Goal: Information Seeking & Learning: Find contact information

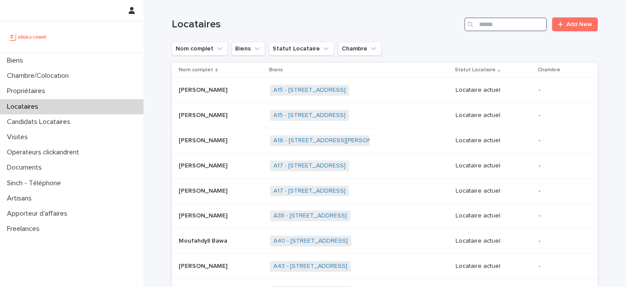
click at [497, 28] on input "Search" at bounding box center [506, 24] width 83 height 14
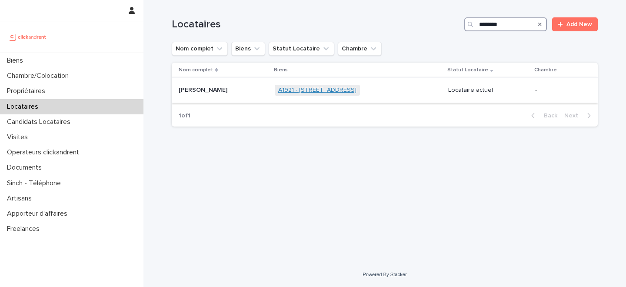
type input "********"
click at [295, 93] on link "A1921 - 11A rue du Moulin Vert, Paris 75014" at bounding box center [317, 90] width 78 height 7
click at [235, 92] on p at bounding box center [223, 90] width 89 height 7
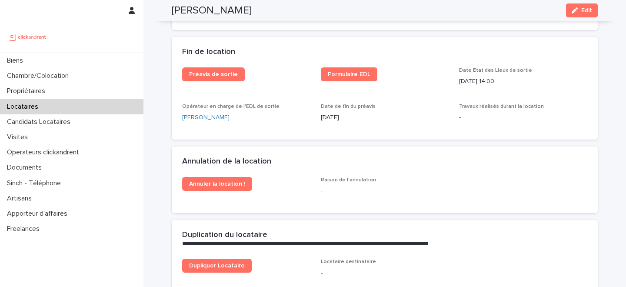
scroll to position [1095, 0]
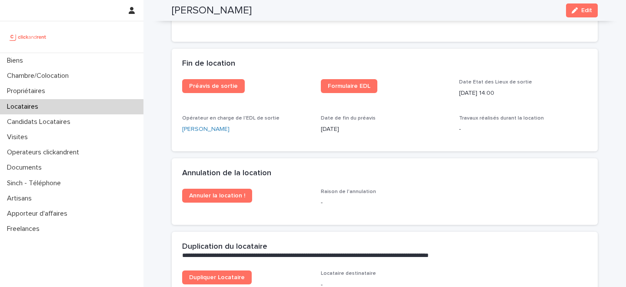
click at [50, 100] on div "Locataires" at bounding box center [72, 106] width 144 height 15
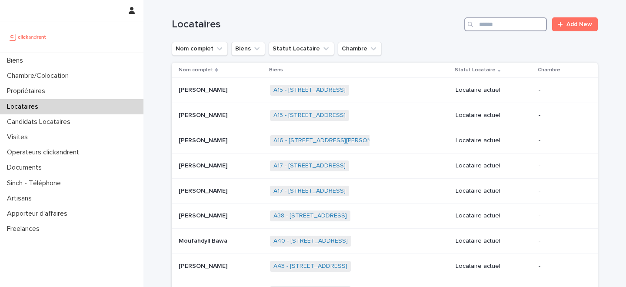
click at [510, 23] on input "Search" at bounding box center [506, 24] width 83 height 14
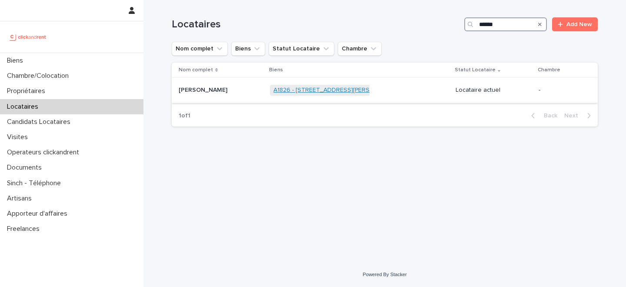
type input "******"
click at [308, 93] on link "A1826 - 10 rue Barthélemy Delespaul, Lille 59000" at bounding box center [337, 90] width 127 height 7
click at [213, 94] on p "Anne Espaze" at bounding box center [204, 89] width 50 height 9
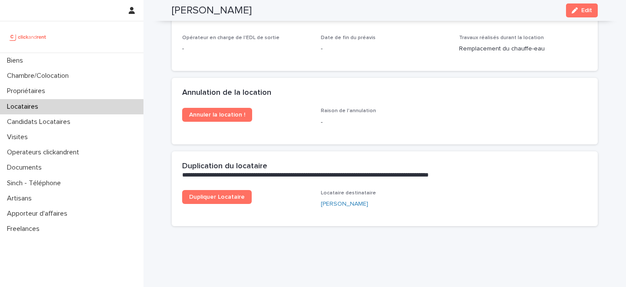
scroll to position [1101, 0]
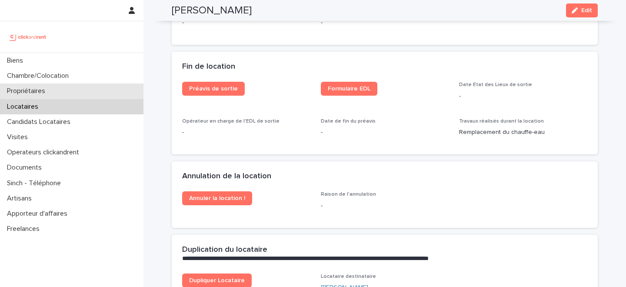
click at [66, 93] on div "Propriétaires" at bounding box center [72, 91] width 144 height 15
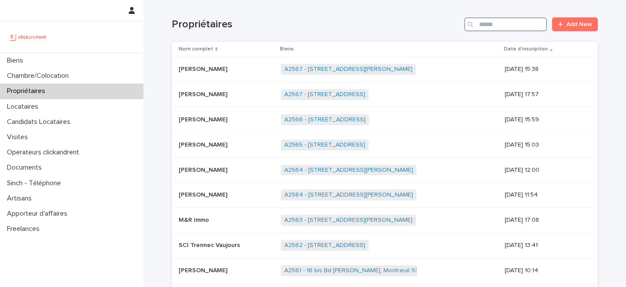
click at [497, 23] on input "Search" at bounding box center [506, 24] width 83 height 14
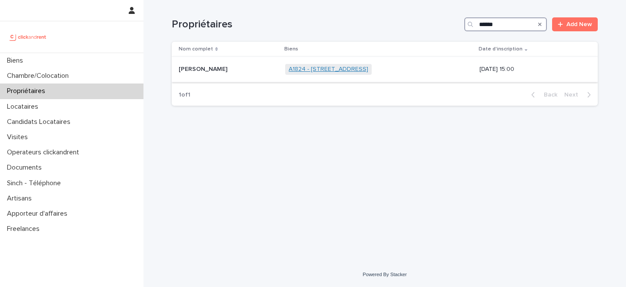
type input "******"
click at [303, 70] on link "A1824 - 3 Avenue du Marechal de Lattre de Tassigny, Toulouse 31400" at bounding box center [329, 69] width 80 height 7
click at [245, 68] on p at bounding box center [229, 69] width 100 height 7
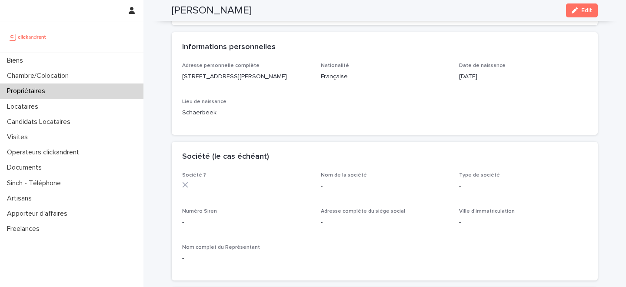
scroll to position [188, 0]
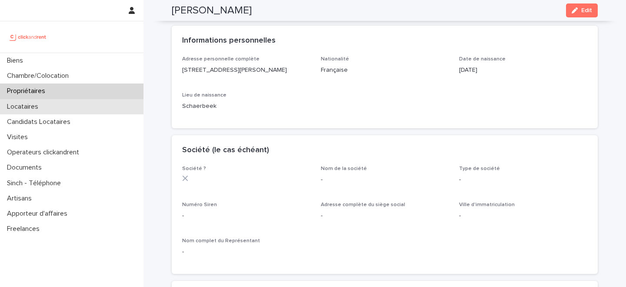
click at [53, 104] on div "Locataires" at bounding box center [72, 106] width 144 height 15
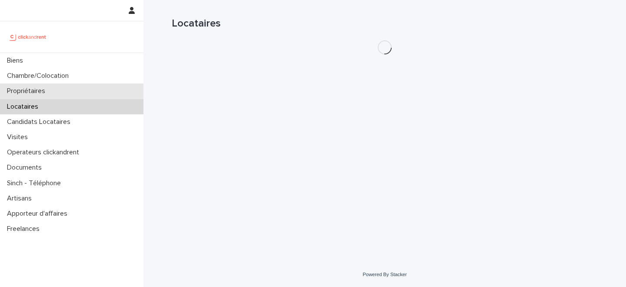
click at [66, 87] on div "Propriétaires" at bounding box center [72, 91] width 144 height 15
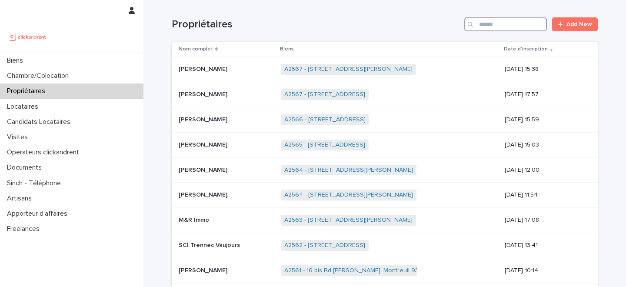
click at [490, 25] on input "Search" at bounding box center [506, 24] width 83 height 14
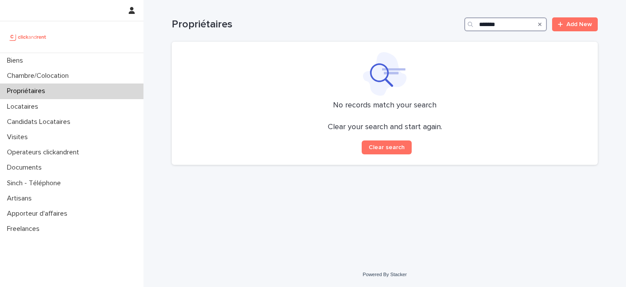
click at [483, 26] on input "*******" at bounding box center [506, 24] width 83 height 14
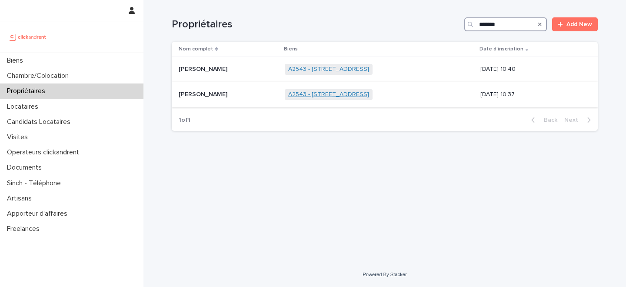
type input "*******"
click at [289, 95] on link "A2543 - 16 rue de Parisii, Cormeilles-en-Parisis 95240" at bounding box center [328, 94] width 81 height 7
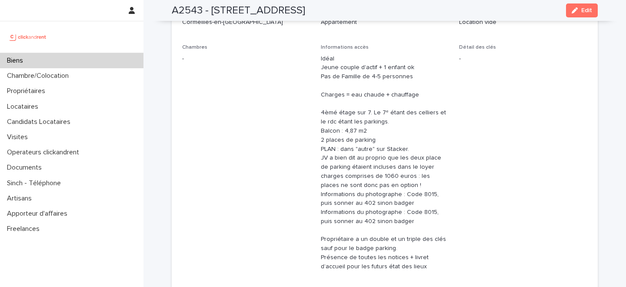
scroll to position [533, 0]
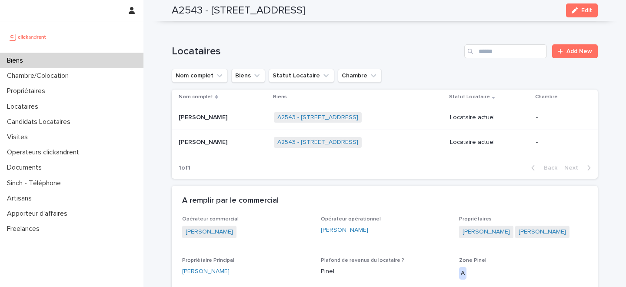
click at [235, 116] on p at bounding box center [223, 117] width 88 height 7
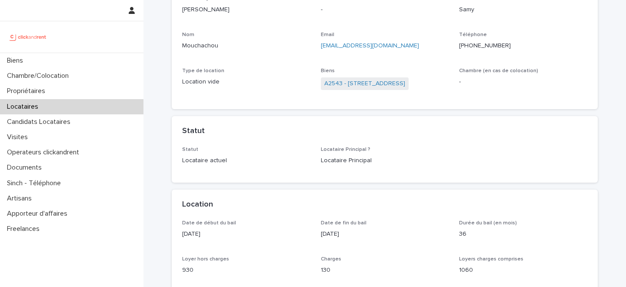
scroll to position [104, 0]
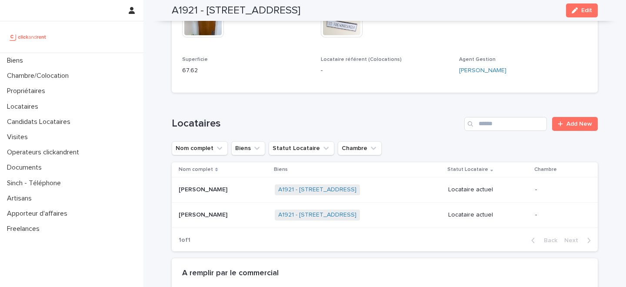
scroll to position [355, 0]
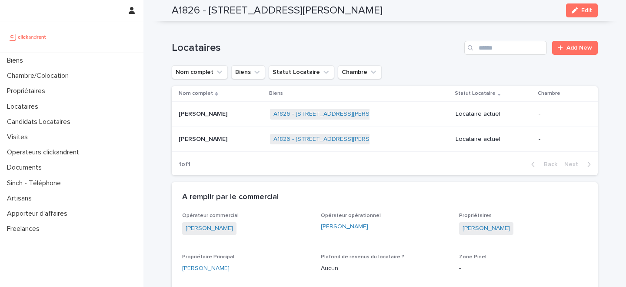
scroll to position [544, 0]
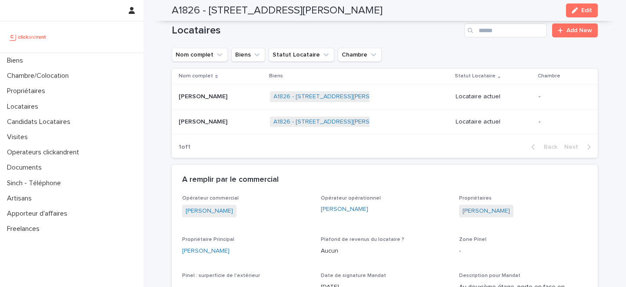
click at [239, 93] on p at bounding box center [221, 96] width 84 height 7
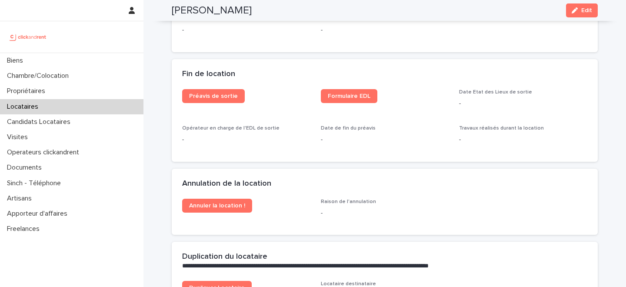
scroll to position [1088, 0]
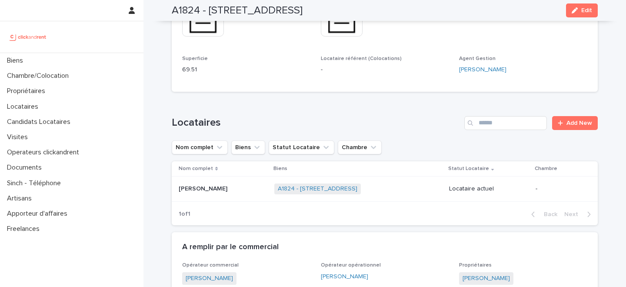
scroll to position [313, 0]
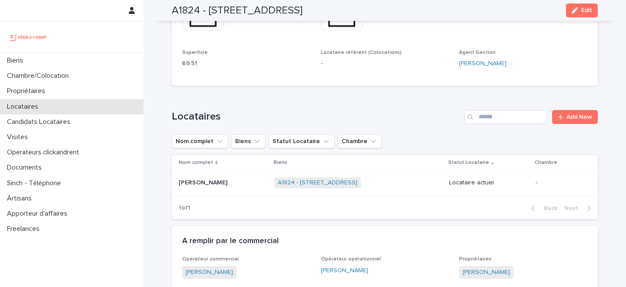
click at [62, 109] on div "Locataires" at bounding box center [72, 106] width 144 height 15
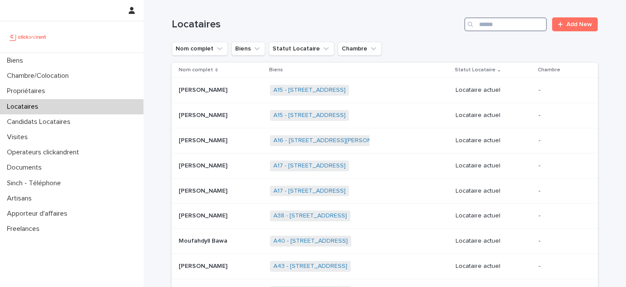
click at [494, 24] on input "Search" at bounding box center [506, 24] width 83 height 14
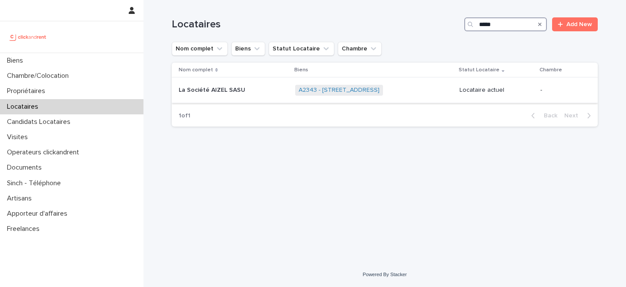
type input "*****"
click at [255, 91] on p at bounding box center [233, 90] width 109 height 7
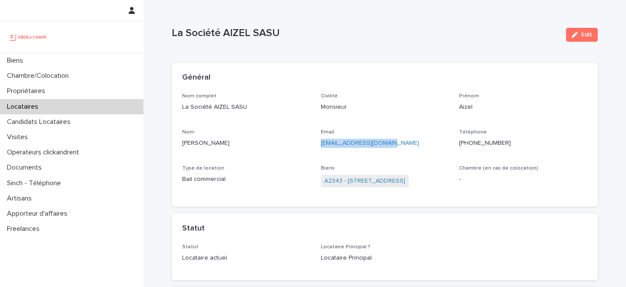
drag, startPoint x: 395, startPoint y: 145, endPoint x: 320, endPoint y: 145, distance: 75.3
click at [321, 145] on p "mezianeaizel@gmail.com" at bounding box center [385, 143] width 128 height 9
copy link "mezianeaizel@gmail.com"
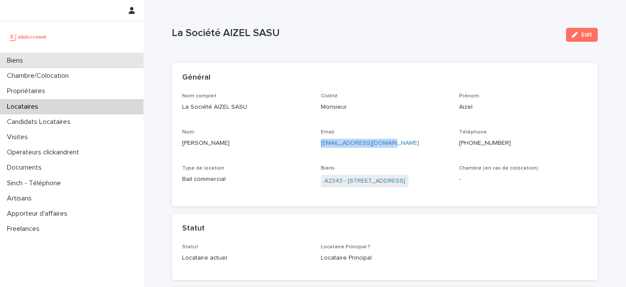
click at [63, 63] on div "Biens" at bounding box center [72, 60] width 144 height 15
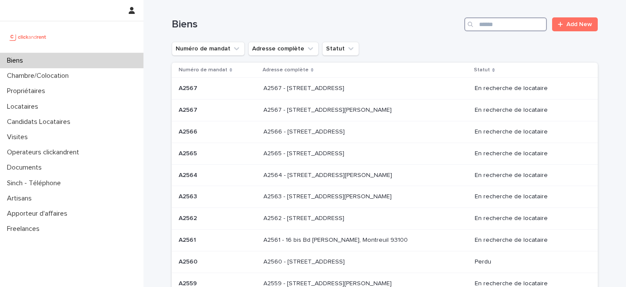
click at [515, 28] on input "Search" at bounding box center [506, 24] width 83 height 14
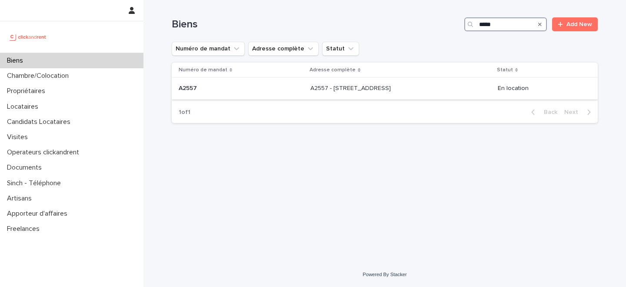
type input "*****"
click at [353, 94] on div "A2557 - 121 rue des Postes, Lille 59000 A2557 - 121 rue des Postes, Lille 59000" at bounding box center [401, 88] width 181 height 14
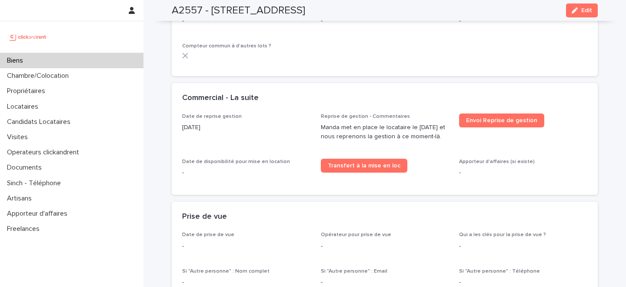
scroll to position [1308, 0]
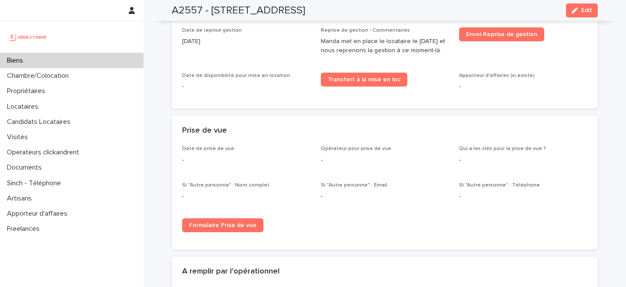
click at [285, 136] on div "Prise de vue" at bounding box center [383, 131] width 402 height 10
click at [90, 60] on div "Biens" at bounding box center [72, 60] width 144 height 15
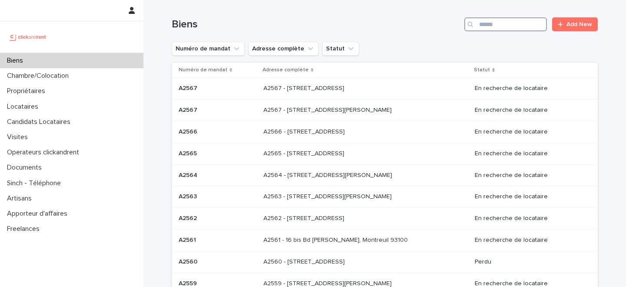
click at [500, 23] on input "Search" at bounding box center [506, 24] width 83 height 14
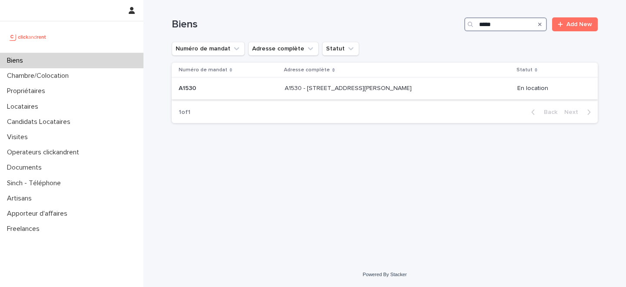
type input "*****"
click at [314, 90] on p "A1530 - 33 Avenue des Martyrs de Chateaubriant, Orly 94310" at bounding box center [349, 87] width 129 height 9
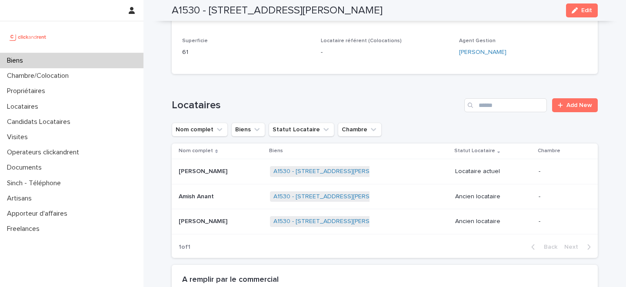
scroll to position [380, 0]
click at [61, 57] on div "Biens" at bounding box center [72, 60] width 144 height 15
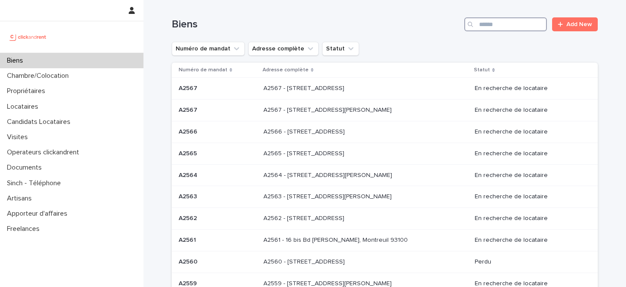
click at [500, 24] on input "Search" at bounding box center [506, 24] width 83 height 14
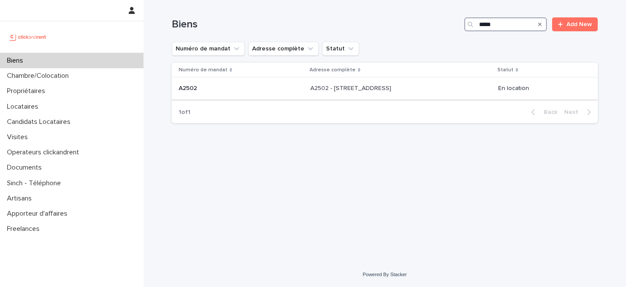
type input "*****"
click at [311, 90] on p "A2502 - 5 rue Caplat, Paris 75018" at bounding box center [352, 87] width 83 height 9
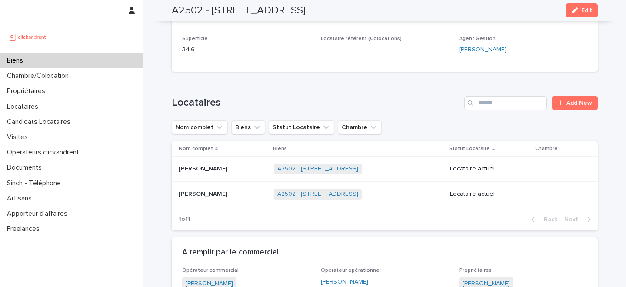
scroll to position [457, 0]
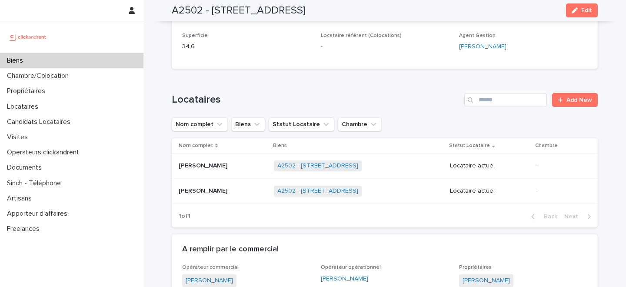
click at [110, 58] on div "Biens" at bounding box center [72, 60] width 144 height 15
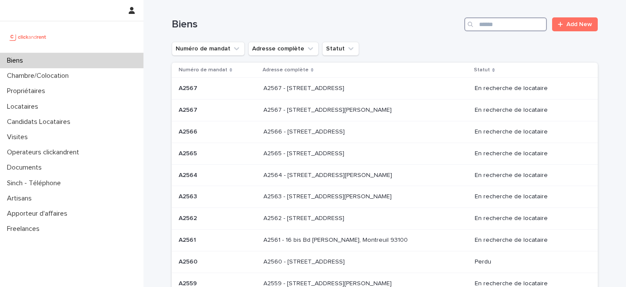
click at [503, 25] on input "Search" at bounding box center [506, 24] width 83 height 14
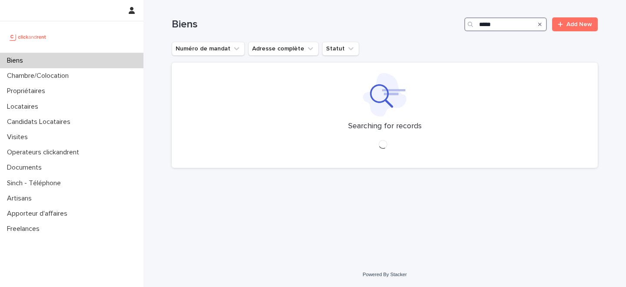
type input "*****"
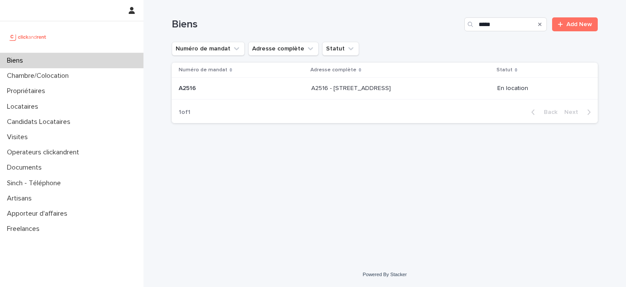
click at [327, 94] on div "A2516 - 5 rue du Marché, Lille 59000 A2516 - 5 rue du Marché, Lille 59000" at bounding box center [401, 88] width 179 height 14
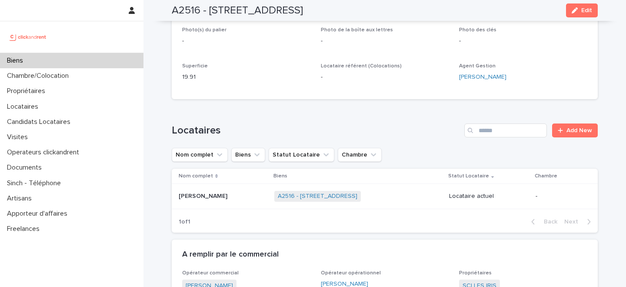
scroll to position [375, 0]
click at [278, 193] on link "A2516 - 5 rue du Marché, Lille 59000" at bounding box center [318, 195] width 80 height 7
click at [225, 197] on p at bounding box center [223, 195] width 89 height 7
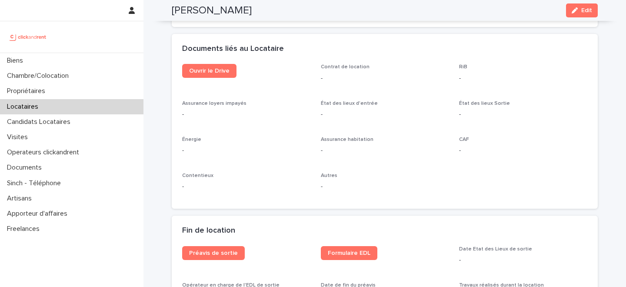
scroll to position [912, 0]
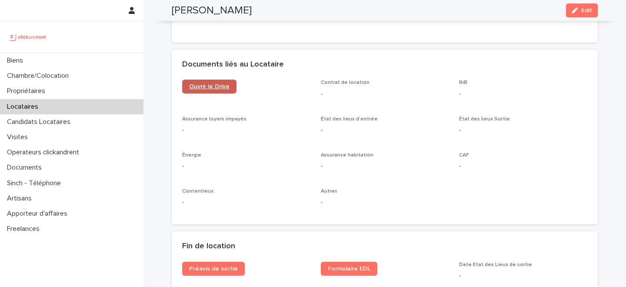
click at [218, 84] on span "Ouvrir le Drive" at bounding box center [209, 87] width 40 height 6
click at [584, 16] on button "Edit" at bounding box center [582, 10] width 32 height 14
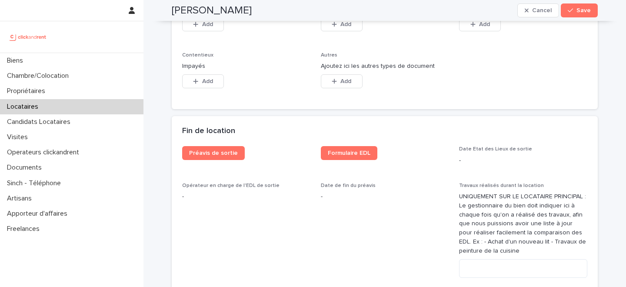
scroll to position [1503, 0]
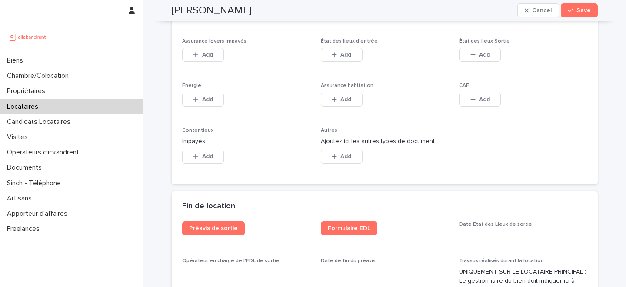
click at [204, 44] on p "Assurance loyers impayés" at bounding box center [246, 41] width 128 height 6
click at [201, 56] on button "Add" at bounding box center [203, 55] width 42 height 14
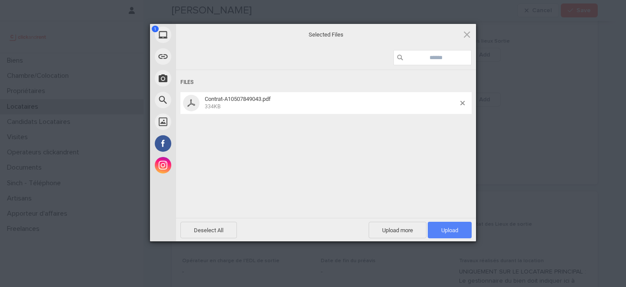
click at [449, 231] on span "Upload 1" at bounding box center [450, 230] width 17 height 7
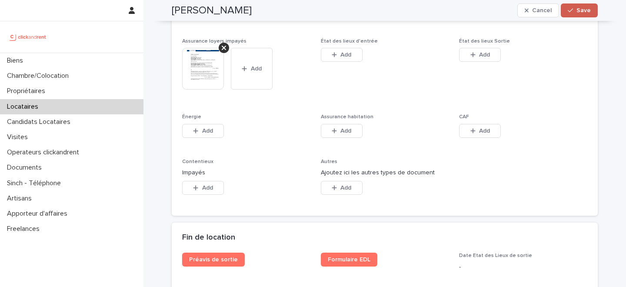
click at [578, 10] on span "Save" at bounding box center [584, 10] width 14 height 6
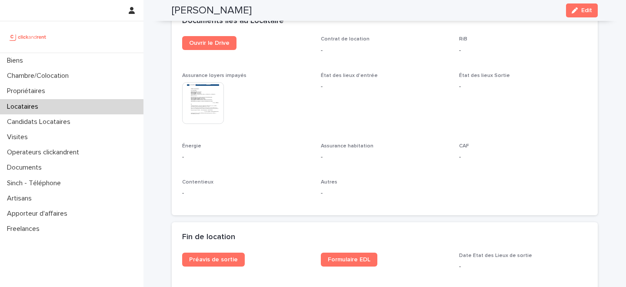
scroll to position [955, 0]
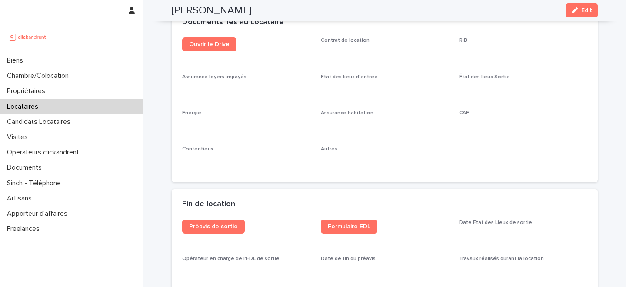
click at [47, 109] on div "Locataires" at bounding box center [72, 106] width 144 height 15
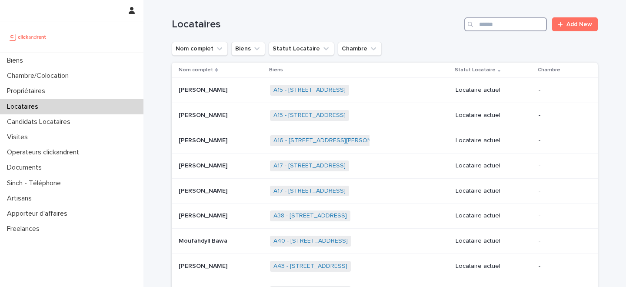
click at [501, 23] on input "Search" at bounding box center [506, 24] width 83 height 14
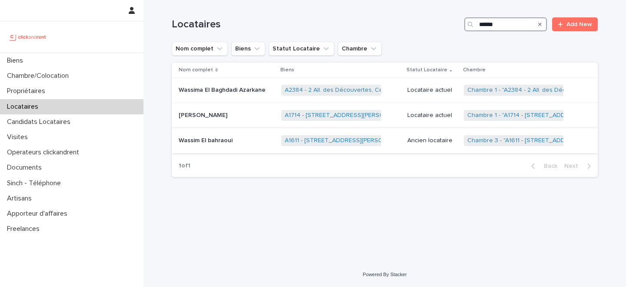
type input "******"
click at [247, 140] on p at bounding box center [227, 140] width 96 height 7
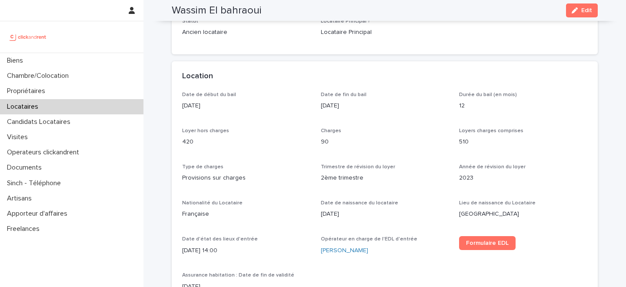
scroll to position [247, 0]
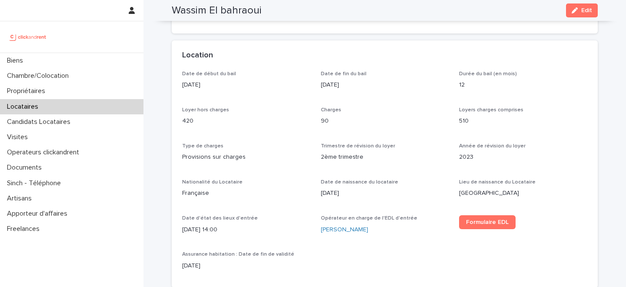
click at [416, 99] on div "Date de début du bail 16/10/2023 Date de fin du bail 15/10/2024 Durée du bail (…" at bounding box center [384, 174] width 405 height 207
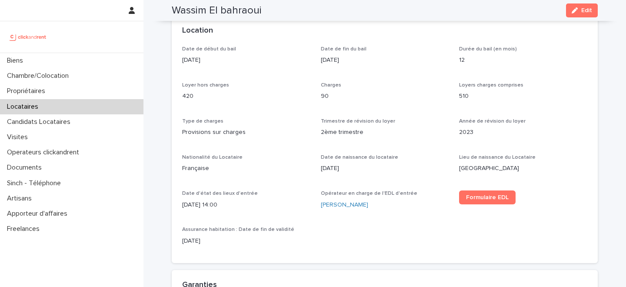
scroll to position [273, 0]
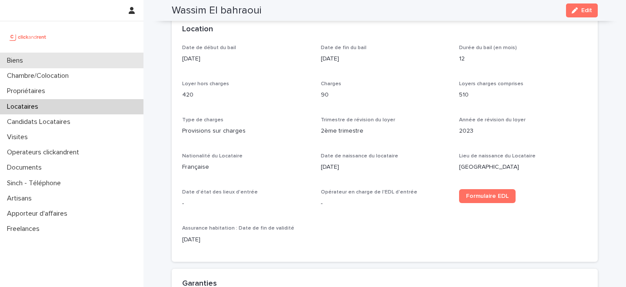
click at [96, 59] on div "Biens" at bounding box center [72, 60] width 144 height 15
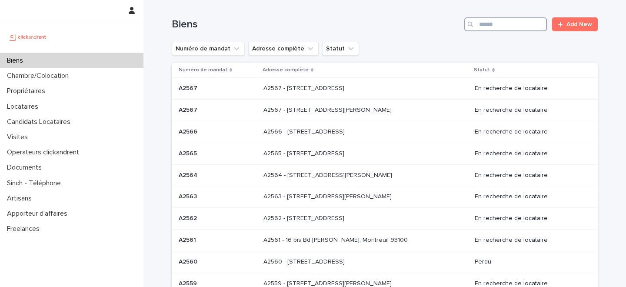
click at [493, 25] on input "Search" at bounding box center [506, 24] width 83 height 14
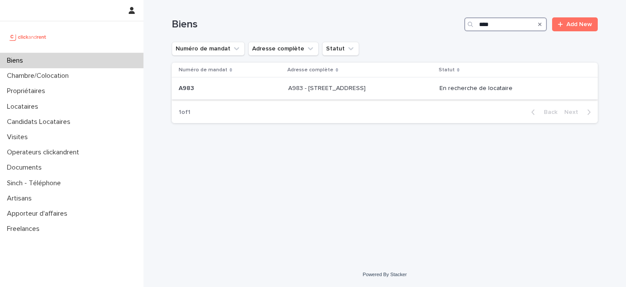
type input "****"
click at [290, 91] on p "A983 - 62 rue du Montparnasse, Paris 75014" at bounding box center [327, 87] width 79 height 9
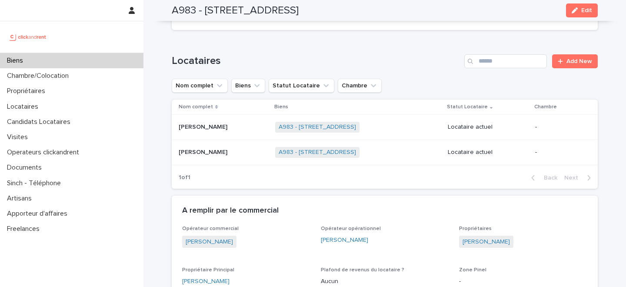
scroll to position [371, 0]
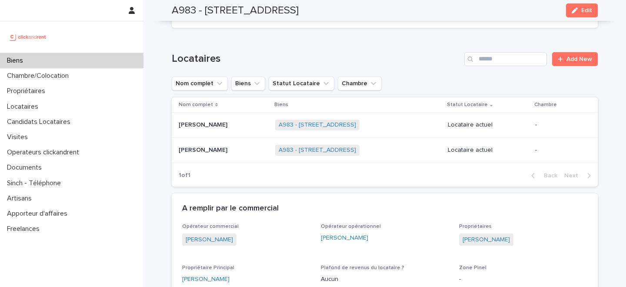
click at [221, 129] on div "Damien Furet Damien Furet" at bounding box center [224, 125] width 90 height 14
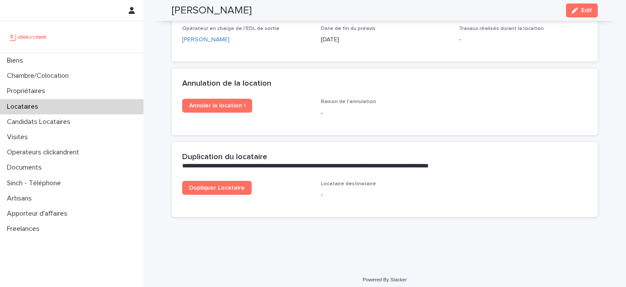
scroll to position [1050, 0]
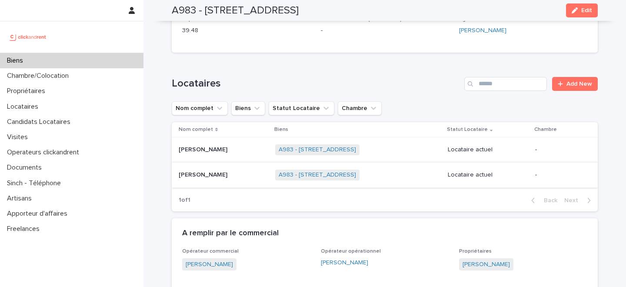
scroll to position [355, 0]
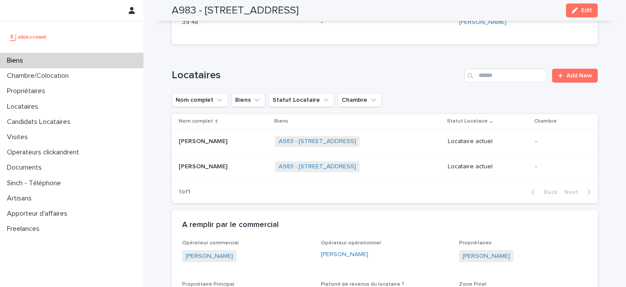
click at [230, 173] on div "Céline Algrin Céline Algrin" at bounding box center [224, 167] width 90 height 14
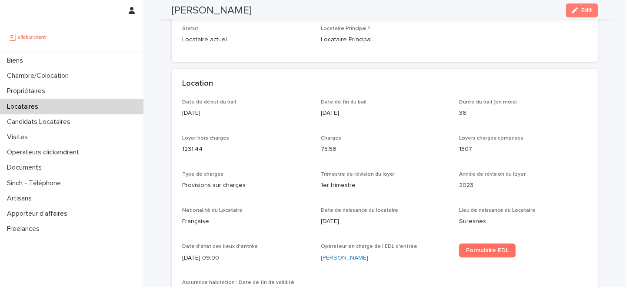
scroll to position [220, 0]
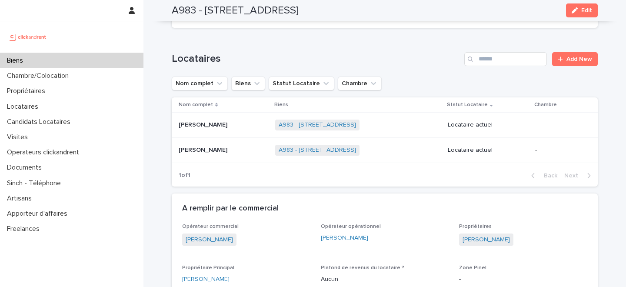
scroll to position [420, 0]
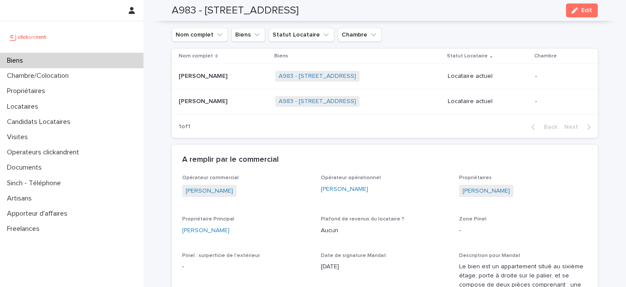
click at [219, 84] on div "Damien Furet Damien Furet" at bounding box center [224, 76] width 90 height 14
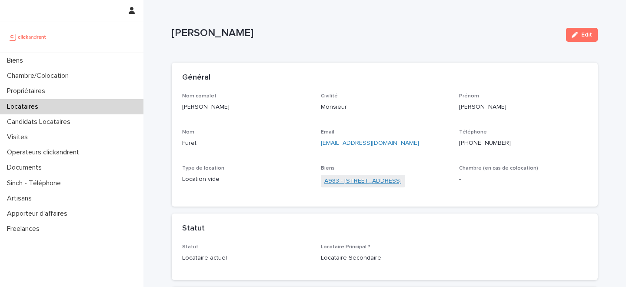
click at [367, 180] on link "A983 - 62 rue du Montparnasse, Paris 75014" at bounding box center [363, 181] width 77 height 9
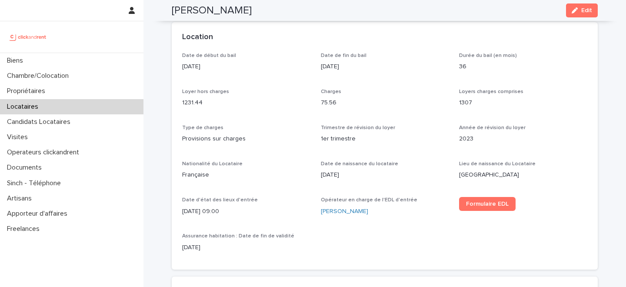
scroll to position [263, 0]
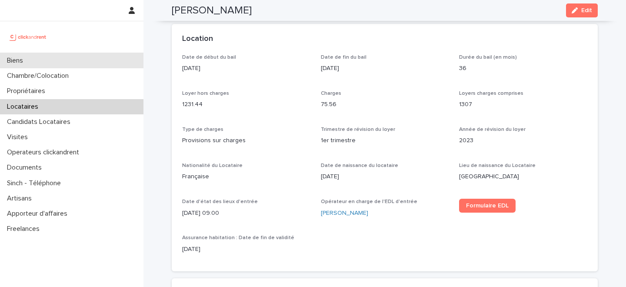
click at [88, 61] on div "Biens" at bounding box center [72, 60] width 144 height 15
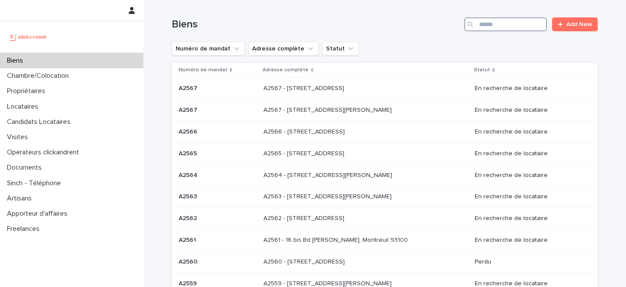
click at [506, 26] on input "Search" at bounding box center [506, 24] width 83 height 14
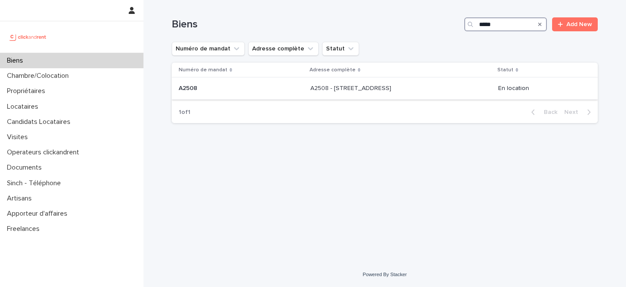
type input "*****"
click at [311, 93] on div "A2508 - 131 boulevard de Charonne, Paris 75011 A2508 - 131 boulevard de Charonn…" at bounding box center [401, 88] width 181 height 14
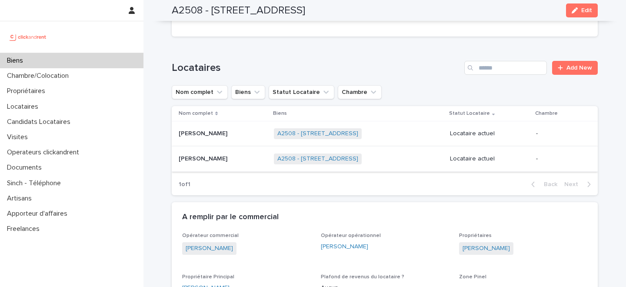
scroll to position [571, 0]
click at [289, 129] on link "A2508 - 131 boulevard de Charonne, Paris 75011" at bounding box center [318, 132] width 81 height 7
click at [236, 129] on p at bounding box center [223, 132] width 88 height 7
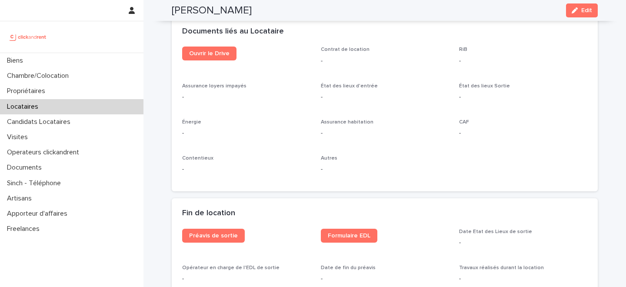
scroll to position [944, 0]
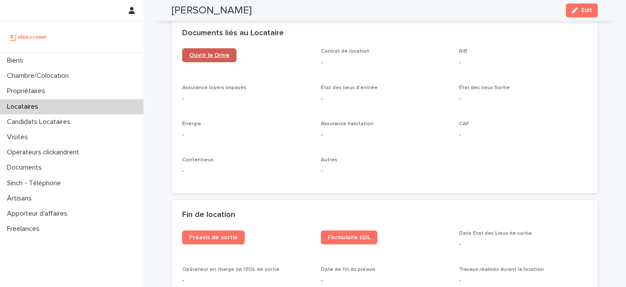
click at [212, 59] on link "Ouvrir le Drive" at bounding box center [209, 55] width 54 height 14
click at [74, 105] on div "Locataires" at bounding box center [72, 106] width 144 height 15
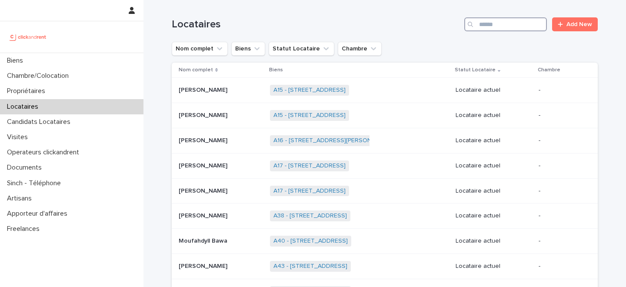
click at [523, 23] on input "Search" at bounding box center [506, 24] width 83 height 14
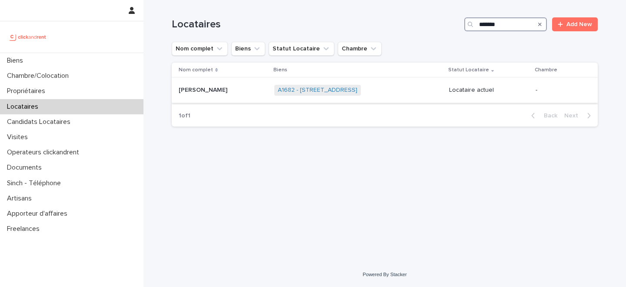
type input "*******"
click at [225, 95] on div "Alexis Abescat-hardy Alexis Abescat-hardy" at bounding box center [223, 90] width 89 height 14
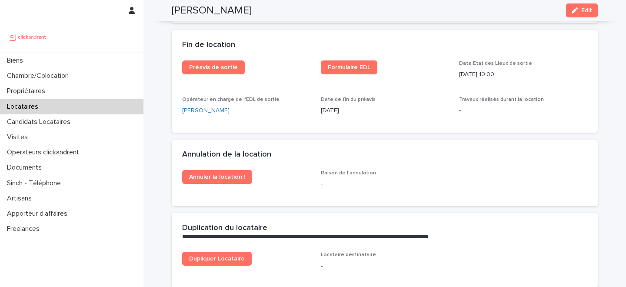
scroll to position [1099, 0]
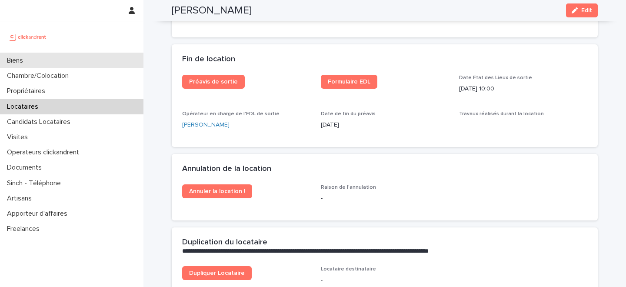
click at [104, 58] on div "Biens" at bounding box center [72, 60] width 144 height 15
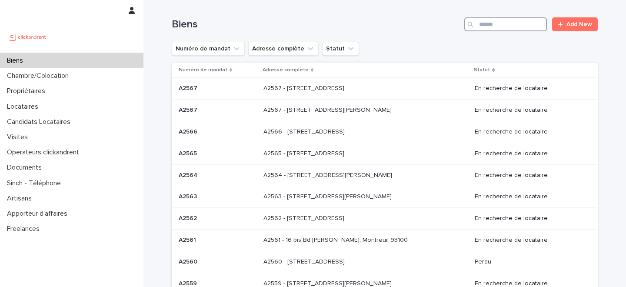
click at [499, 25] on input "Search" at bounding box center [506, 24] width 83 height 14
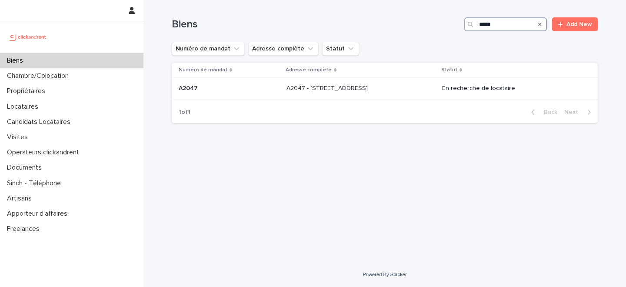
type input "*****"
click at [261, 96] on div "A2047 A2047" at bounding box center [229, 88] width 101 height 14
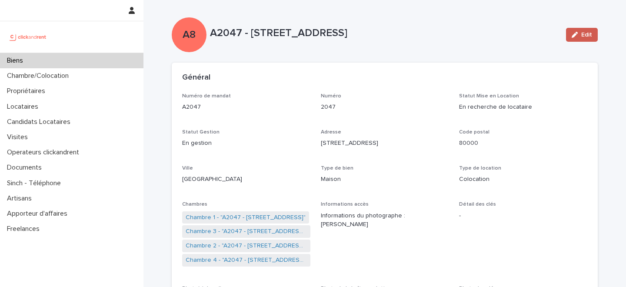
click at [583, 36] on span "Edit" at bounding box center [587, 35] width 11 height 6
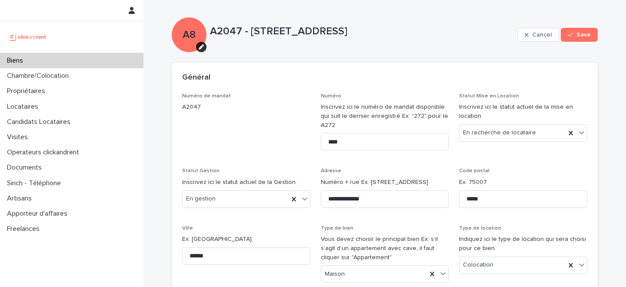
click at [425, 90] on div "Général" at bounding box center [385, 78] width 426 height 30
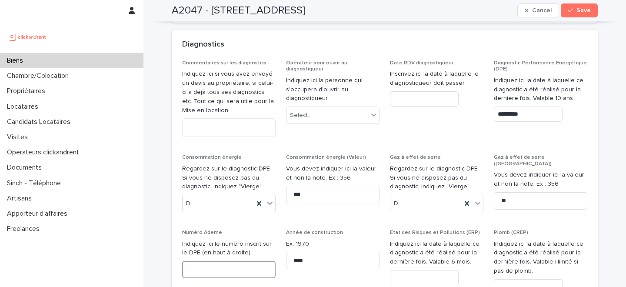
click at [210, 261] on input at bounding box center [229, 269] width 94 height 17
paste input "**********"
type input "**********"
click at [584, 7] on button "Save" at bounding box center [579, 10] width 37 height 14
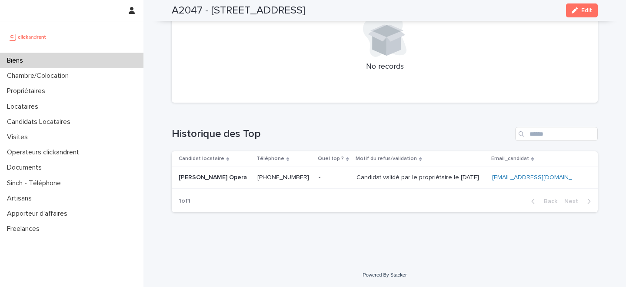
scroll to position [2620, 0]
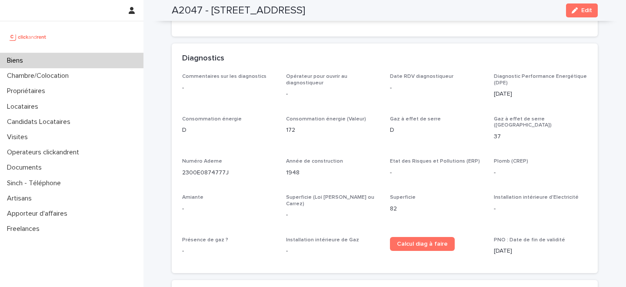
click at [77, 60] on div "Biens" at bounding box center [72, 60] width 144 height 15
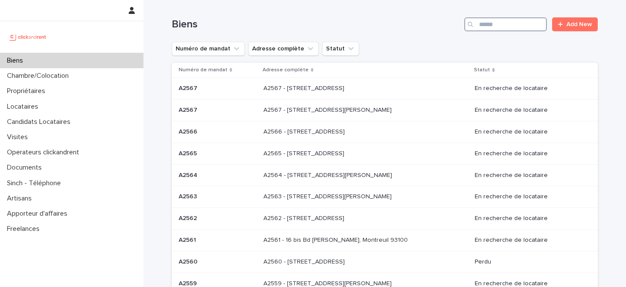
click at [523, 23] on input "Search" at bounding box center [506, 24] width 83 height 14
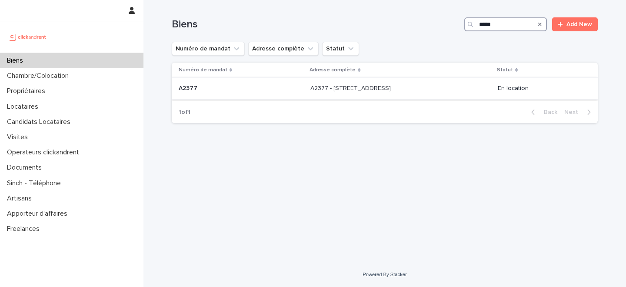
type input "*****"
click at [332, 94] on div "A2377 - 8 Boulevard d'Alsace Lorraine, Le Perreux-sur-Marne 94170 A2377 - 8 Bou…" at bounding box center [401, 88] width 181 height 14
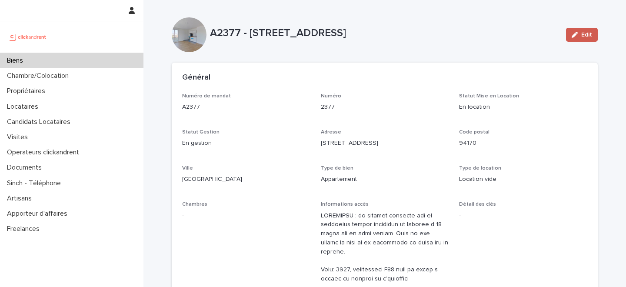
click at [579, 32] on div "button" at bounding box center [577, 35] width 10 height 6
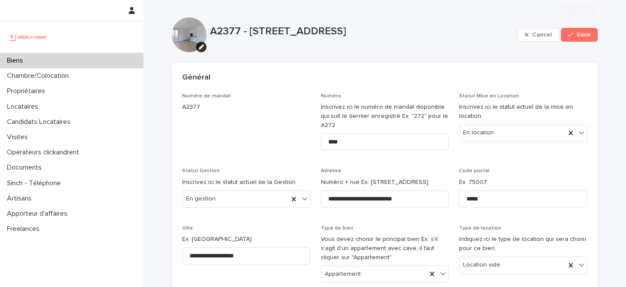
scroll to position [4790, 0]
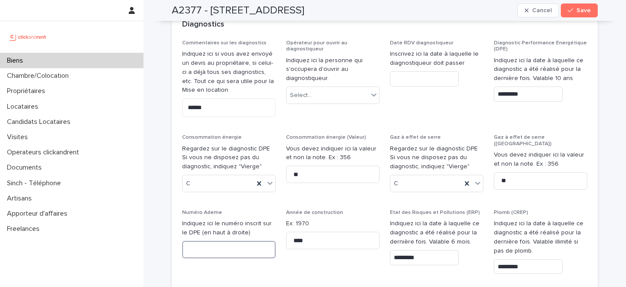
click at [214, 241] on input at bounding box center [229, 249] width 94 height 17
paste input "**********"
type input "**********"
click at [589, 4] on button "Save" at bounding box center [579, 10] width 37 height 14
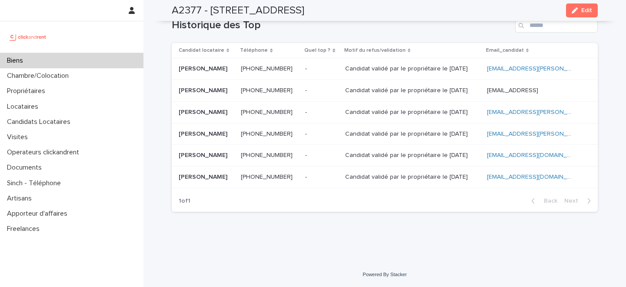
scroll to position [3209, 0]
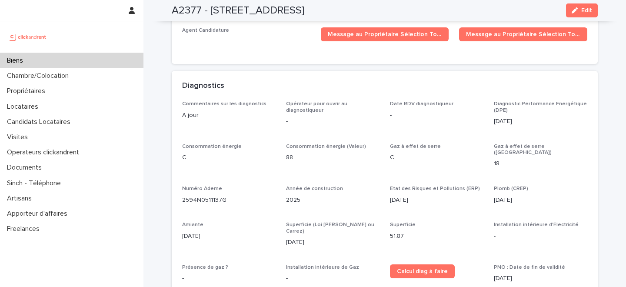
click at [67, 54] on div "Biens" at bounding box center [72, 60] width 144 height 15
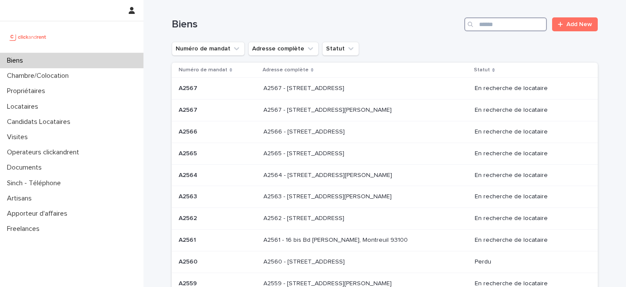
click at [503, 23] on input "Search" at bounding box center [506, 24] width 83 height 14
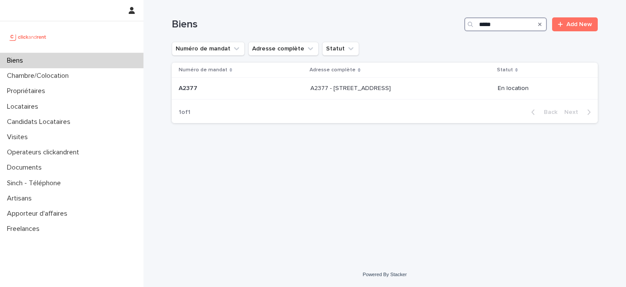
type input "*****"
click at [388, 84] on p "A2377 - [STREET_ADDRESS]" at bounding box center [352, 87] width 82 height 9
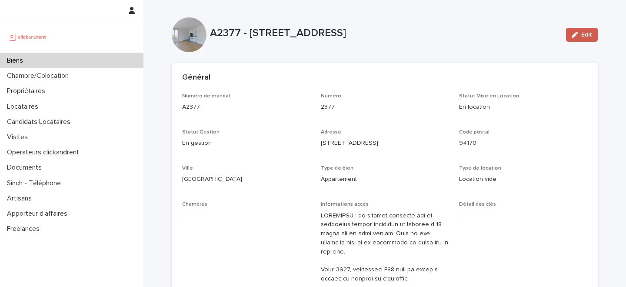
click at [587, 34] on span "Edit" at bounding box center [587, 35] width 11 height 6
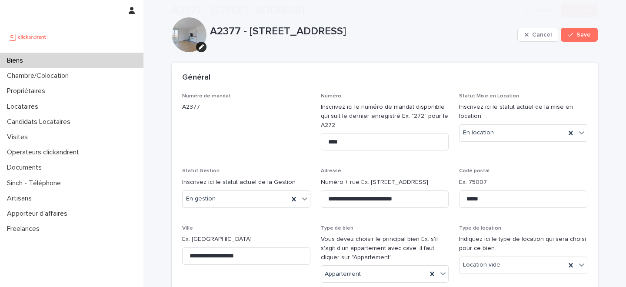
scroll to position [4790, 0]
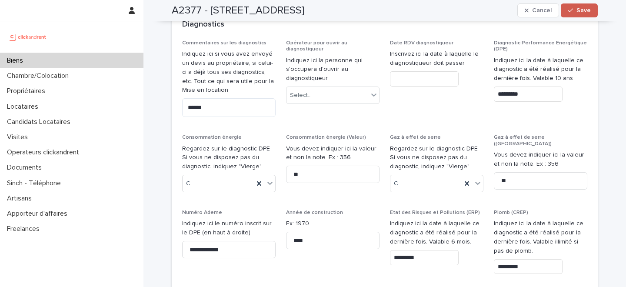
click at [585, 13] on button "Save" at bounding box center [579, 10] width 37 height 14
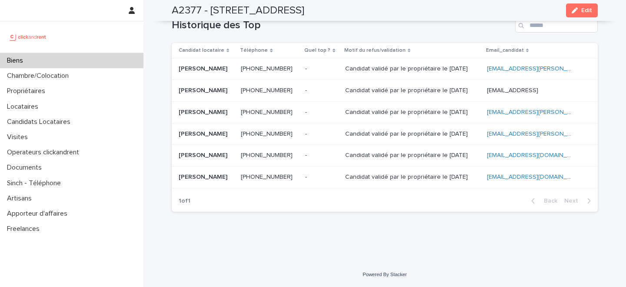
scroll to position [3209, 0]
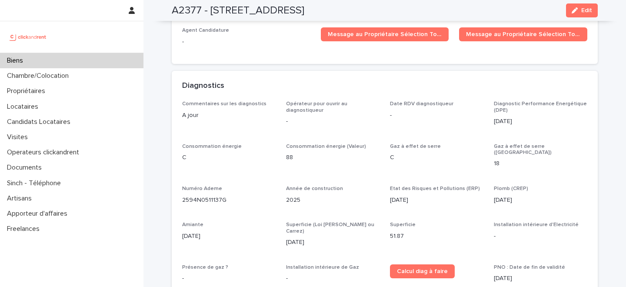
click at [90, 58] on div "Biens" at bounding box center [72, 60] width 144 height 15
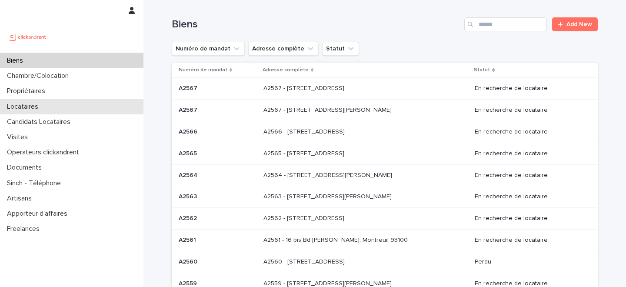
click at [77, 99] on div "Locataires" at bounding box center [72, 106] width 144 height 15
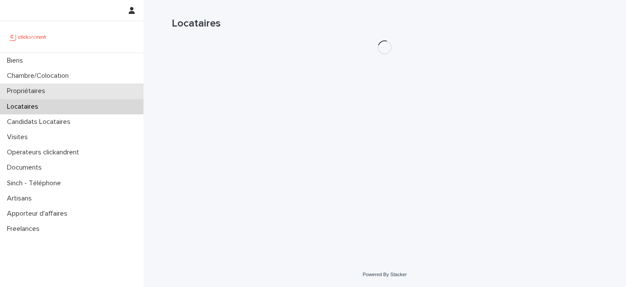
click at [82, 88] on div "Propriétaires" at bounding box center [72, 91] width 144 height 15
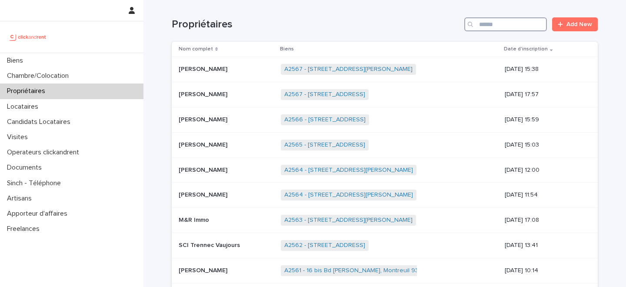
click at [502, 24] on input "Search" at bounding box center [506, 24] width 83 height 14
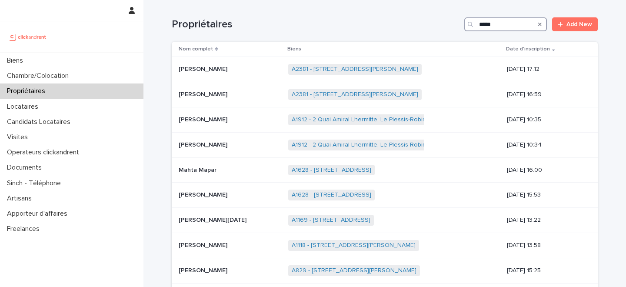
click at [486, 24] on input "*****" at bounding box center [506, 24] width 83 height 14
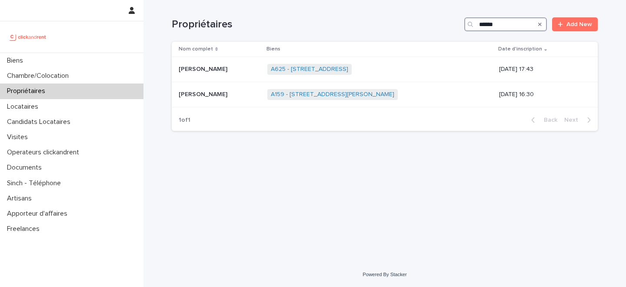
type input "******"
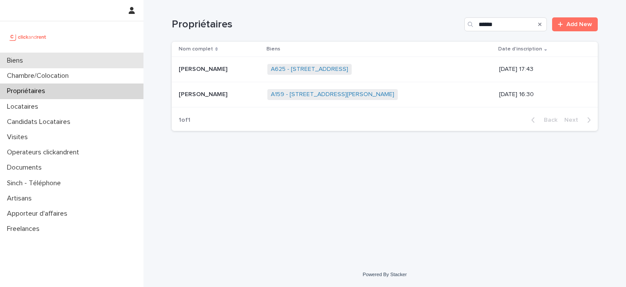
click at [80, 60] on div "Biens" at bounding box center [72, 60] width 144 height 15
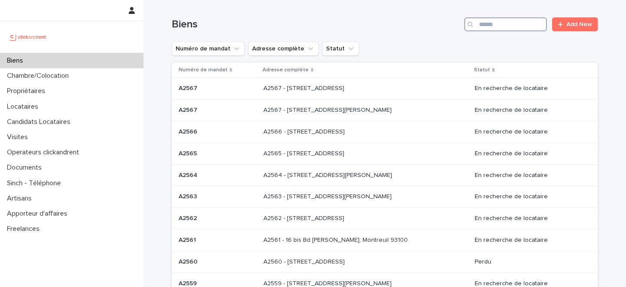
click at [504, 23] on input "Search" at bounding box center [506, 24] width 83 height 14
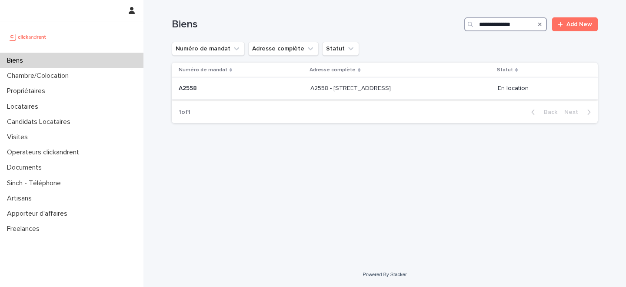
type input "**********"
click at [251, 91] on p at bounding box center [241, 88] width 125 height 7
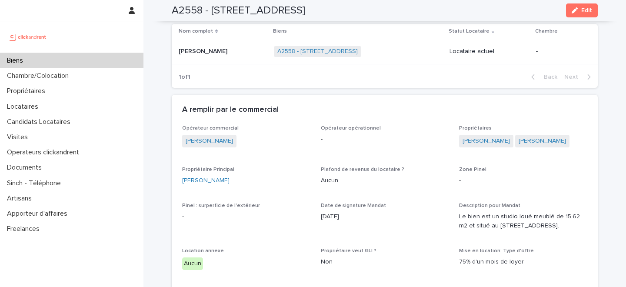
scroll to position [335, 0]
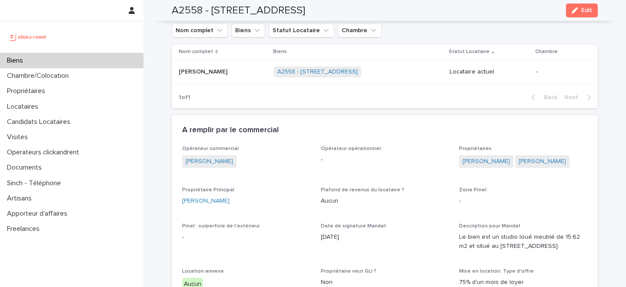
click at [214, 73] on p "Amaury Robin" at bounding box center [204, 71] width 50 height 9
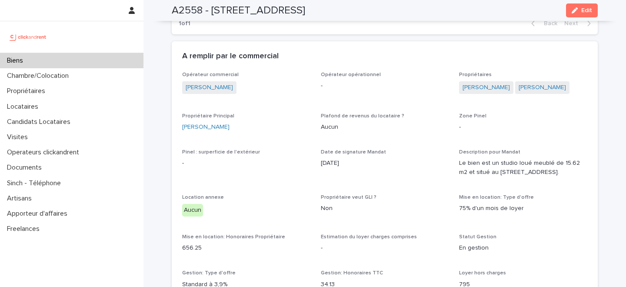
scroll to position [352, 0]
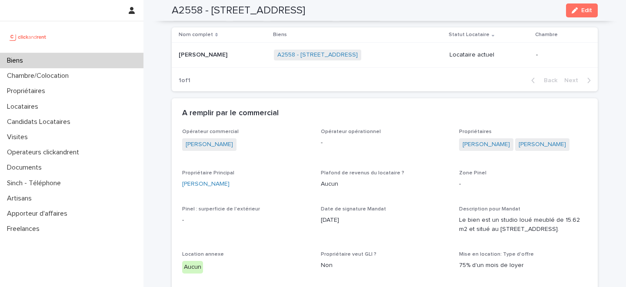
click at [81, 62] on div "Biens" at bounding box center [72, 60] width 144 height 15
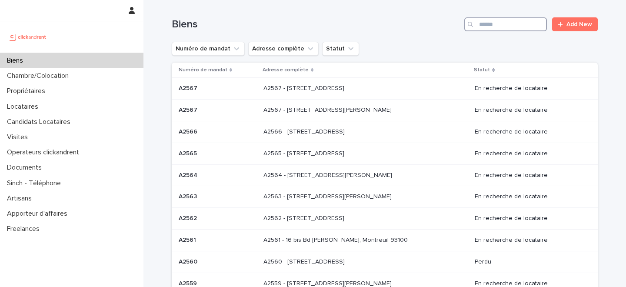
click at [503, 23] on input "Search" at bounding box center [506, 24] width 83 height 14
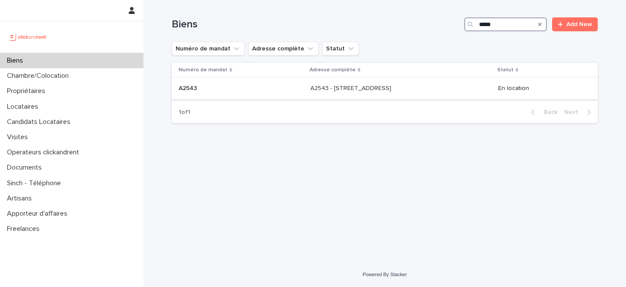
type input "*****"
click at [311, 91] on p "A2543 - 16 rue de Parisii, Cormeilles-en-Parisis 95240" at bounding box center [352, 87] width 83 height 9
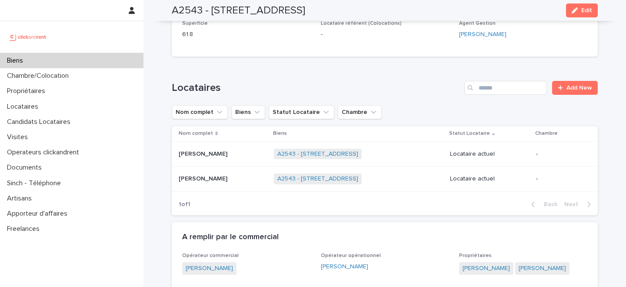
scroll to position [499, 0]
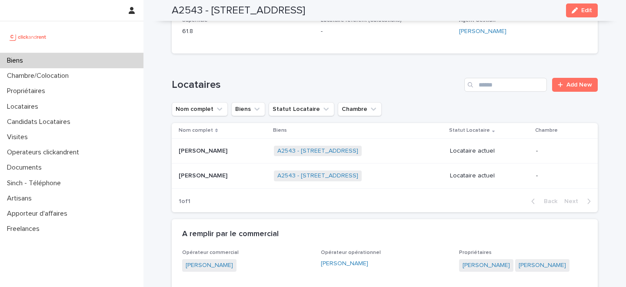
click at [229, 153] on p "Samy Mouchachou" at bounding box center [204, 150] width 50 height 9
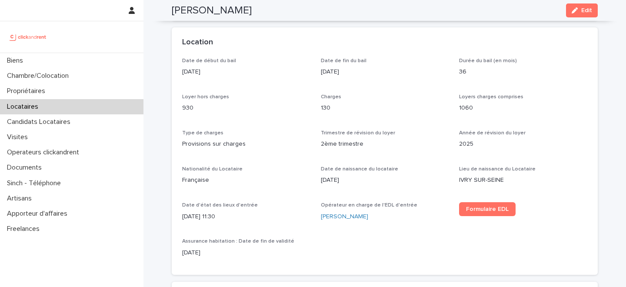
scroll to position [263, 0]
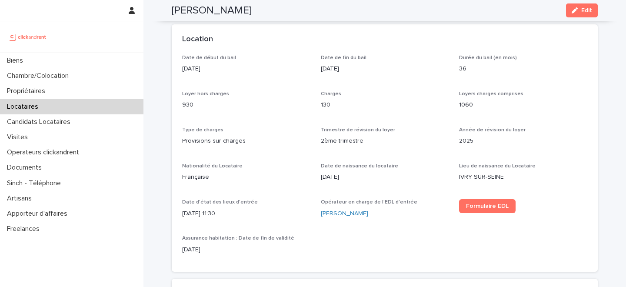
click at [274, 117] on div "Date de début du bail 20/9/2025 Date de fin du bail 19/9/2028 Durée du bail (en…" at bounding box center [384, 158] width 405 height 207
click at [339, 216] on link "Jonathan Bensaid" at bounding box center [344, 213] width 47 height 9
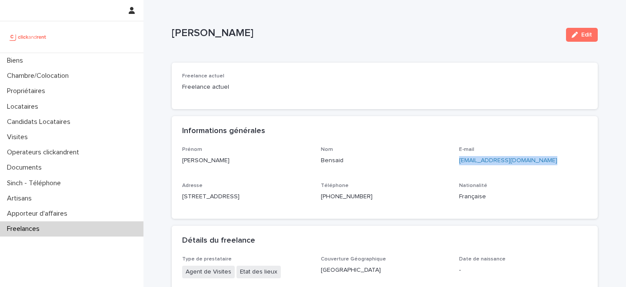
drag, startPoint x: 546, startPoint y: 161, endPoint x: 459, endPoint y: 162, distance: 87.9
click at [459, 162] on div "Prénom Jonathan Nom Bensaid E-mail jonathanbensaid.jb@gmail.com Adresse 21 rue …" at bounding box center [384, 178] width 405 height 62
copy link "jonathanbensaid.jb@gmail.com"
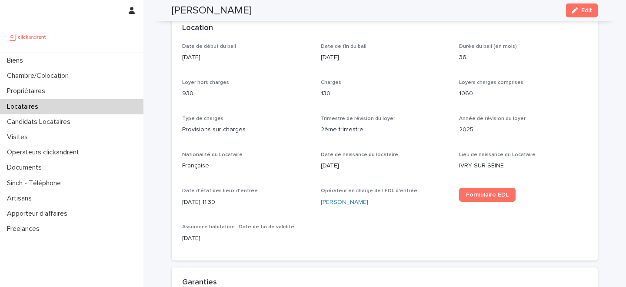
scroll to position [278, 0]
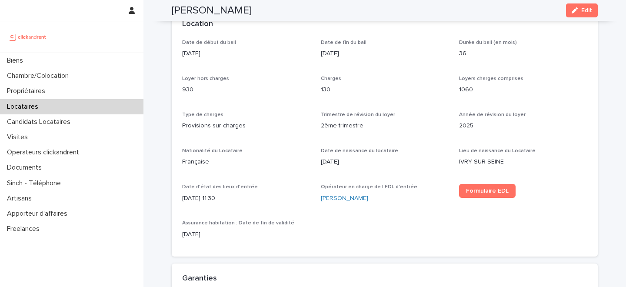
click at [77, 105] on div "Locataires" at bounding box center [72, 106] width 144 height 15
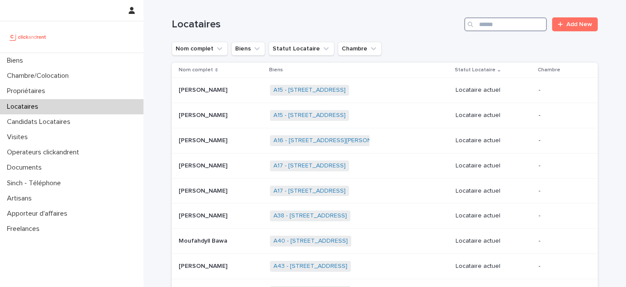
click at [522, 24] on input "Search" at bounding box center [506, 24] width 83 height 14
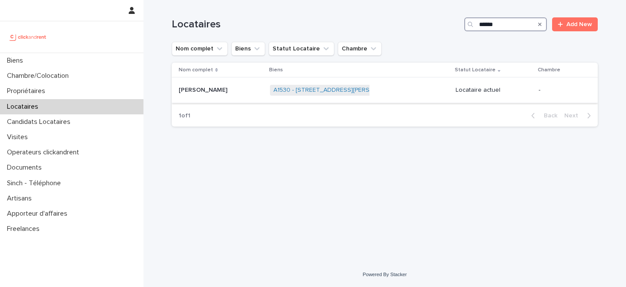
type input "******"
click at [211, 96] on div "Bechir Ben Abdeljelil Bechir Ben Abdeljelil" at bounding box center [221, 90] width 84 height 14
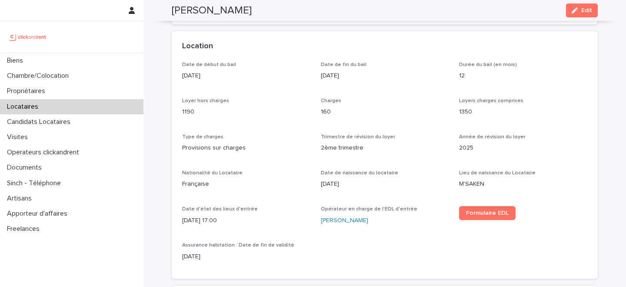
scroll to position [253, 0]
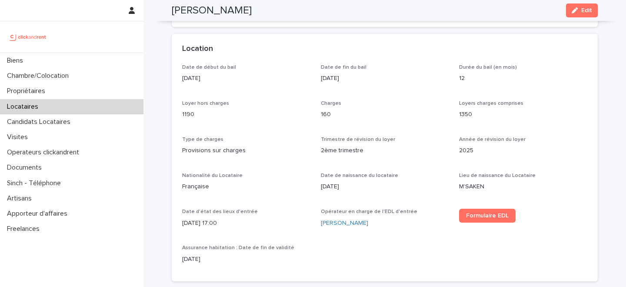
click at [270, 98] on div "Date de début du bail 19/9/2025 Date de fin du bail 18/9/2026 Durée du bail (en…" at bounding box center [384, 167] width 405 height 207
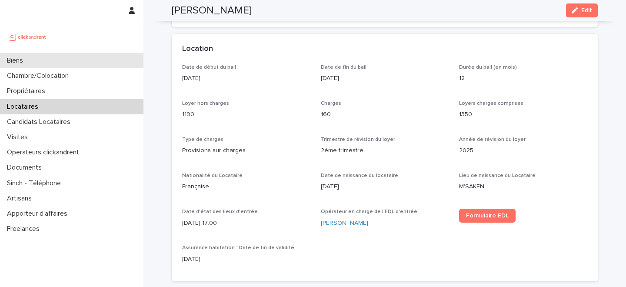
click at [76, 61] on div "Biens" at bounding box center [72, 60] width 144 height 15
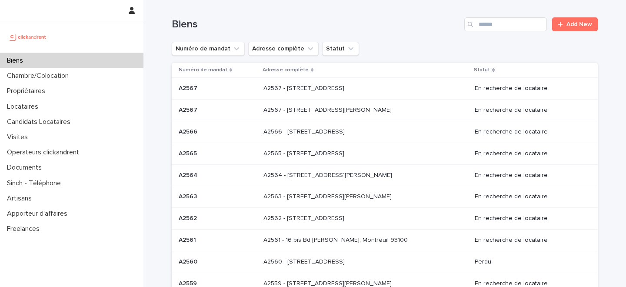
click at [58, 57] on div "Biens" at bounding box center [72, 60] width 144 height 15
click at [498, 27] on input "Search" at bounding box center [506, 24] width 83 height 14
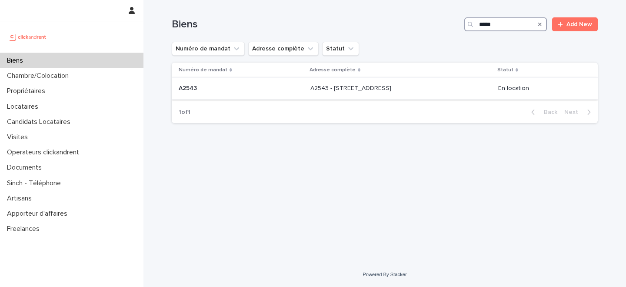
type input "*****"
click at [311, 91] on p "A2543 - 16 rue de Parisii, Cormeilles-en-Parisis 95240" at bounding box center [352, 87] width 83 height 9
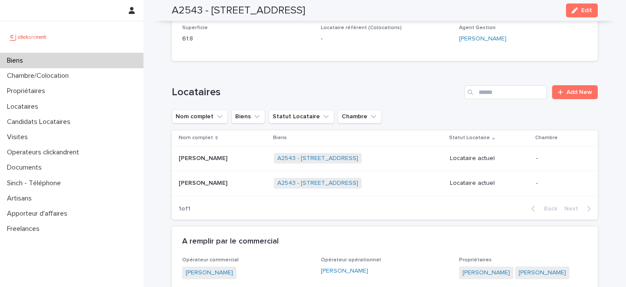
scroll to position [509, 0]
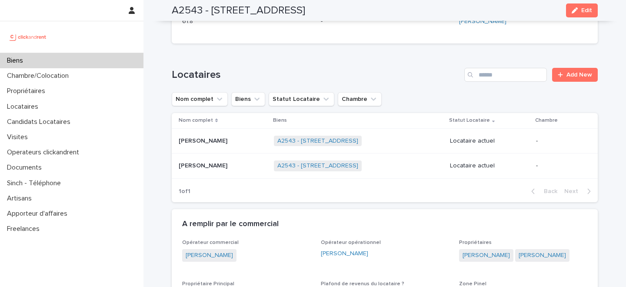
click at [227, 143] on p "Samy Mouchachou" at bounding box center [204, 140] width 50 height 9
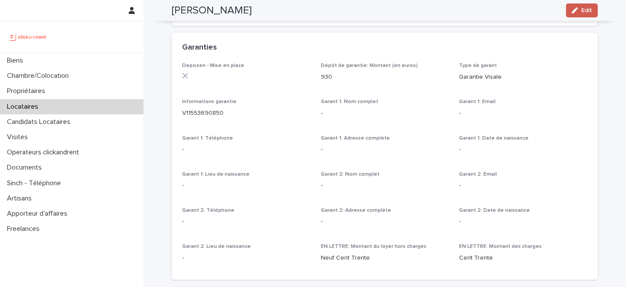
click at [584, 10] on span "Edit" at bounding box center [587, 10] width 11 height 6
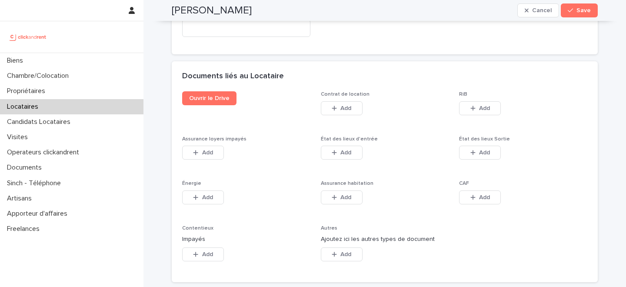
scroll to position [1390, 0]
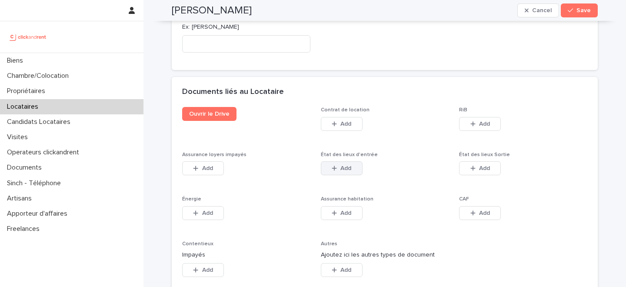
click at [337, 167] on button "Add" at bounding box center [342, 168] width 42 height 14
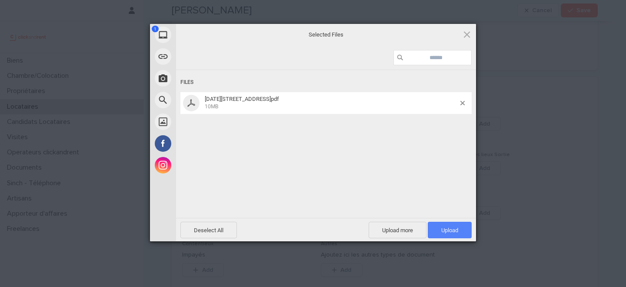
click at [450, 234] on span "Upload 1" at bounding box center [450, 230] width 44 height 17
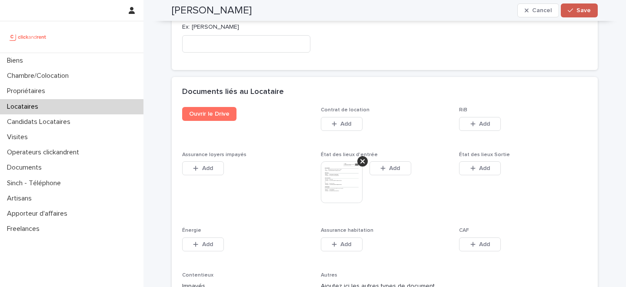
click at [580, 13] on span "Save" at bounding box center [584, 10] width 14 height 6
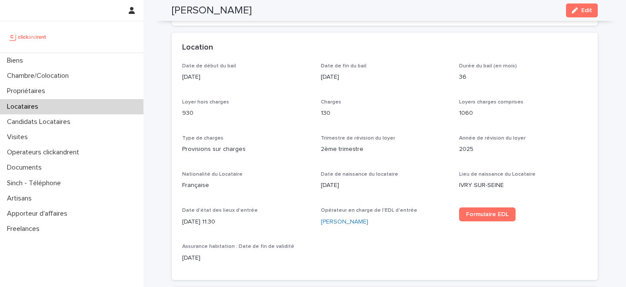
scroll to position [0, 0]
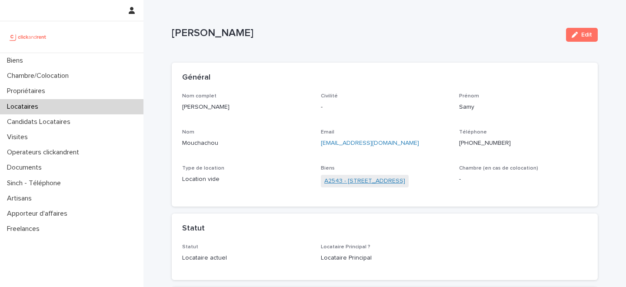
click at [357, 179] on link "A2543 - 16 rue de Parisii, Cormeilles-en-Parisis 95240" at bounding box center [365, 181] width 81 height 9
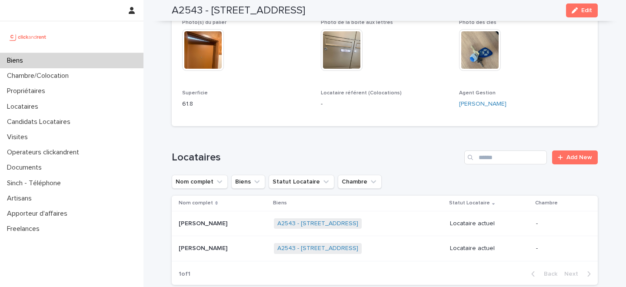
scroll to position [481, 0]
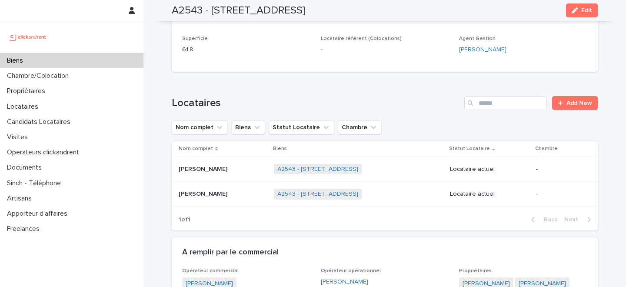
click at [236, 194] on p at bounding box center [223, 194] width 88 height 7
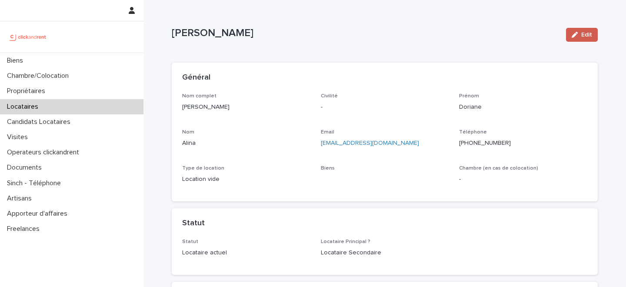
click at [581, 39] on button "Edit" at bounding box center [582, 35] width 32 height 14
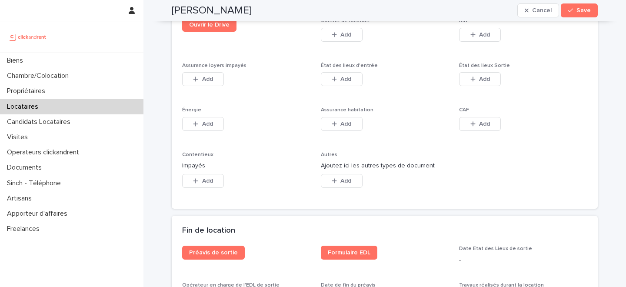
scroll to position [1478, 0]
click at [337, 80] on div "button" at bounding box center [336, 80] width 9 height 6
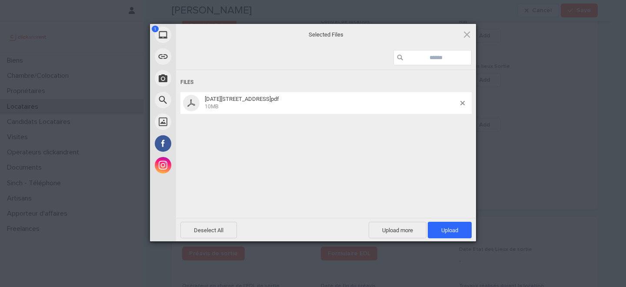
click at [445, 221] on div "Deselect All Upload more Upload 1" at bounding box center [326, 229] width 300 height 23
click at [449, 225] on span "Upload 1" at bounding box center [450, 230] width 44 height 17
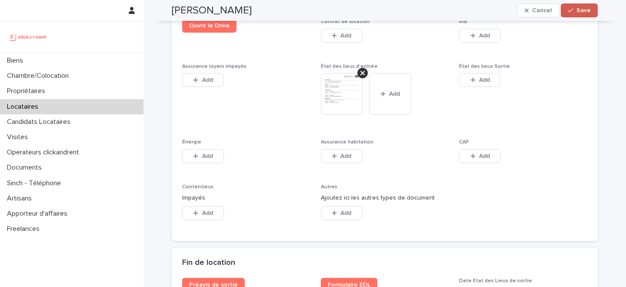
click at [579, 14] on button "Save" at bounding box center [579, 10] width 37 height 14
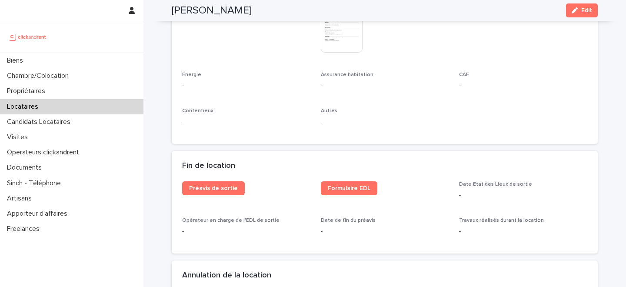
scroll to position [884, 0]
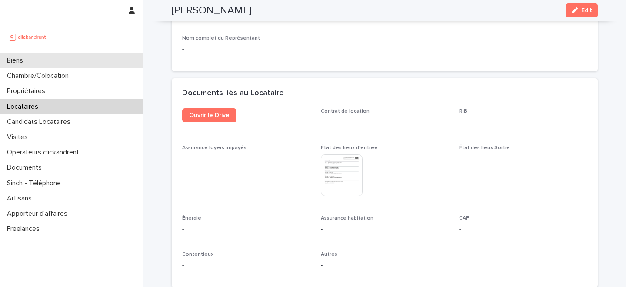
click at [60, 58] on div "Biens" at bounding box center [72, 60] width 144 height 15
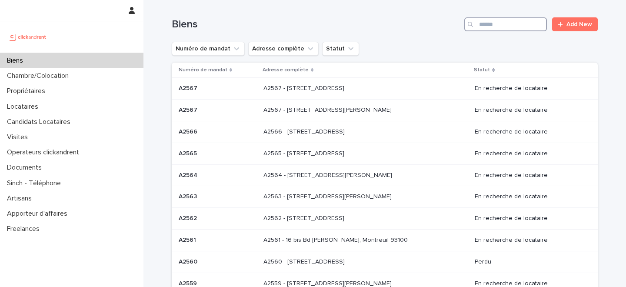
click at [512, 25] on input "Search" at bounding box center [506, 24] width 83 height 14
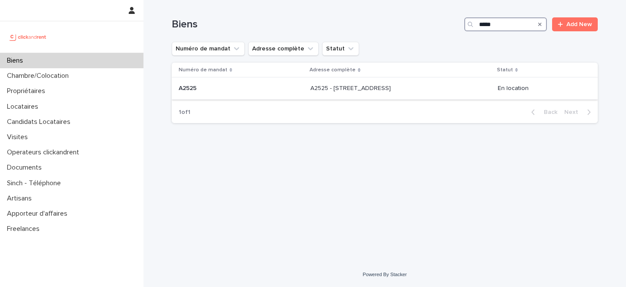
type input "*****"
click at [311, 96] on div "A2525 - 36 rue Monlogis, Angoulême 16000 A2525 - 36 rue Monlogis, Angoulême 160…" at bounding box center [401, 88] width 181 height 14
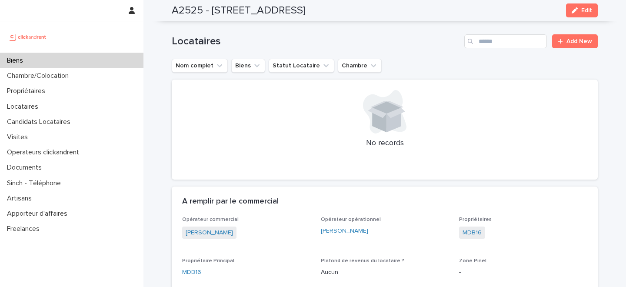
scroll to position [376, 0]
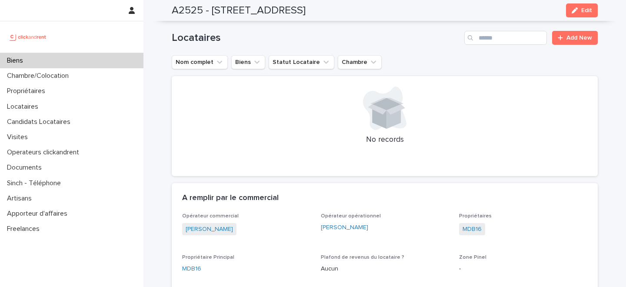
click at [91, 64] on div "Biens" at bounding box center [72, 60] width 144 height 15
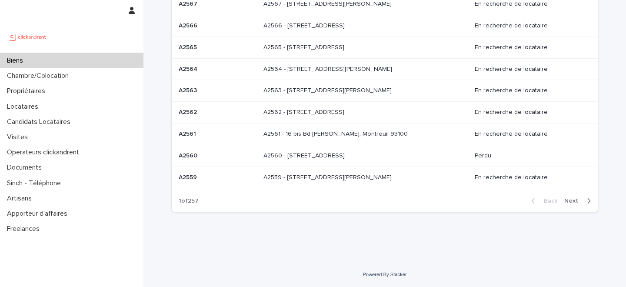
click at [90, 64] on div "Biens" at bounding box center [72, 60] width 144 height 15
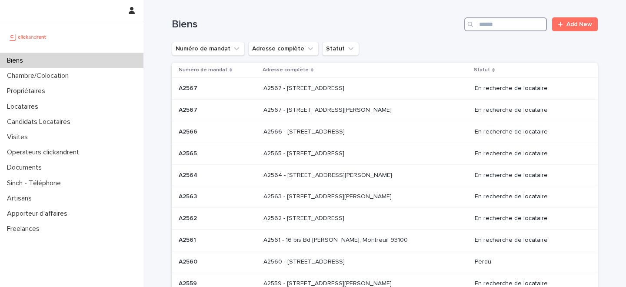
click at [515, 20] on input "Search" at bounding box center [506, 24] width 83 height 14
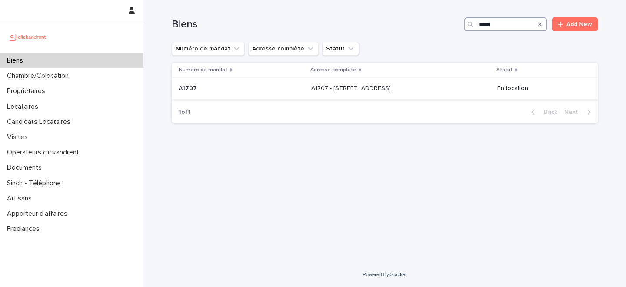
type input "*****"
click at [294, 89] on td "A1707 A1707" at bounding box center [240, 89] width 136 height 22
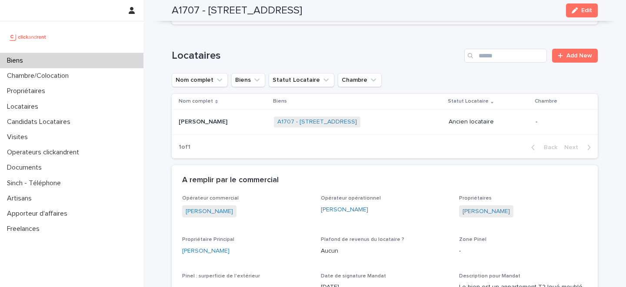
scroll to position [473, 0]
click at [225, 119] on p at bounding box center [223, 122] width 88 height 7
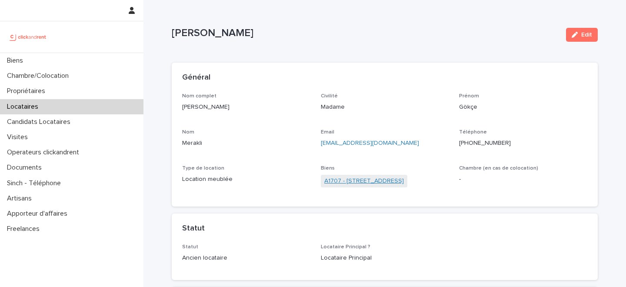
click at [345, 181] on link "A1707 - 36 rue Letort, Paris 75018" at bounding box center [365, 181] width 80 height 9
click at [77, 102] on div "Locataires" at bounding box center [72, 106] width 144 height 15
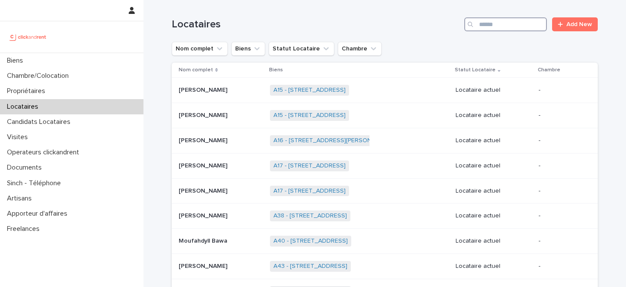
click at [512, 26] on input "Search" at bounding box center [506, 24] width 83 height 14
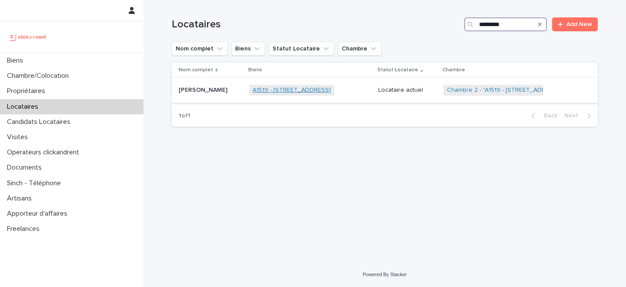
type input "*********"
click at [281, 92] on link "A1519 - 17 avenue de Caen, Rouen 76100" at bounding box center [292, 90] width 78 height 7
click at [224, 96] on div "Jean-baptiste Dardillac Jean-baptiste Dardillac" at bounding box center [211, 90] width 64 height 14
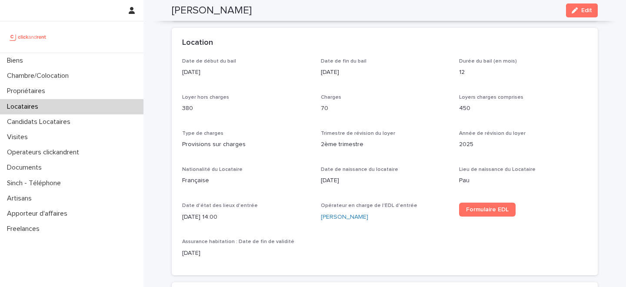
scroll to position [260, 0]
click at [278, 154] on div "Type de charges Provisions sur charges" at bounding box center [246, 143] width 128 height 26
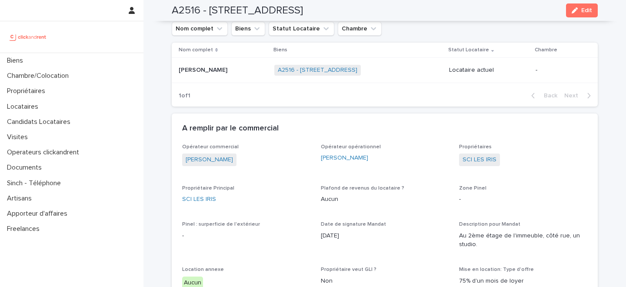
scroll to position [504, 0]
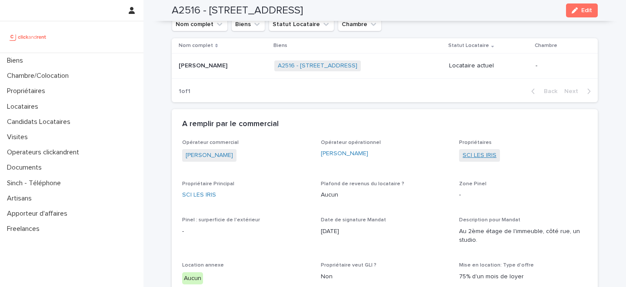
click at [478, 154] on link "SCI LES IRIS" at bounding box center [480, 155] width 34 height 9
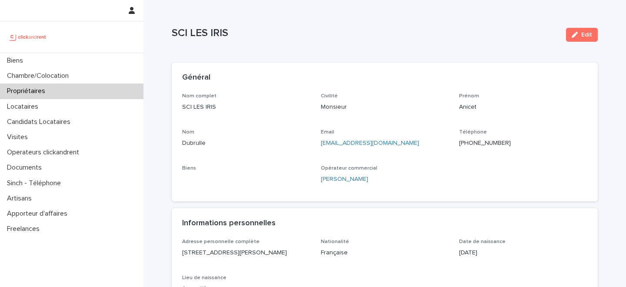
click at [475, 143] on p "[PHONE_NUMBER]" at bounding box center [523, 143] width 128 height 9
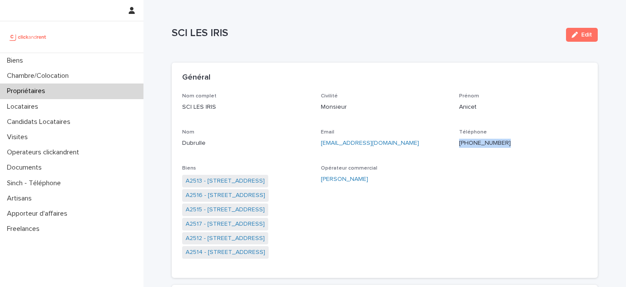
click at [475, 143] on p "[PHONE_NUMBER]" at bounding box center [523, 143] width 128 height 9
copy p "[PHONE_NUMBER]"
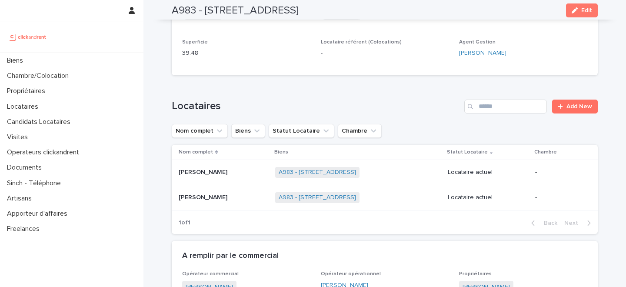
scroll to position [334, 0]
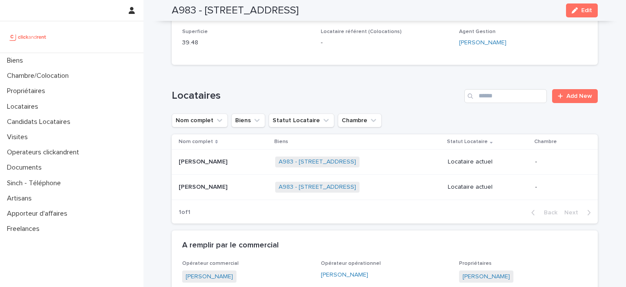
click at [228, 189] on p at bounding box center [224, 187] width 90 height 7
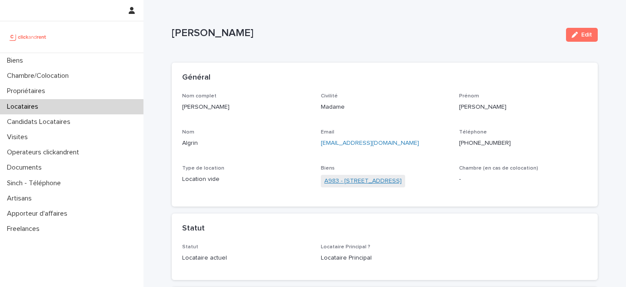
click at [357, 180] on link "A983 - 62 rue du Montparnasse, Paris 75014" at bounding box center [363, 181] width 77 height 9
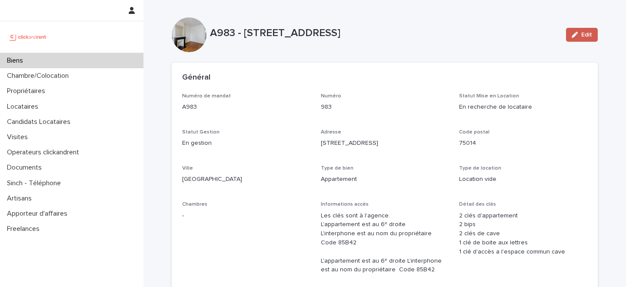
click at [586, 34] on span "Edit" at bounding box center [587, 35] width 11 height 6
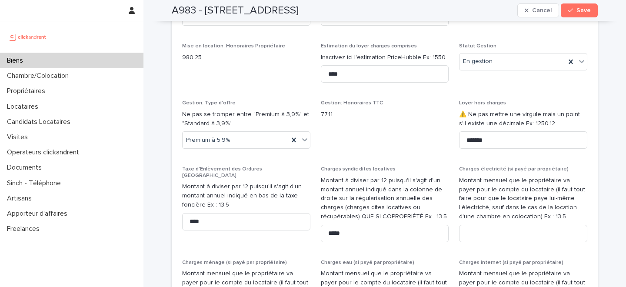
scroll to position [1083, 0]
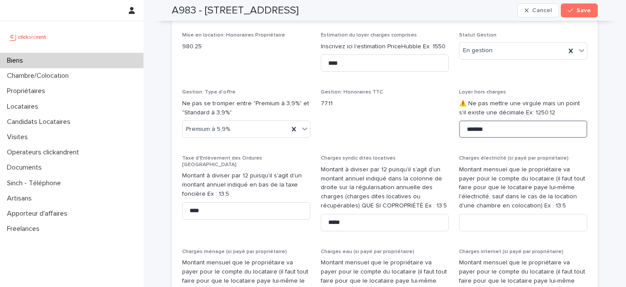
click at [497, 131] on input "*******" at bounding box center [523, 129] width 128 height 17
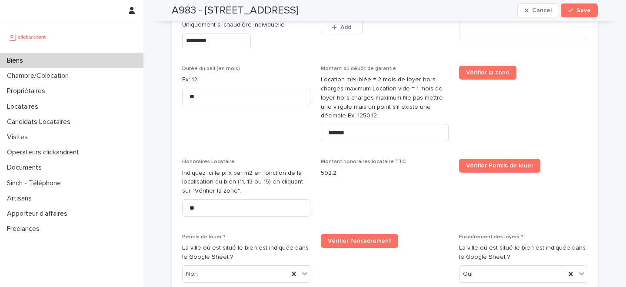
scroll to position [1639, 0]
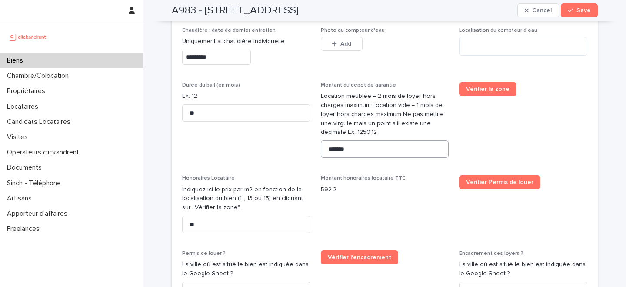
type input "*******"
click at [365, 141] on input "*******" at bounding box center [385, 149] width 128 height 17
type input "*******"
click at [585, 9] on span "Save" at bounding box center [584, 10] width 14 height 6
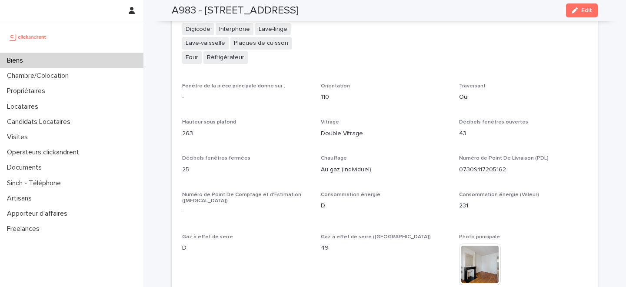
scroll to position [2064, 0]
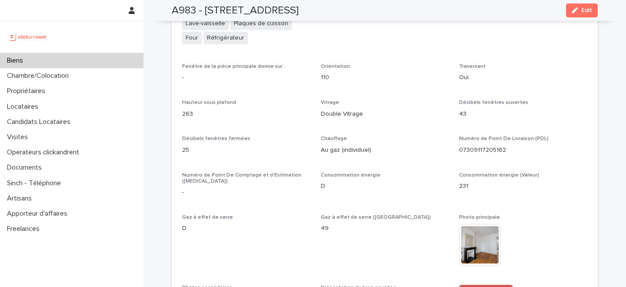
click at [490, 287] on span "Voir l'annonce" at bounding box center [486, 292] width 40 height 6
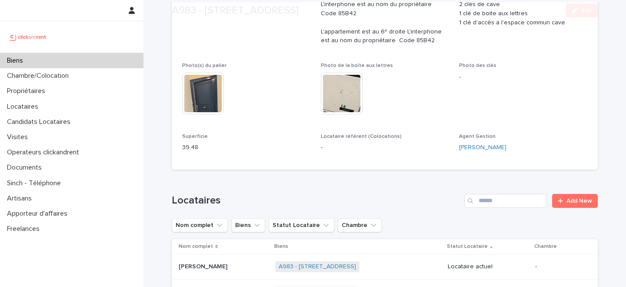
scroll to position [265, 0]
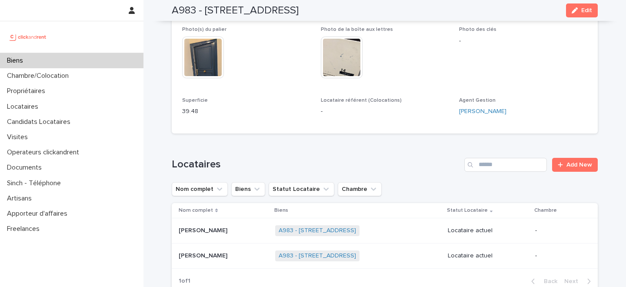
click at [428, 145] on div "Loading... Saving… Locataires Add New Nom complet Biens Statut Locataire Chambr…" at bounding box center [385, 220] width 426 height 159
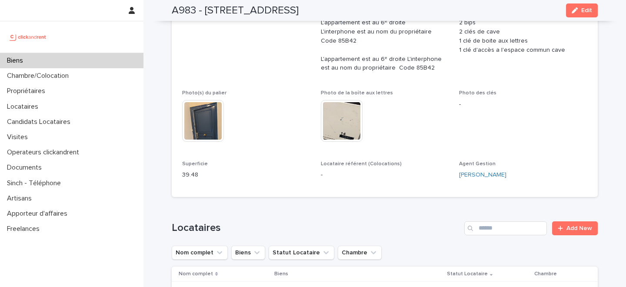
scroll to position [332, 0]
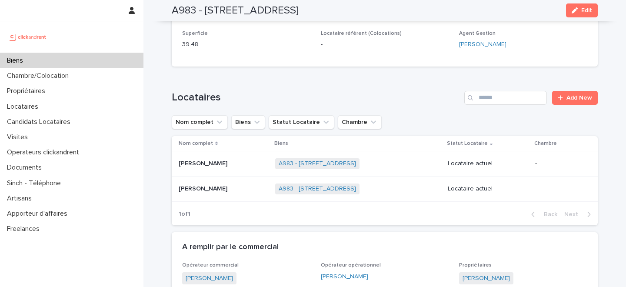
click at [378, 107] on div "Locataires Add New Nom complet Biens Statut Locataire Chambre Nom complet Biens…" at bounding box center [385, 158] width 426 height 134
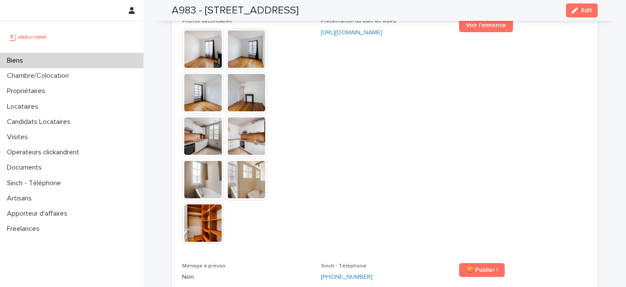
scroll to position [2401, 0]
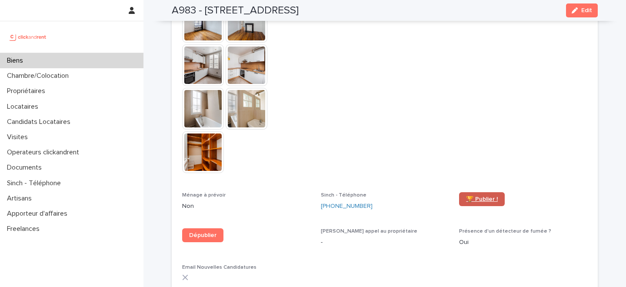
click at [472, 196] on span "🏆 Publier !" at bounding box center [482, 199] width 32 height 6
click at [333, 121] on span "Présentation du bien en vidéo https://vimeo.com/1120740206?share=copy" at bounding box center [385, 64] width 128 height 234
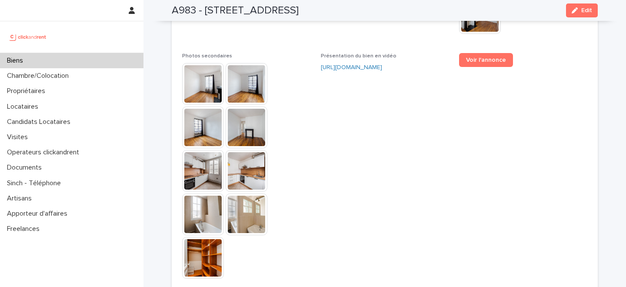
scroll to position [2296, 0]
click at [383, 109] on span "Présentation du bien en vidéo https://vimeo.com/1120740206?share=copy" at bounding box center [385, 170] width 128 height 234
click at [383, 108] on span "Présentation du bien en vidéo https://vimeo.com/1120740206?share=copy" at bounding box center [385, 170] width 128 height 234
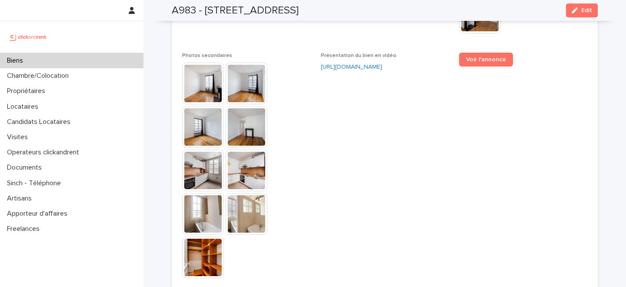
click at [391, 114] on span "Présentation du bien en vidéo https://vimeo.com/1120740206?share=copy" at bounding box center [385, 170] width 128 height 234
click at [397, 121] on span "Présentation du bien en vidéo https://vimeo.com/1120740206?share=copy" at bounding box center [385, 170] width 128 height 234
click at [513, 119] on span "Voir l'annonce" at bounding box center [523, 170] width 128 height 234
click at [494, 111] on span "Voir l'annonce" at bounding box center [523, 170] width 128 height 234
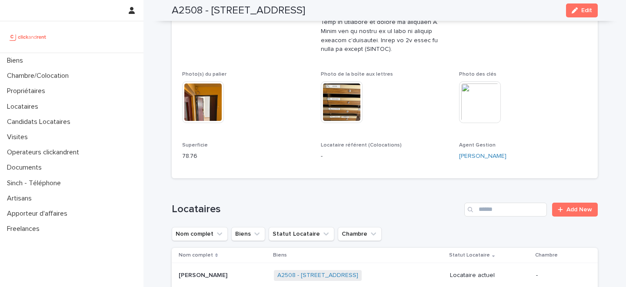
scroll to position [449, 0]
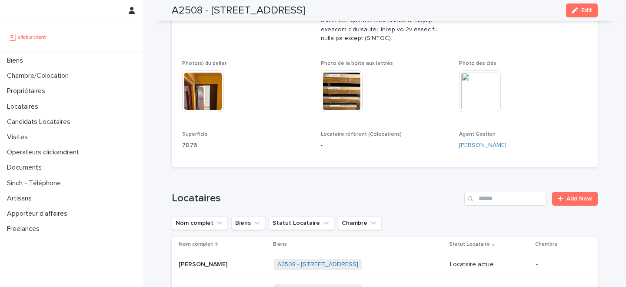
click at [218, 285] on p "Vanessa Lions" at bounding box center [204, 289] width 50 height 9
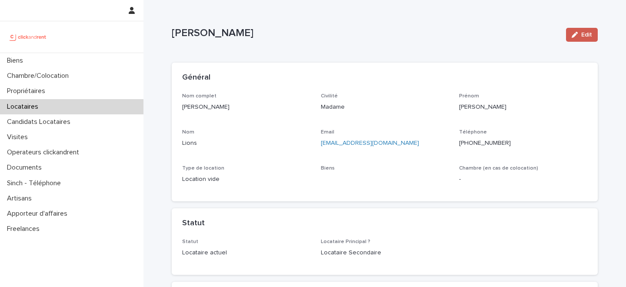
click at [576, 36] on icon "button" at bounding box center [575, 35] width 6 height 6
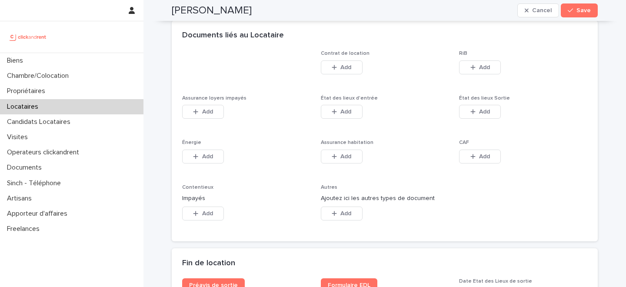
scroll to position [1430, 0]
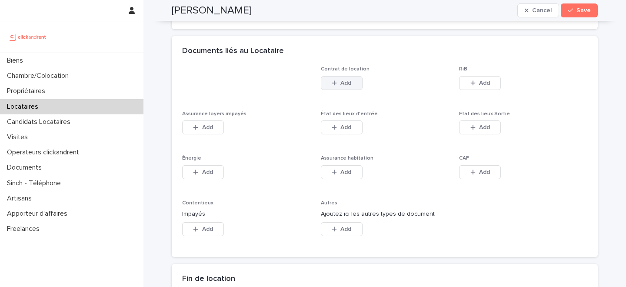
click at [343, 84] on span "Add" at bounding box center [346, 83] width 11 height 6
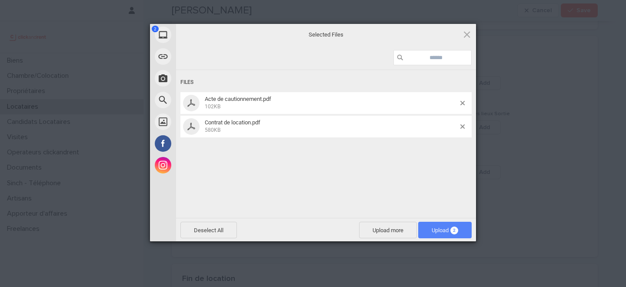
click at [432, 229] on span "Upload 2" at bounding box center [445, 230] width 27 height 7
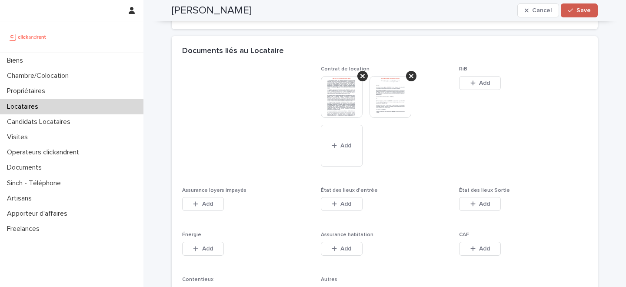
click at [582, 7] on button "Save" at bounding box center [579, 10] width 37 height 14
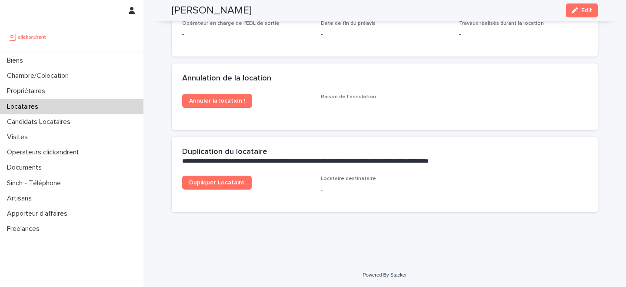
scroll to position [1233, 0]
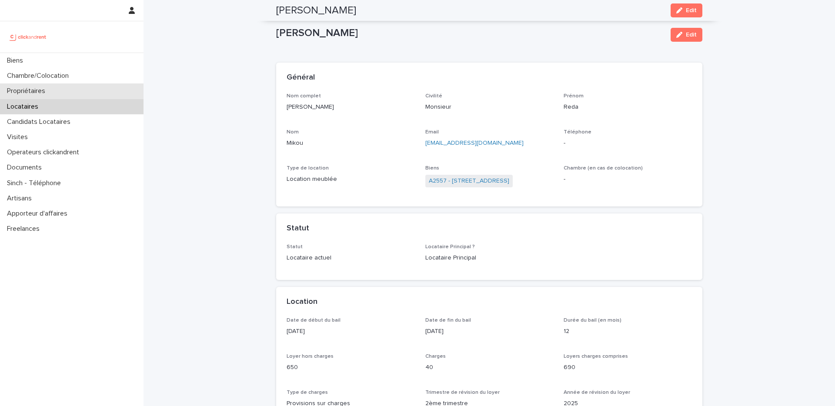
scroll to position [492, 0]
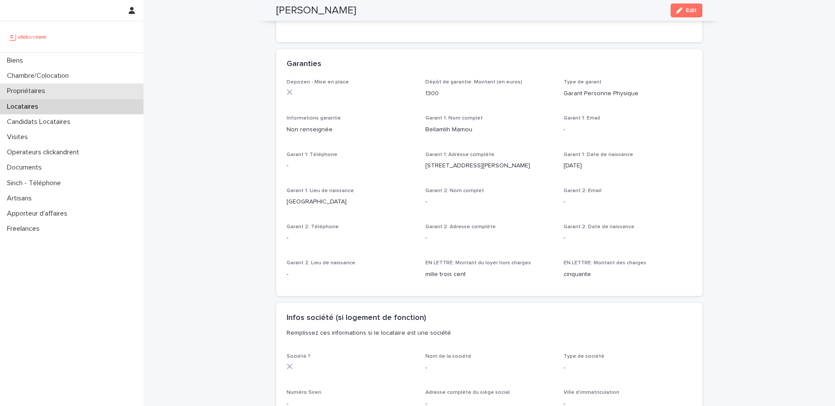
click at [75, 92] on div "Propriétaires" at bounding box center [72, 91] width 144 height 15
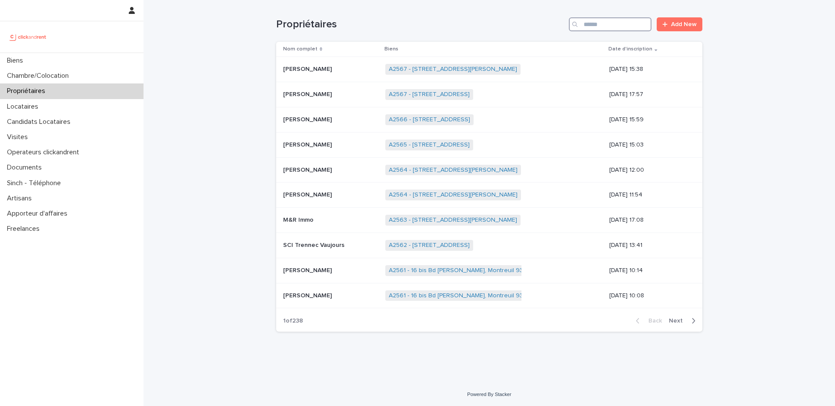
click at [628, 27] on input "Search" at bounding box center [610, 24] width 83 height 14
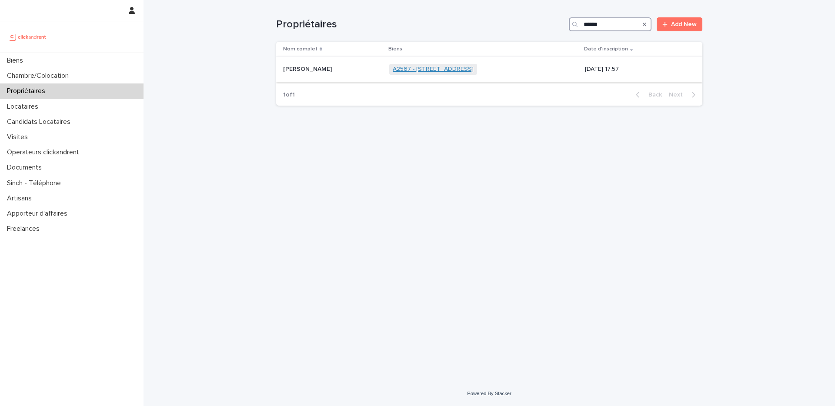
type input "******"
click at [393, 70] on link "A2567 - [STREET_ADDRESS]" at bounding box center [433, 69] width 81 height 7
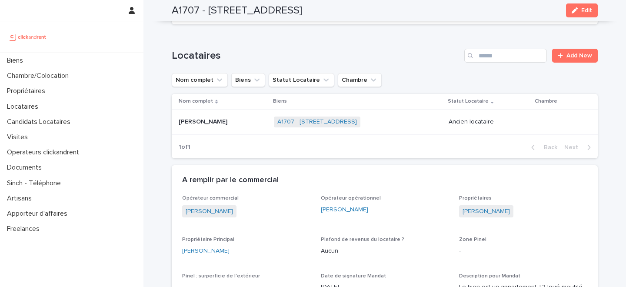
scroll to position [475, 0]
click at [214, 116] on p "Gökçe Merakli" at bounding box center [204, 120] width 50 height 9
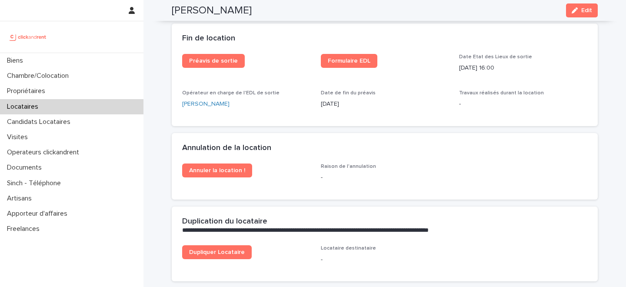
scroll to position [1119, 0]
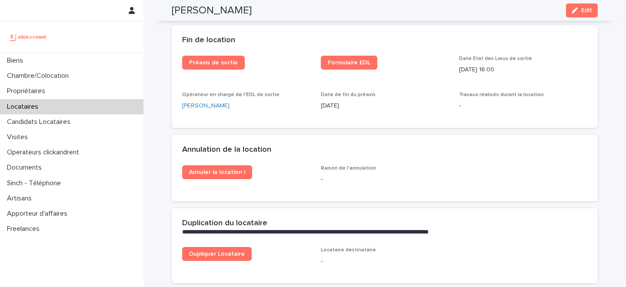
click at [252, 129] on div "Loading... Saving… Fin de location Préavis de sortie Formulaire EDL Date Etat d…" at bounding box center [385, 80] width 426 height 110
click at [185, 131] on div "Loading... Saving… Fin de location Préavis de sortie Formulaire EDL Date Etat d…" at bounding box center [385, 80] width 426 height 110
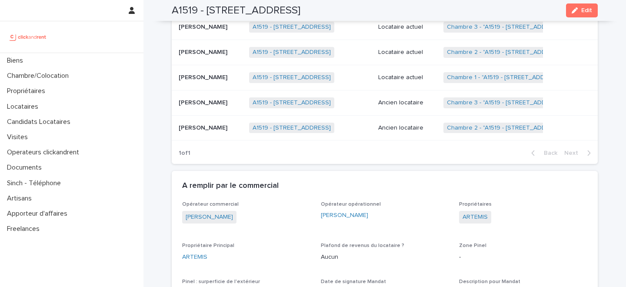
scroll to position [500, 0]
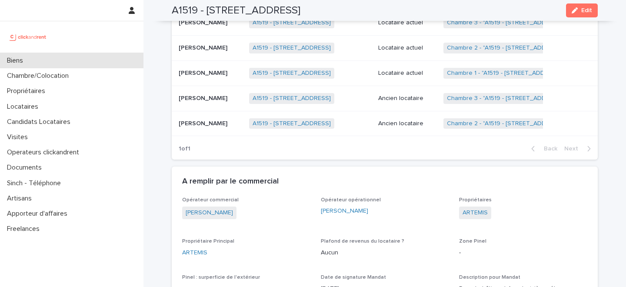
click at [85, 60] on div "Biens" at bounding box center [72, 60] width 144 height 15
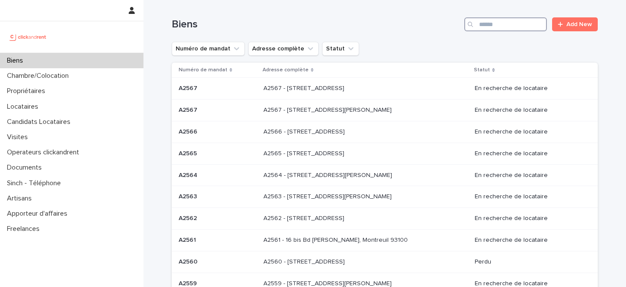
click at [517, 26] on input "Search" at bounding box center [506, 24] width 83 height 14
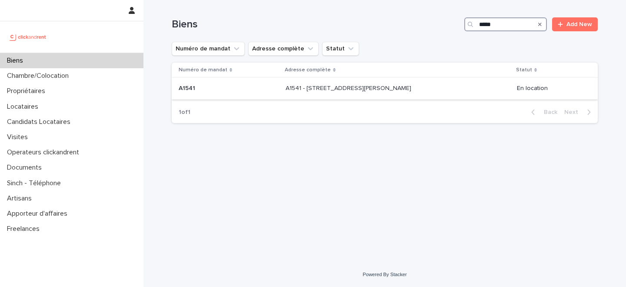
type input "*****"
click at [286, 88] on p "A1541 - [STREET_ADDRESS][PERSON_NAME]" at bounding box center [349, 87] width 127 height 9
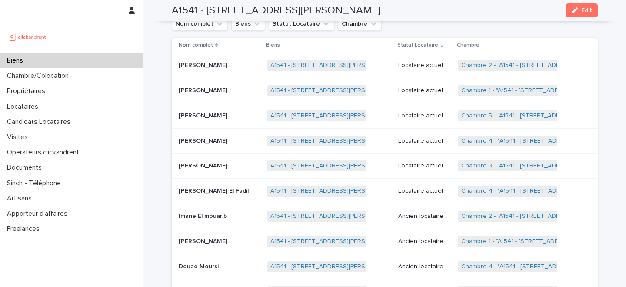
scroll to position [560, 0]
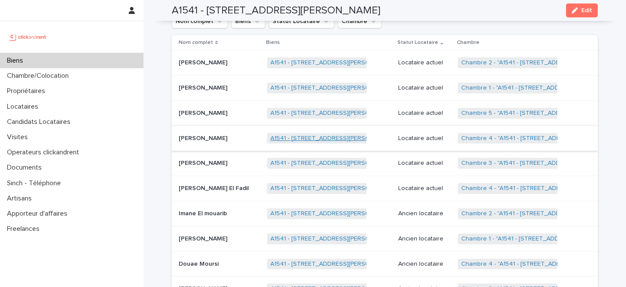
click at [288, 135] on link "A1541 - [STREET_ADDRESS][PERSON_NAME]" at bounding box center [334, 138] width 126 height 7
click at [232, 135] on p at bounding box center [219, 138] width 81 height 7
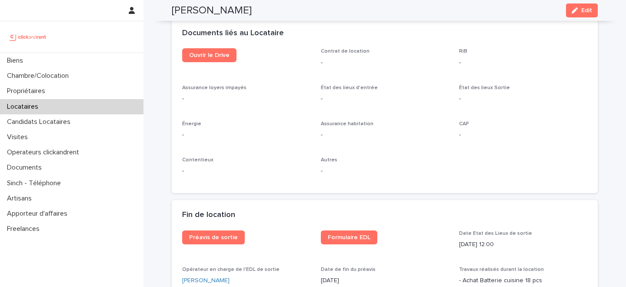
scroll to position [940, 0]
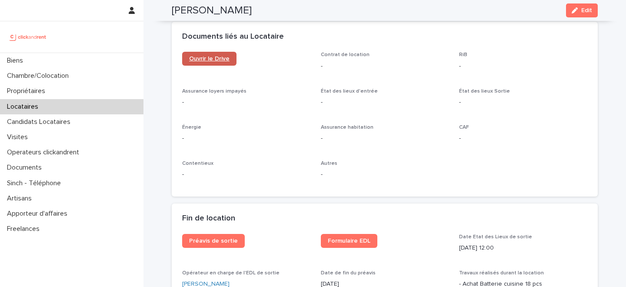
click at [213, 64] on link "Ouvrir le Drive" at bounding box center [209, 59] width 54 height 14
click at [583, 3] on button "Edit" at bounding box center [582, 10] width 32 height 14
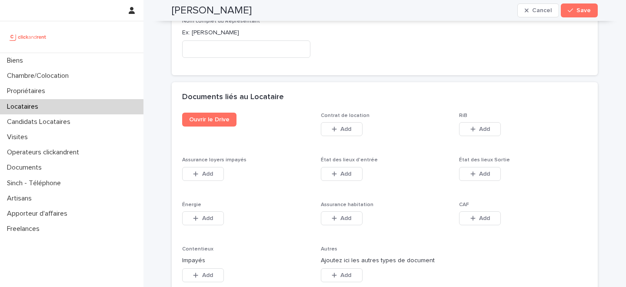
scroll to position [1393, 0]
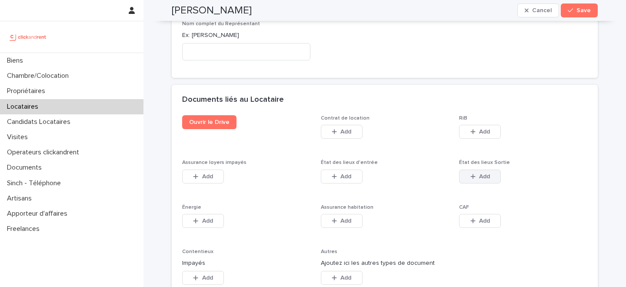
click at [489, 174] on span "Add" at bounding box center [484, 177] width 11 height 6
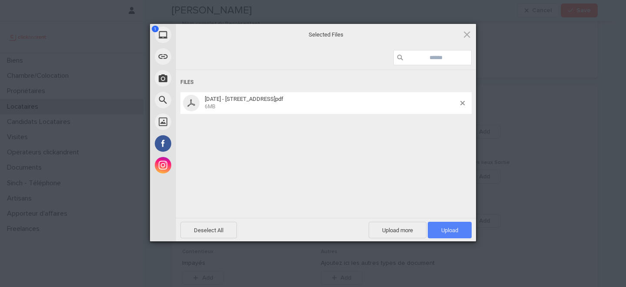
click at [438, 230] on span "Upload 1" at bounding box center [450, 230] width 44 height 17
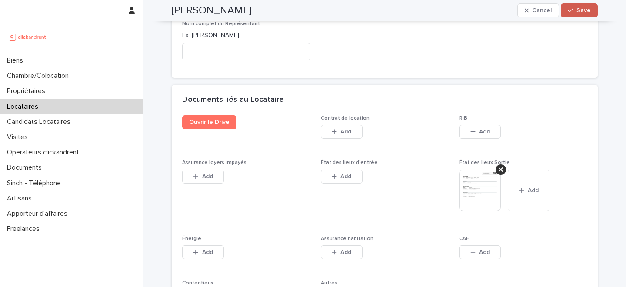
click at [578, 13] on span "Save" at bounding box center [584, 10] width 14 height 6
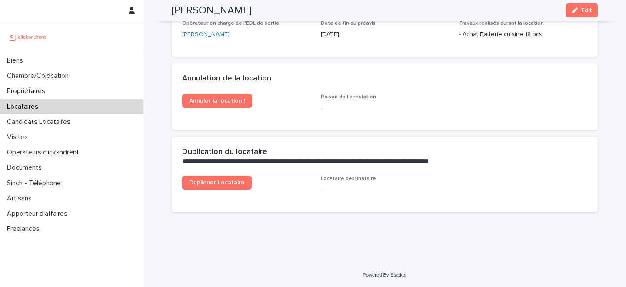
scroll to position [1224, 0]
click at [87, 109] on div "Locataires" at bounding box center [72, 106] width 144 height 15
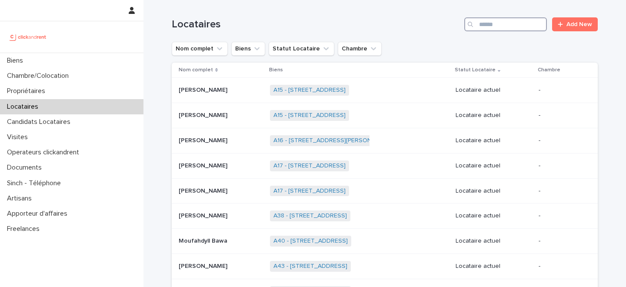
click at [501, 26] on input "Search" at bounding box center [506, 24] width 83 height 14
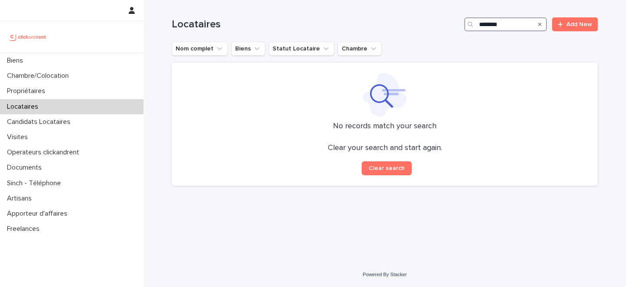
click at [488, 25] on input "********" at bounding box center [506, 24] width 83 height 14
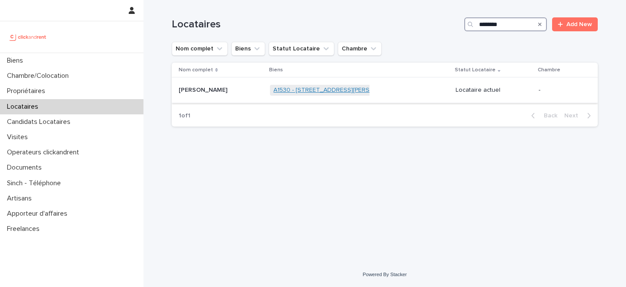
type input "********"
click at [312, 89] on link "A1530 - [STREET_ADDRESS][PERSON_NAME]" at bounding box center [337, 90] width 127 height 7
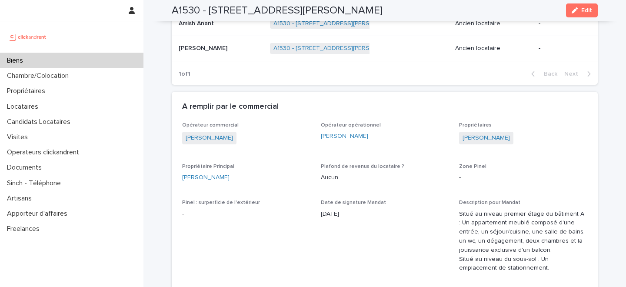
scroll to position [560, 0]
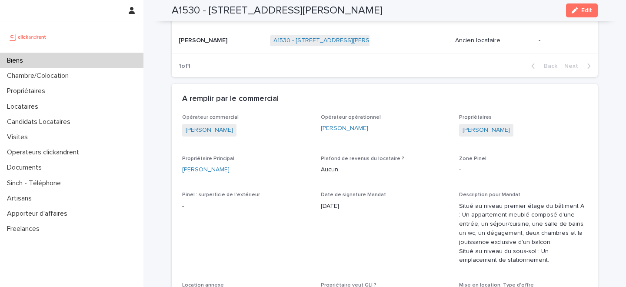
click at [101, 60] on div "Biens" at bounding box center [72, 60] width 144 height 15
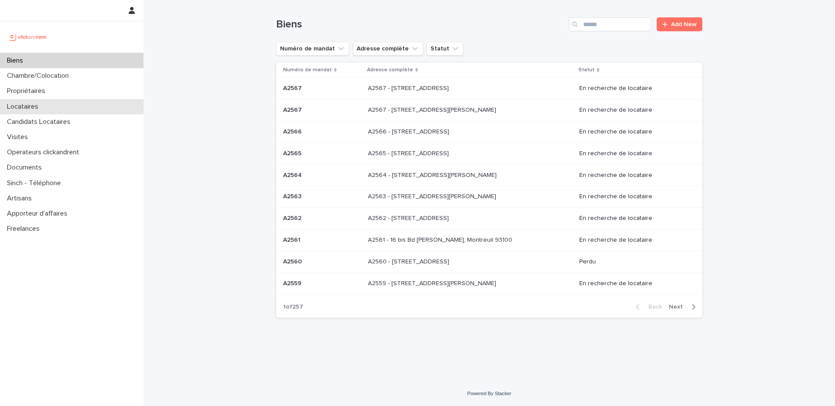
click at [73, 109] on div "Locataires" at bounding box center [72, 106] width 144 height 15
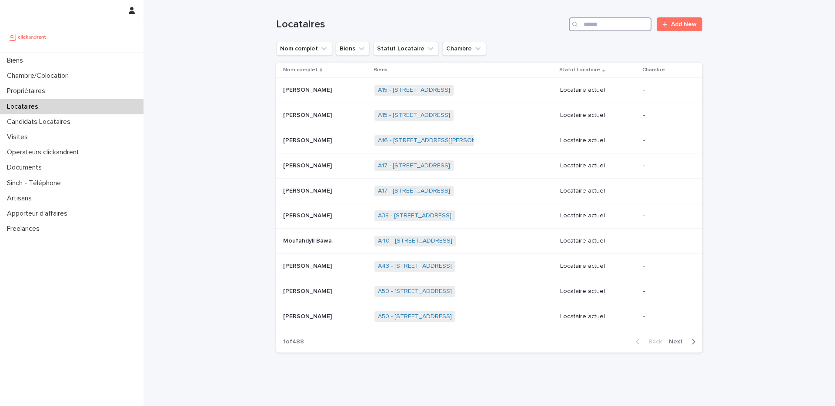
click at [599, 28] on input "Search" at bounding box center [610, 24] width 83 height 14
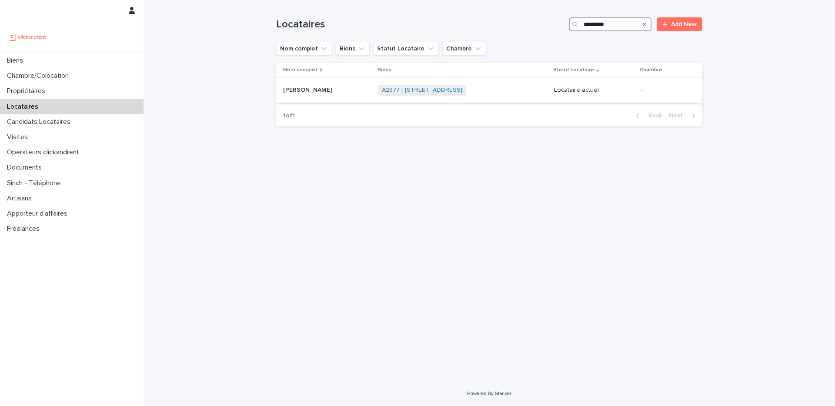
type input "*********"
click at [338, 93] on p at bounding box center [327, 90] width 88 height 7
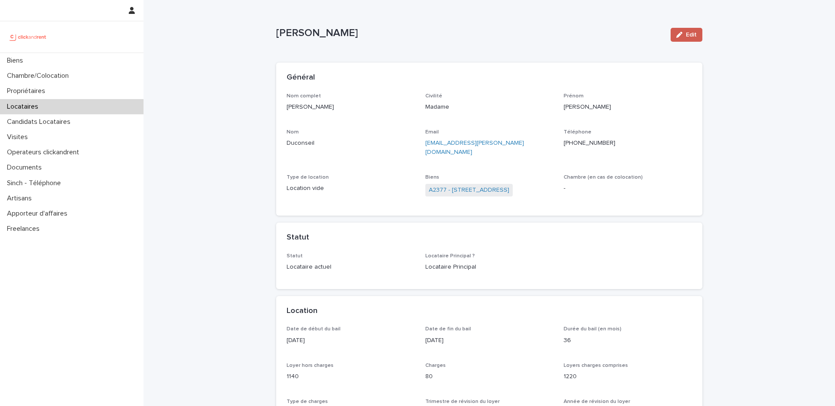
click at [683, 34] on icon "button" at bounding box center [680, 35] width 6 height 6
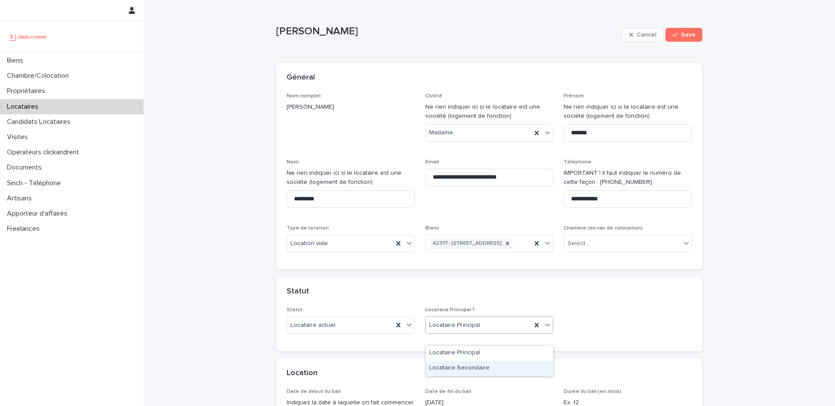
click at [478, 369] on div "Locataire Secondaire" at bounding box center [489, 368] width 127 height 15
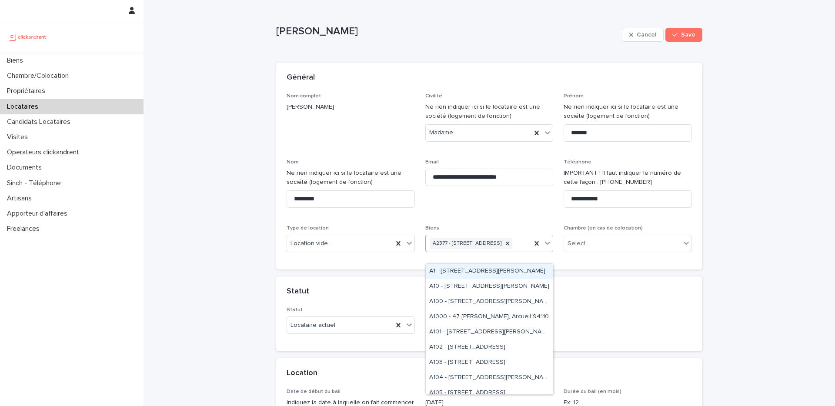
click at [468, 251] on div "A2377 - [STREET_ADDRESS]" at bounding box center [479, 243] width 106 height 15
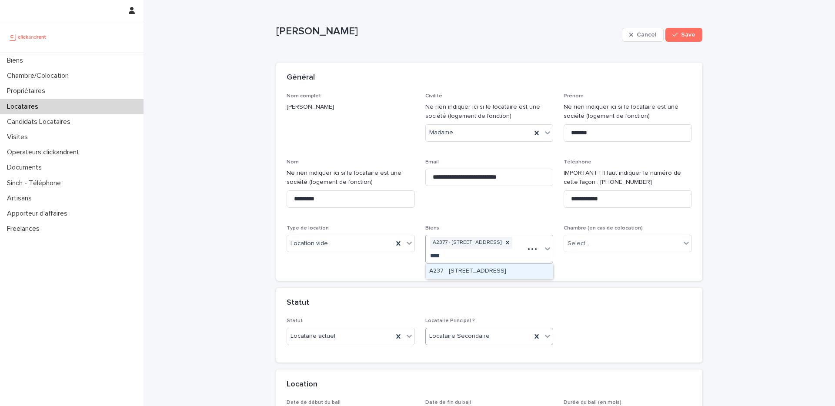
type input "*****"
click at [476, 272] on div "A2379 - [STREET_ADDRESS]" at bounding box center [489, 271] width 127 height 15
click at [687, 38] on button "Save" at bounding box center [684, 35] width 37 height 14
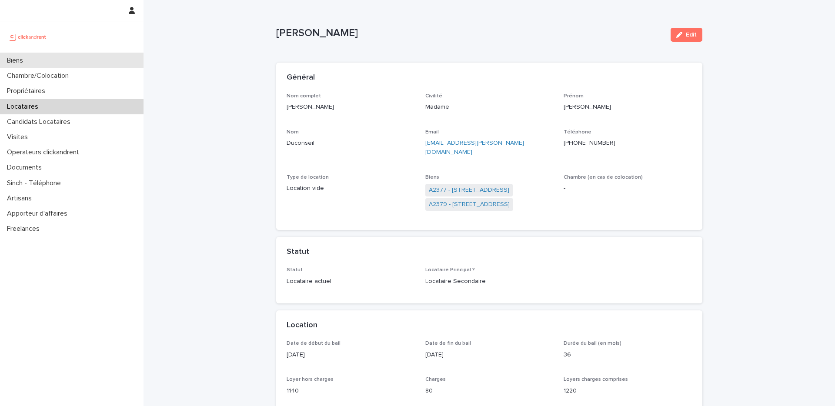
click at [103, 66] on div "Biens" at bounding box center [72, 60] width 144 height 15
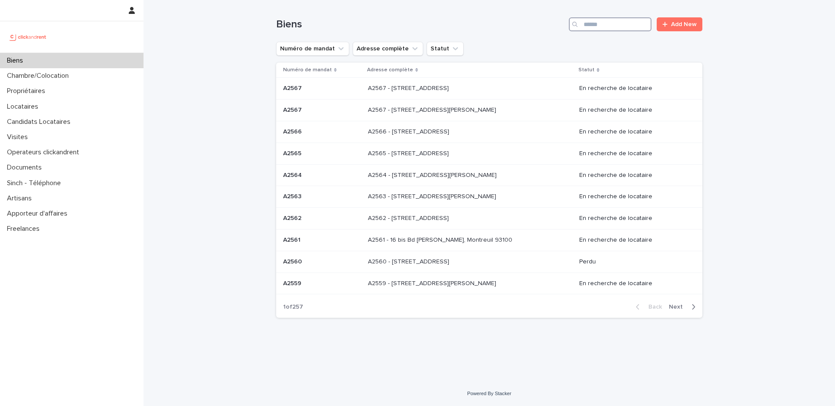
click at [615, 22] on input "Search" at bounding box center [610, 24] width 83 height 14
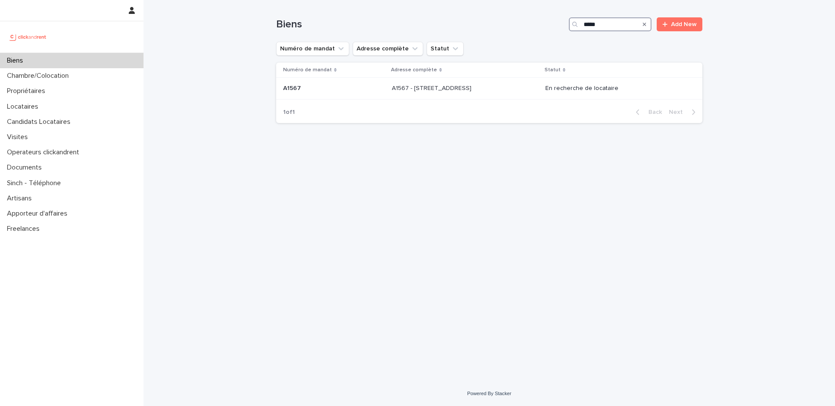
type input "*****"
click at [429, 85] on p "A1567 - 16 Avenue de la Paix, Asnières-sur-Seine 92600" at bounding box center [432, 87] width 81 height 9
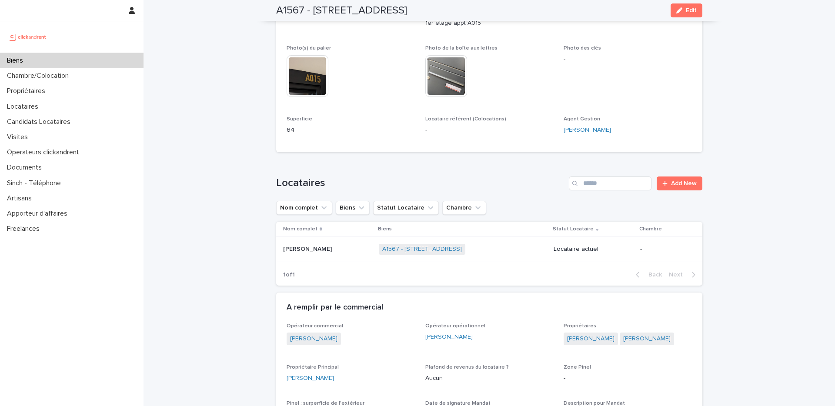
scroll to position [203, 0]
click at [338, 251] on p at bounding box center [327, 248] width 89 height 7
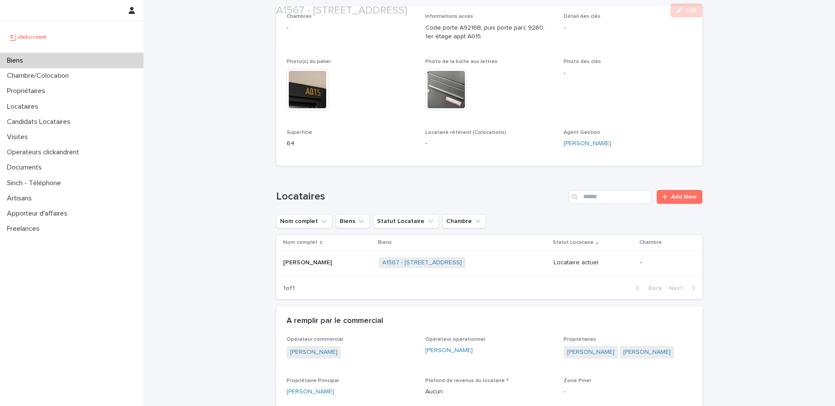
scroll to position [268, 0]
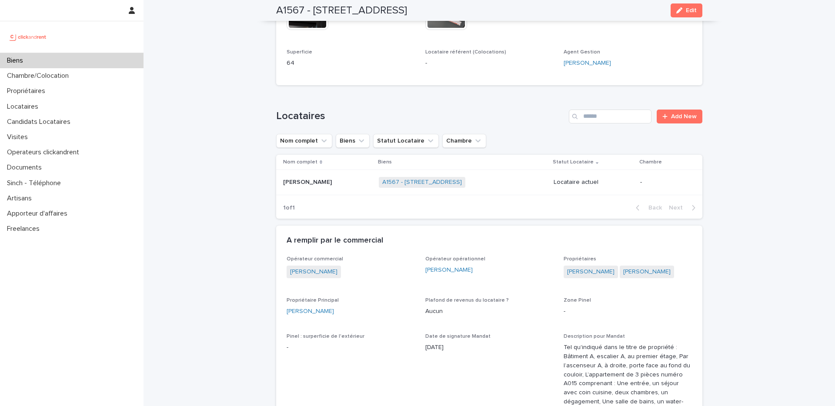
click at [107, 58] on div "Biens" at bounding box center [72, 60] width 144 height 15
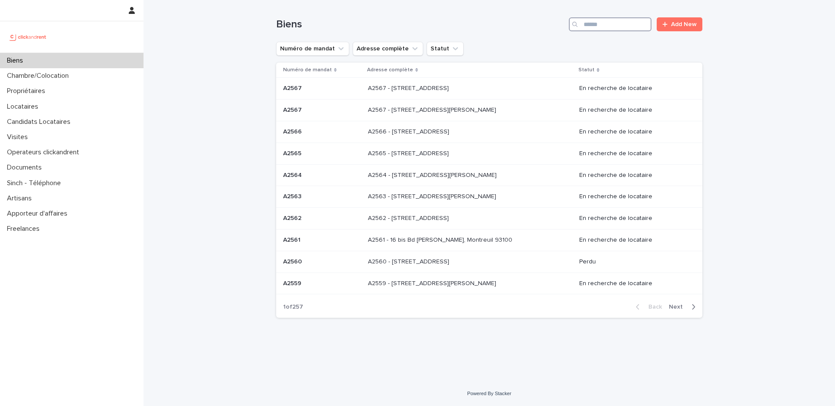
click at [626, 21] on input "Search" at bounding box center [610, 24] width 83 height 14
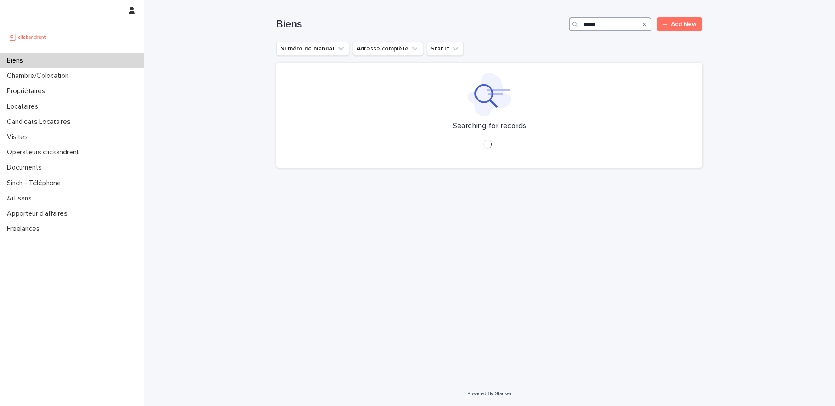
type input "*****"
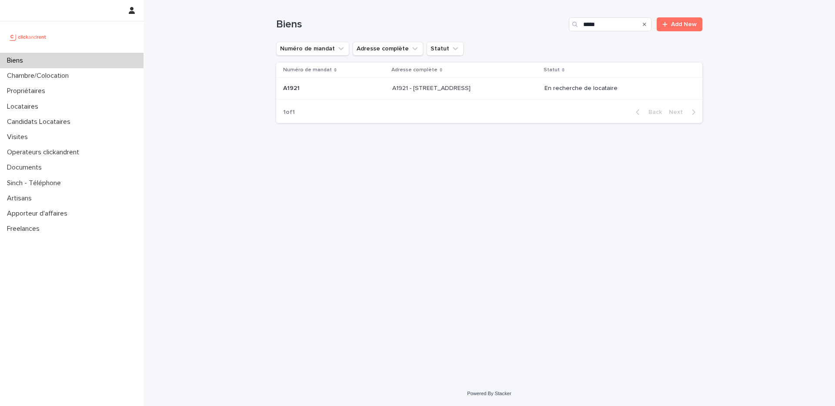
click at [371, 84] on td "A1921 A1921" at bounding box center [332, 89] width 113 height 22
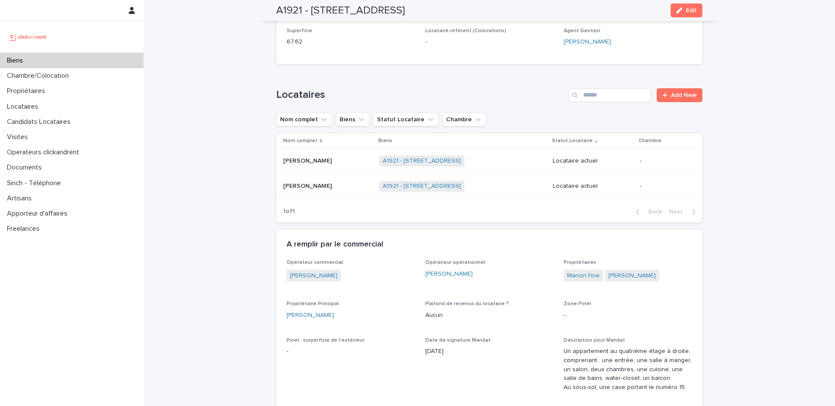
scroll to position [396, 0]
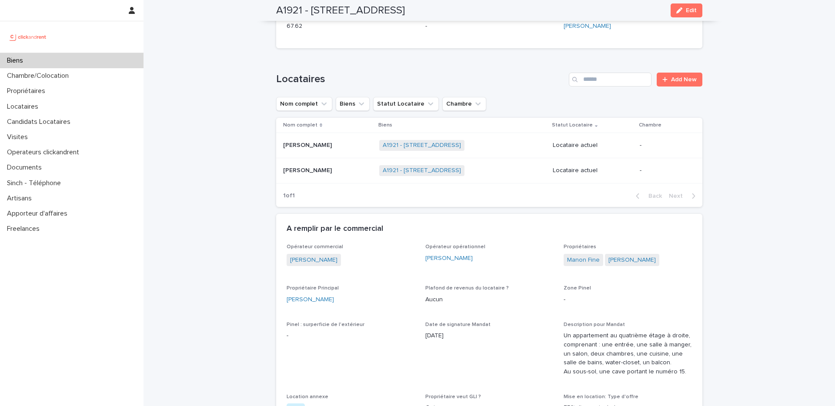
click at [329, 140] on p "Hortense Vivard" at bounding box center [308, 144] width 50 height 9
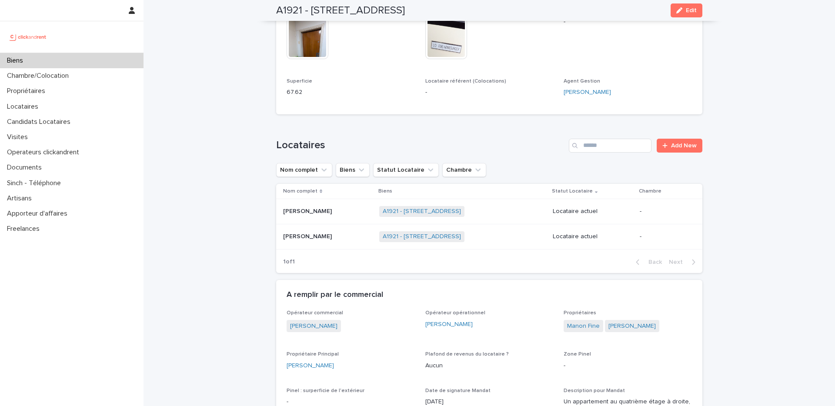
scroll to position [330, 0]
click at [98, 57] on div "Biens" at bounding box center [72, 60] width 144 height 15
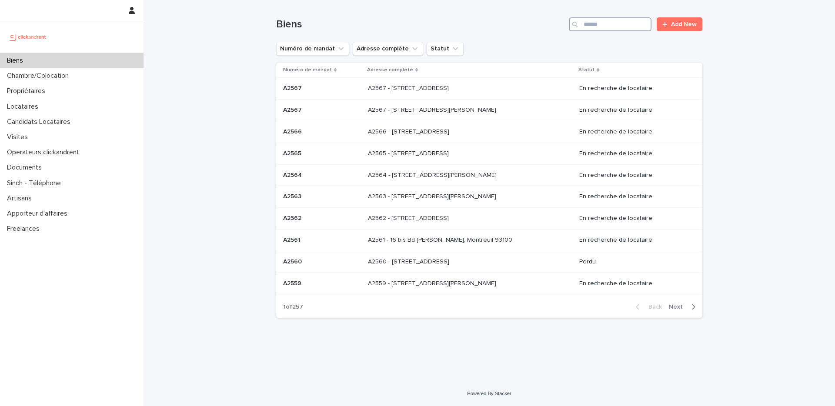
click at [610, 27] on input "Search" at bounding box center [610, 24] width 83 height 14
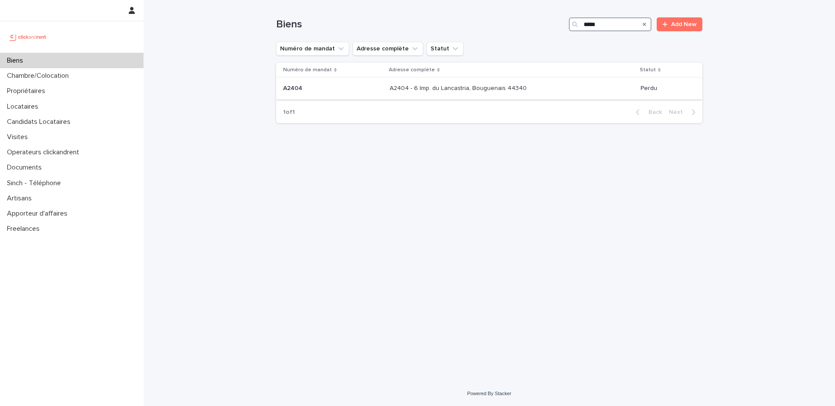
type input "*****"
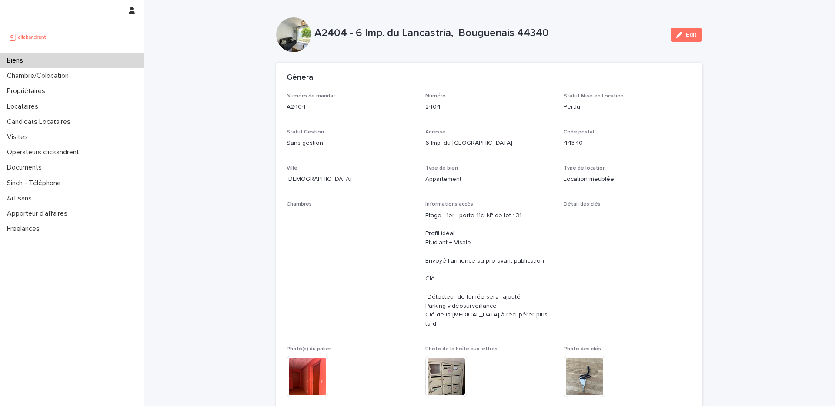
click at [108, 53] on div "Biens" at bounding box center [72, 60] width 144 height 15
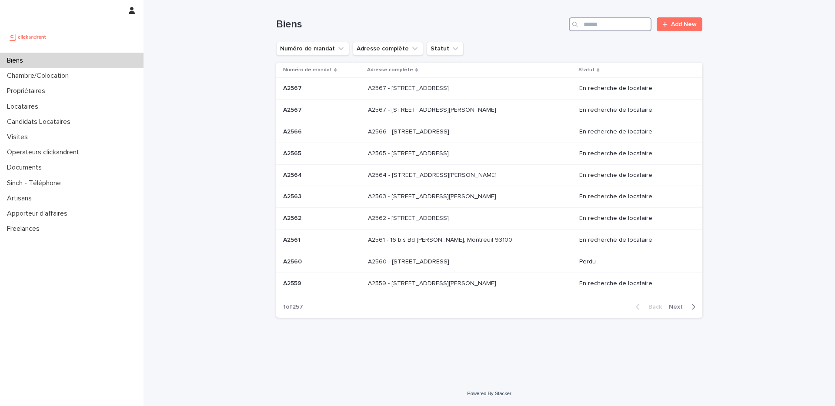
click at [596, 27] on input "Search" at bounding box center [610, 24] width 83 height 14
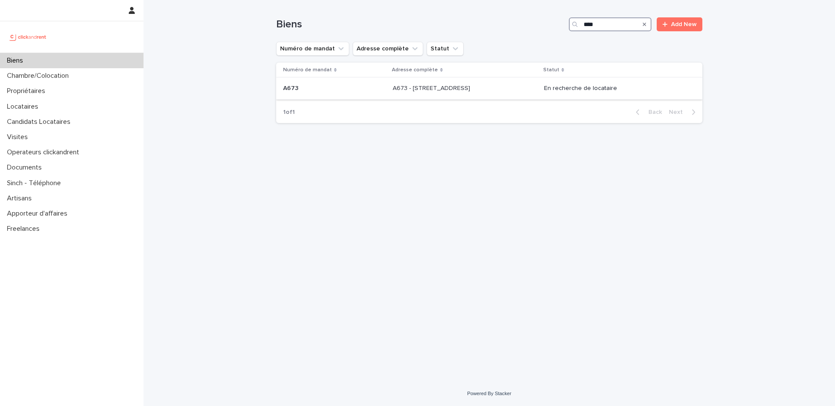
type input "****"
click at [472, 89] on p "A673 - 30 rue Carême Prenant, Argenteuil 95100" at bounding box center [432, 87] width 79 height 9
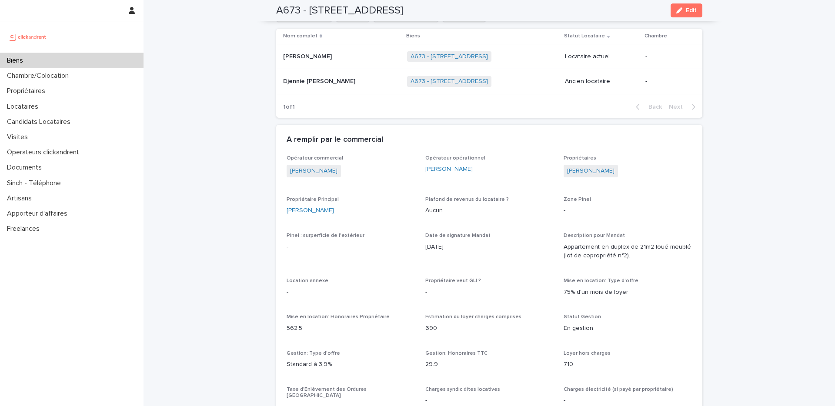
scroll to position [550, 0]
click at [334, 61] on div "Anass Nazihi Anass Nazihi" at bounding box center [341, 55] width 117 height 14
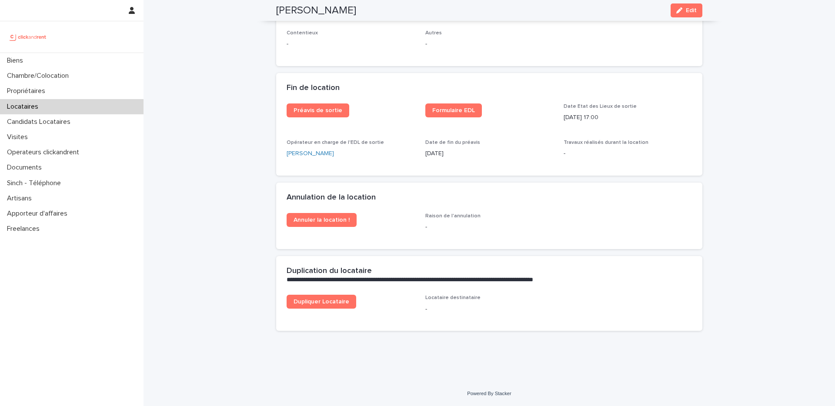
scroll to position [1071, 0]
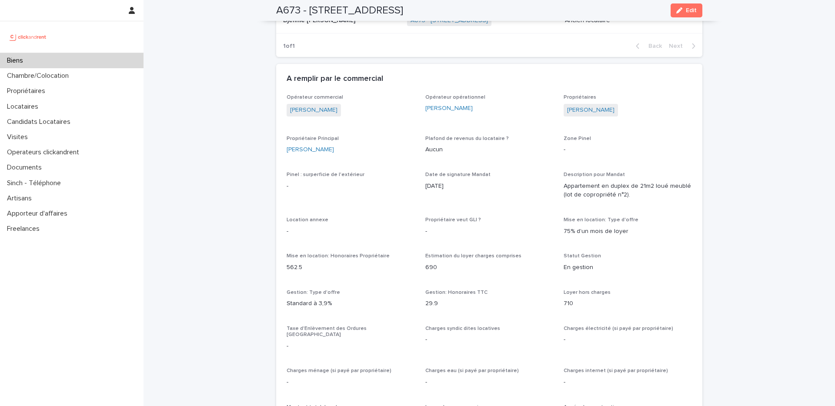
scroll to position [610, 0]
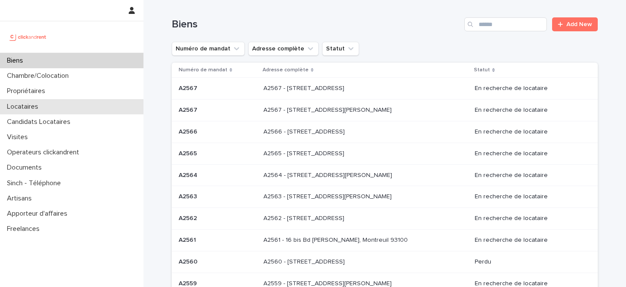
click at [66, 107] on div "Locataires" at bounding box center [72, 106] width 144 height 15
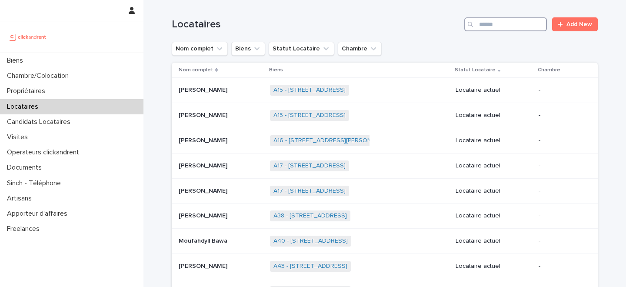
click at [499, 27] on input "Search" at bounding box center [506, 24] width 83 height 14
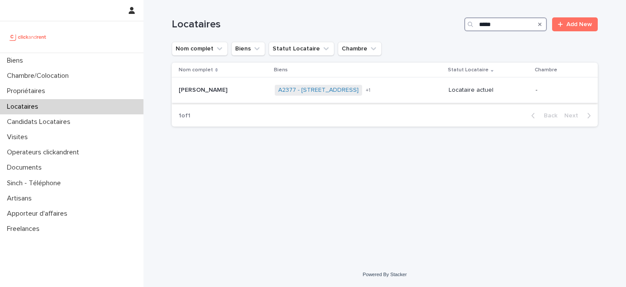
type input "*****"
click at [224, 95] on div "[PERSON_NAME] [PERSON_NAME]" at bounding box center [223, 90] width 89 height 14
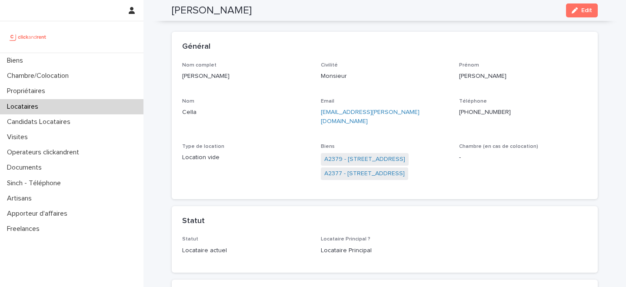
scroll to position [7, 0]
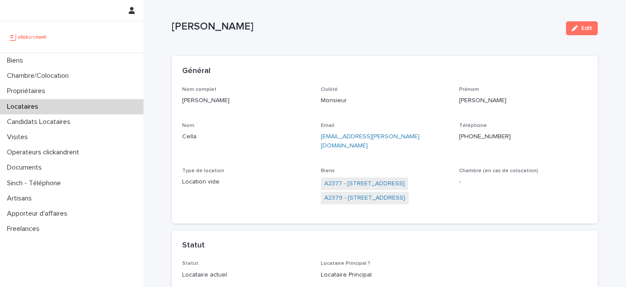
click at [442, 30] on p "[PERSON_NAME]" at bounding box center [366, 26] width 388 height 13
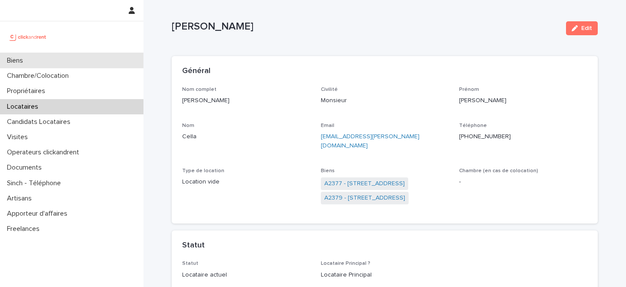
click at [109, 59] on div "Biens" at bounding box center [72, 60] width 144 height 15
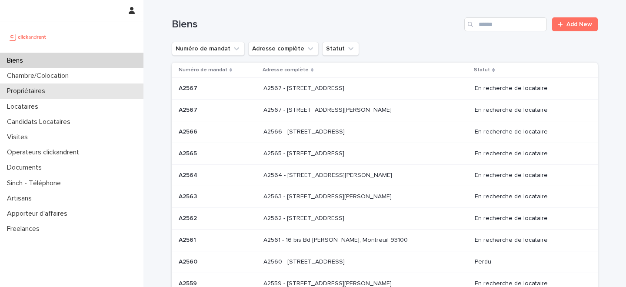
click at [64, 88] on div "Propriétaires" at bounding box center [72, 91] width 144 height 15
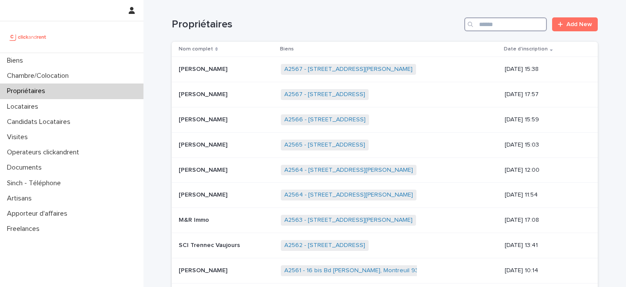
click at [490, 24] on input "Search" at bounding box center [506, 24] width 83 height 14
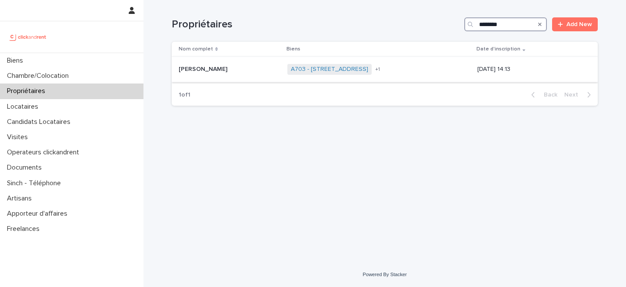
type input "********"
click at [231, 70] on p at bounding box center [230, 69] width 102 height 7
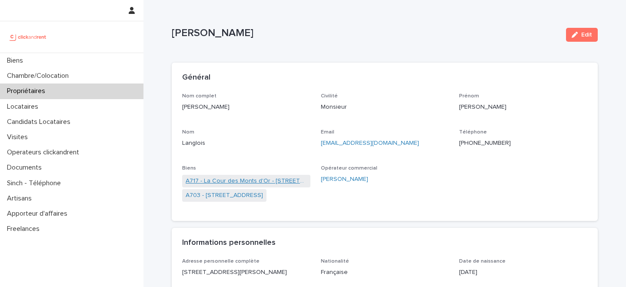
click at [255, 182] on link "A717 - La Cour des Monts d'Or - [STREET_ADDRESS]" at bounding box center [246, 181] width 121 height 9
click at [255, 194] on link "A703 - [STREET_ADDRESS]" at bounding box center [224, 195] width 77 height 9
click at [69, 91] on div "Propriétaires" at bounding box center [72, 91] width 144 height 15
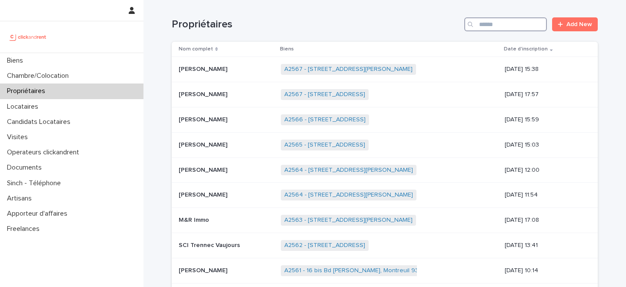
click at [502, 21] on input "Search" at bounding box center [506, 24] width 83 height 14
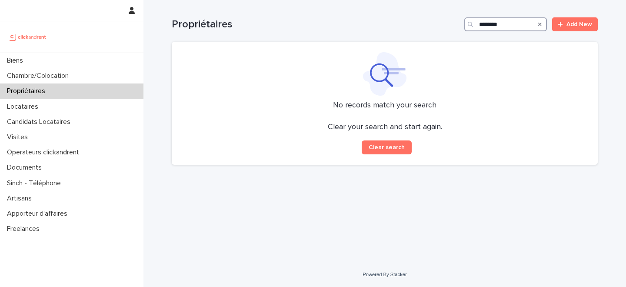
click at [491, 25] on input "********" at bounding box center [506, 24] width 83 height 14
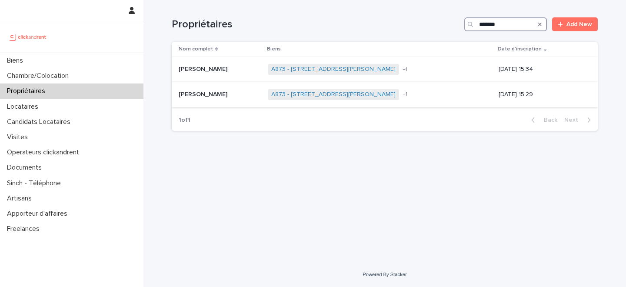
type input "*******"
click at [247, 97] on p at bounding box center [220, 94] width 82 height 7
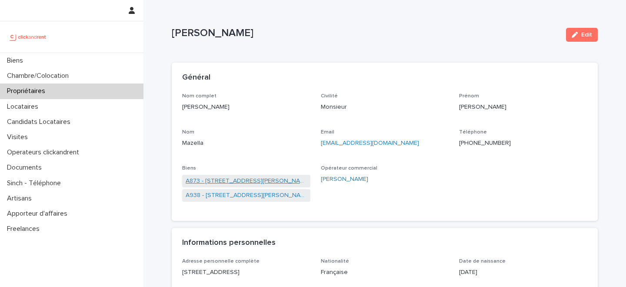
click at [244, 179] on link "A873 - [STREET_ADDRESS][PERSON_NAME]" at bounding box center [246, 181] width 121 height 9
click at [242, 195] on link "A938 - [STREET_ADDRESS][PERSON_NAME]" at bounding box center [246, 195] width 121 height 9
click at [70, 95] on div "Propriétaires" at bounding box center [72, 91] width 144 height 15
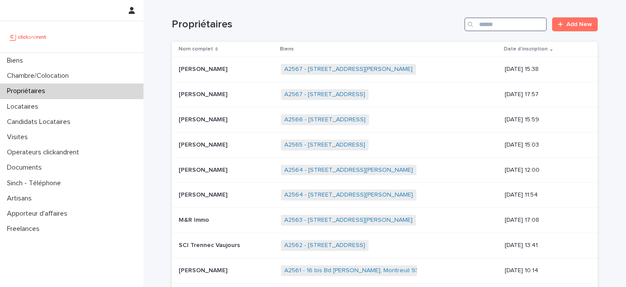
click at [509, 26] on input "Search" at bounding box center [506, 24] width 83 height 14
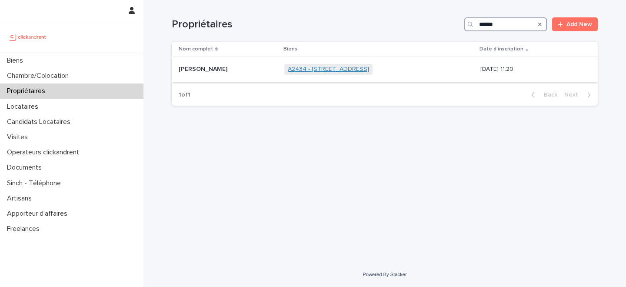
type input "******"
click at [288, 69] on link "A2434 - [STREET_ADDRESS]" at bounding box center [328, 69] width 81 height 7
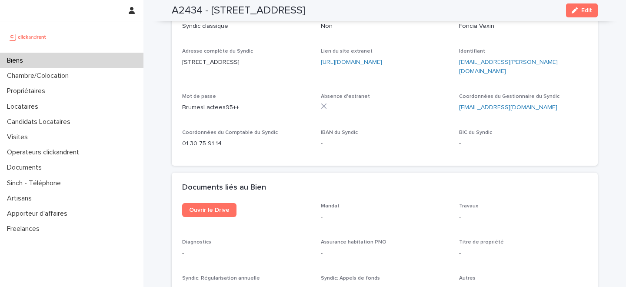
scroll to position [2968, 0]
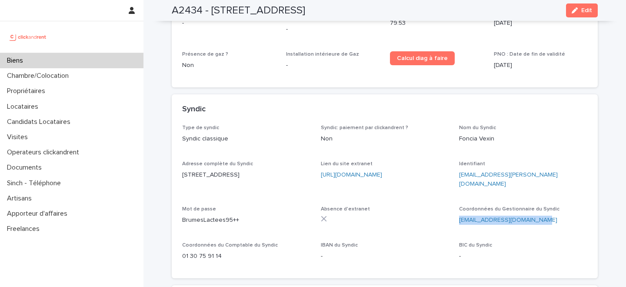
drag, startPoint x: 544, startPoint y: 170, endPoint x: 461, endPoint y: 170, distance: 83.1
click at [461, 216] on p "[EMAIL_ADDRESS][DOMAIN_NAME]" at bounding box center [523, 220] width 128 height 9
copy link "[EMAIL_ADDRESS][DOMAIN_NAME]"
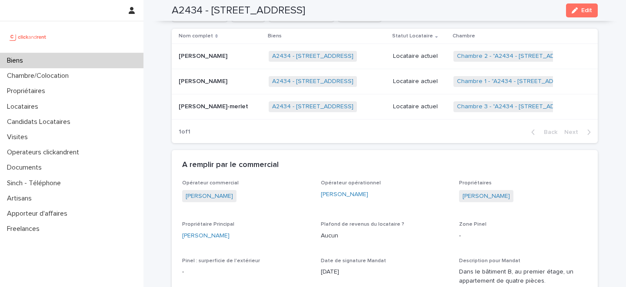
scroll to position [0, 0]
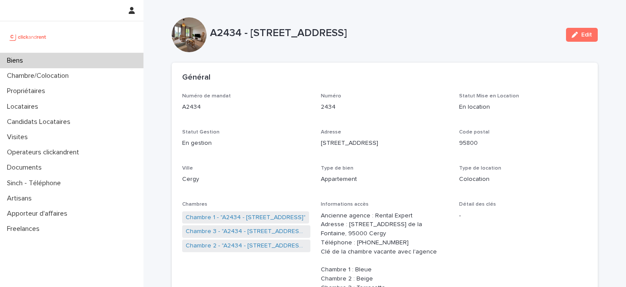
click at [271, 33] on p "A2434 - [STREET_ADDRESS]" at bounding box center [384, 33] width 349 height 13
copy div "A2434 - [STREET_ADDRESS] Edit Sorry, there was an error saving your record. Ple…"
click at [66, 62] on div "Biens" at bounding box center [72, 60] width 144 height 15
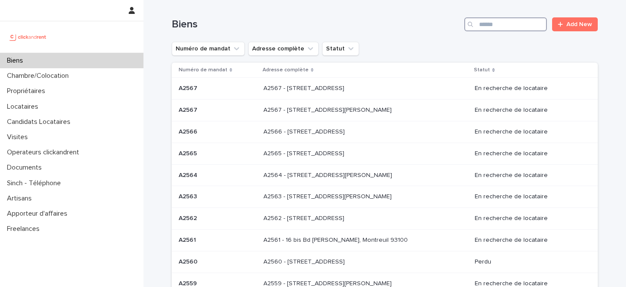
click at [503, 22] on input "Search" at bounding box center [506, 24] width 83 height 14
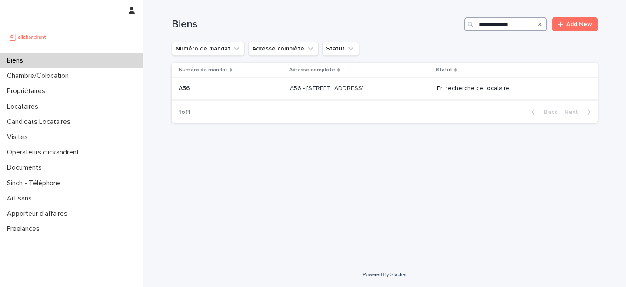
type input "**********"
click at [322, 94] on div "A56 - [STREET_ADDRESS] A56 - [STREET_ADDRESS]" at bounding box center [360, 88] width 140 height 14
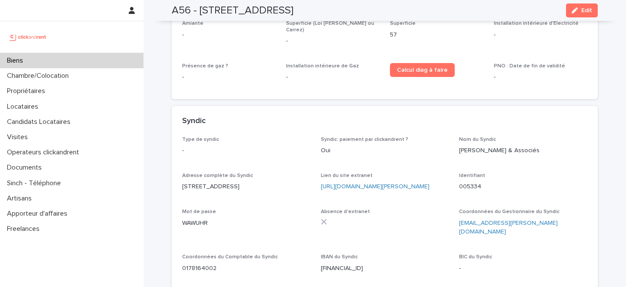
scroll to position [2826, 0]
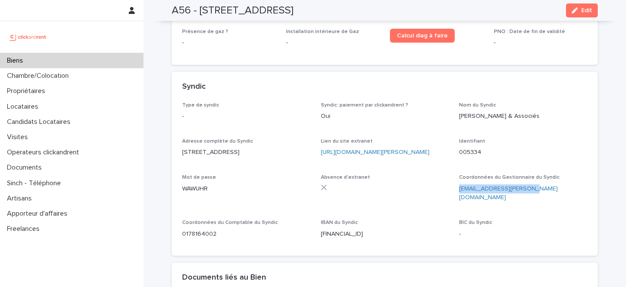
drag, startPoint x: 539, startPoint y: 154, endPoint x: 457, endPoint y: 158, distance: 81.5
click at [457, 158] on div "Type de syndic - Syndic: paiement par clickandrent ? Oui Nom du Syndic [PERSON_…" at bounding box center [384, 174] width 405 height 144
copy link "[EMAIL_ADDRESS][PERSON_NAME][DOMAIN_NAME]"
click at [87, 61] on div "Biens" at bounding box center [72, 60] width 144 height 15
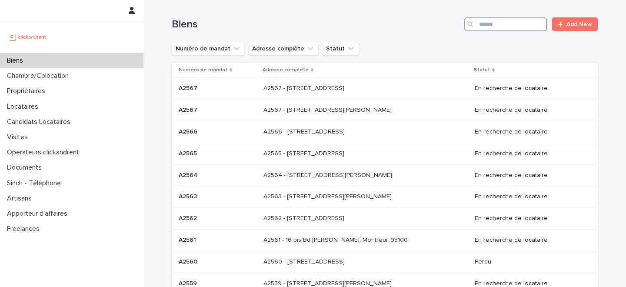
click at [511, 22] on input "Search" at bounding box center [506, 24] width 83 height 14
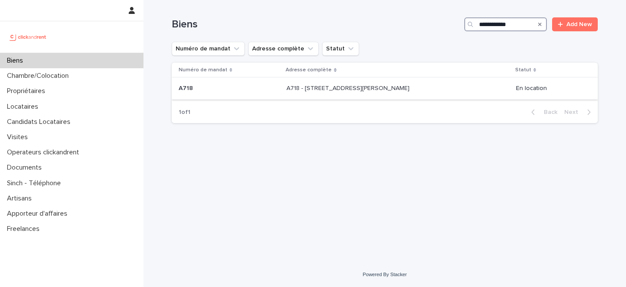
type input "**********"
click at [326, 89] on p "A718 - [STREET_ADDRESS][PERSON_NAME]" at bounding box center [349, 87] width 125 height 9
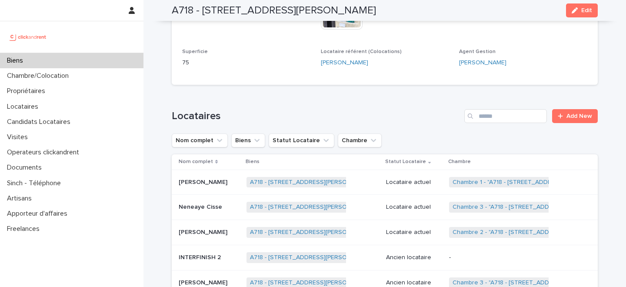
scroll to position [344, 0]
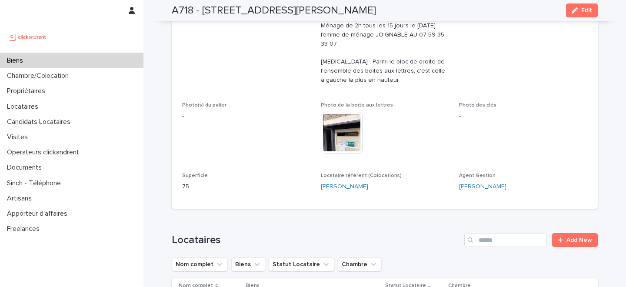
click at [85, 59] on div "Biens" at bounding box center [72, 60] width 144 height 15
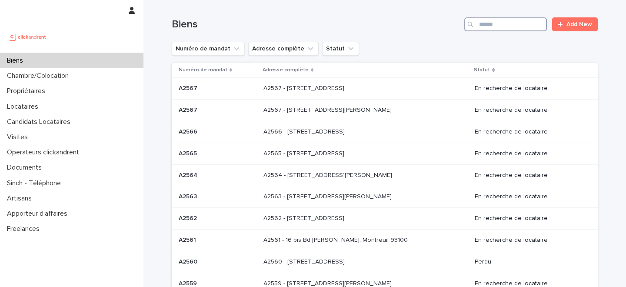
click at [499, 27] on input "Search" at bounding box center [506, 24] width 83 height 14
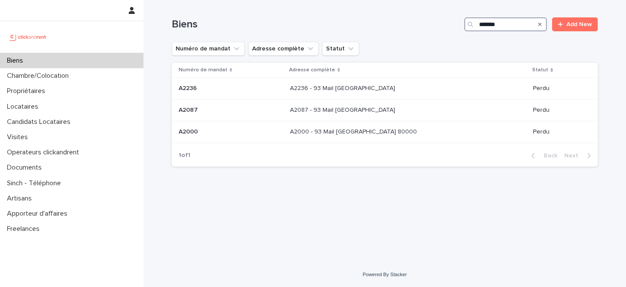
type input "*******"
click at [287, 98] on td "A2236 A2236" at bounding box center [229, 89] width 115 height 22
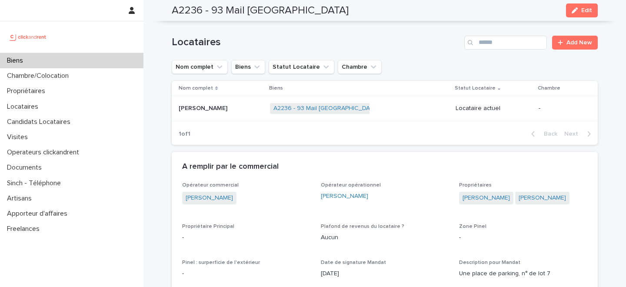
scroll to position [315, 0]
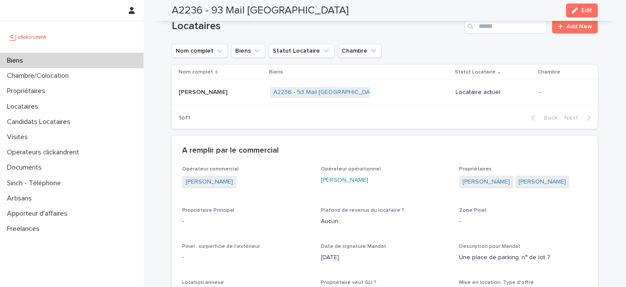
click at [514, 188] on span "[PERSON_NAME]" at bounding box center [486, 182] width 54 height 13
click at [503, 181] on link "[PERSON_NAME]" at bounding box center [486, 182] width 47 height 9
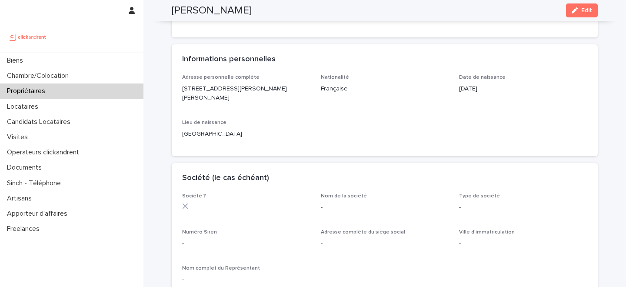
scroll to position [65, 0]
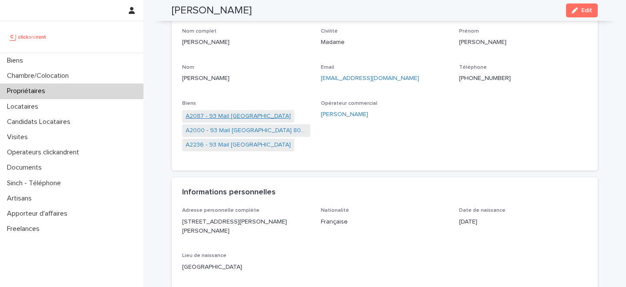
click at [232, 119] on link "A2087 - 93 Mail [GEOGRAPHIC_DATA]" at bounding box center [238, 116] width 105 height 9
click at [232, 128] on link "A2000 - 93 Mail [GEOGRAPHIC_DATA] 80000" at bounding box center [246, 130] width 121 height 9
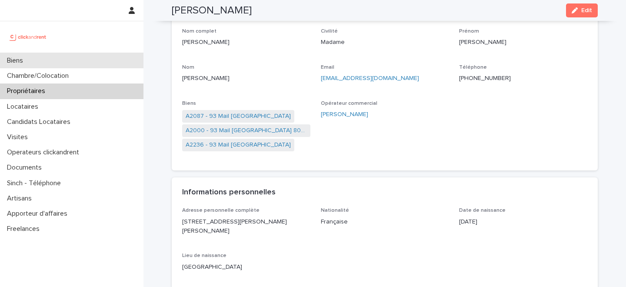
click at [80, 57] on div "Biens" at bounding box center [72, 60] width 144 height 15
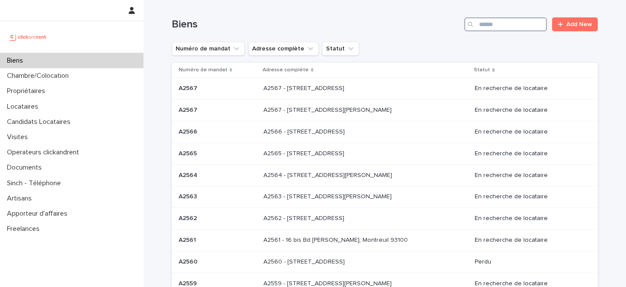
click at [506, 22] on input "Search" at bounding box center [506, 24] width 83 height 14
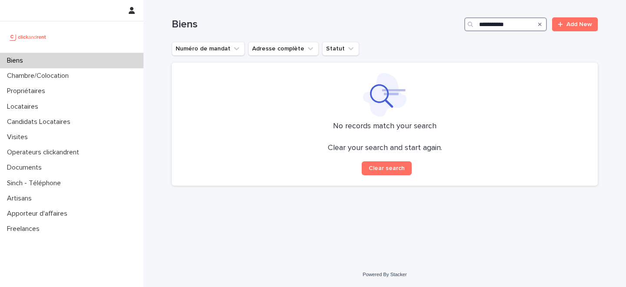
click at [506, 22] on input "**********" at bounding box center [506, 24] width 83 height 14
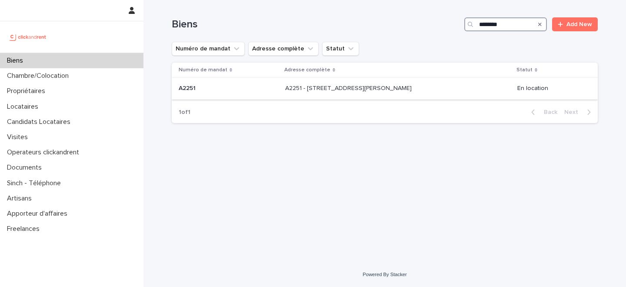
type input "********"
click at [325, 94] on div "A2251 - [STREET_ADDRESS][PERSON_NAME] - [STREET_ADDRESS][PERSON_NAME]" at bounding box center [397, 88] width 225 height 14
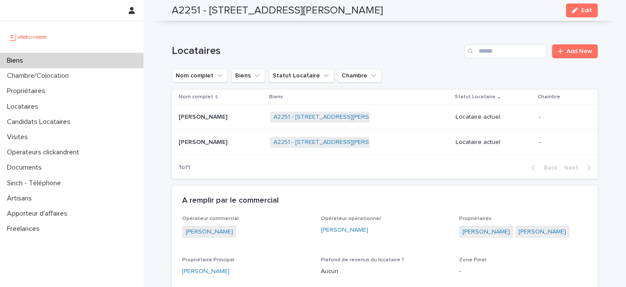
scroll to position [127, 0]
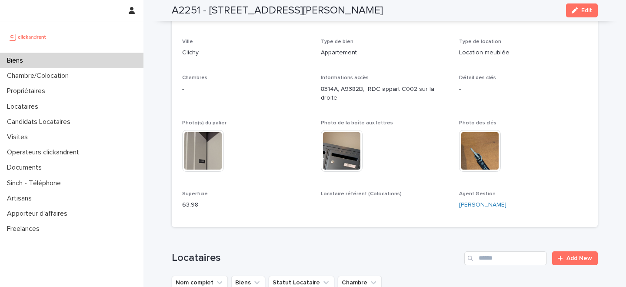
click at [44, 58] on div "Biens" at bounding box center [72, 60] width 144 height 15
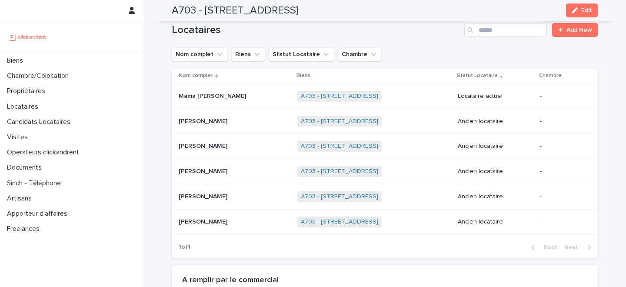
scroll to position [460, 0]
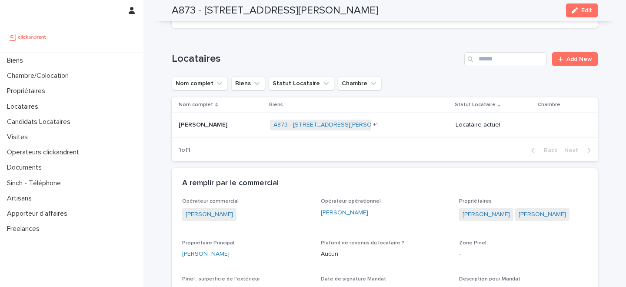
scroll to position [562, 0]
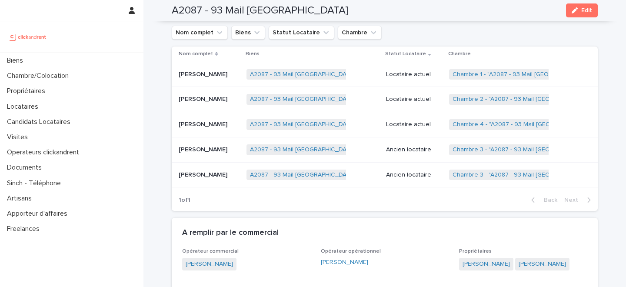
scroll to position [383, 0]
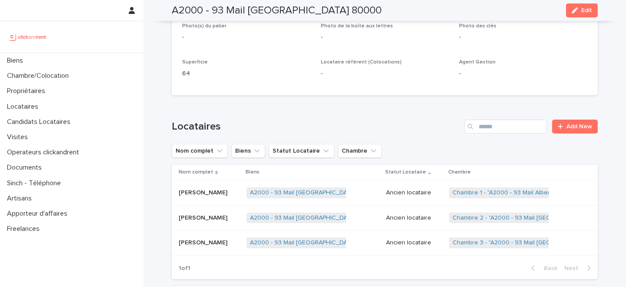
scroll to position [104, 0]
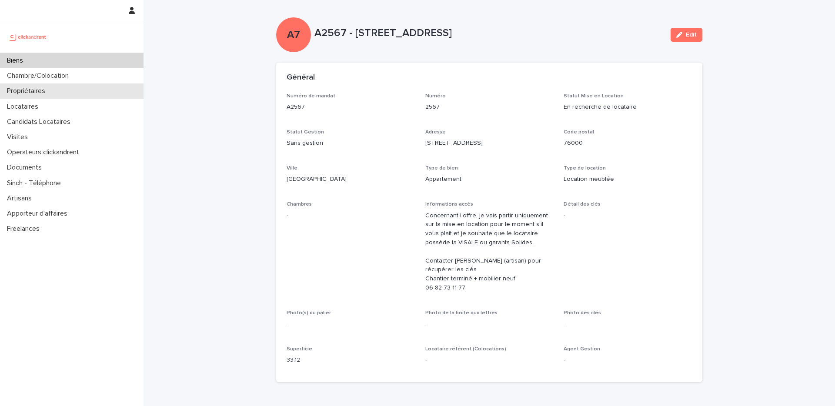
click at [58, 92] on div "Propriétaires" at bounding box center [72, 91] width 144 height 15
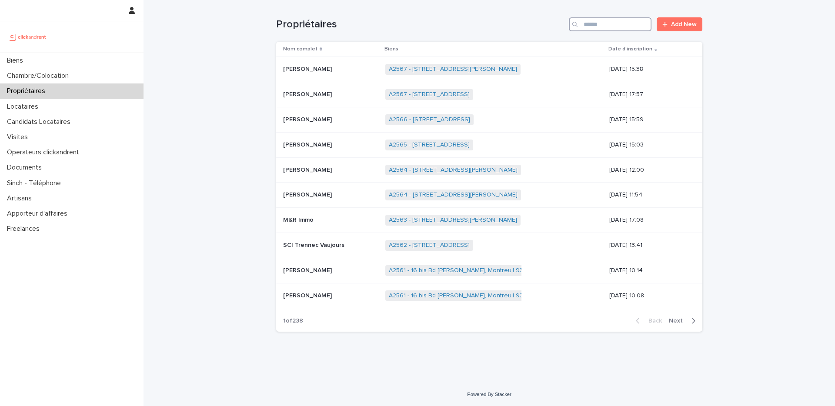
click at [631, 27] on input "Search" at bounding box center [610, 24] width 83 height 14
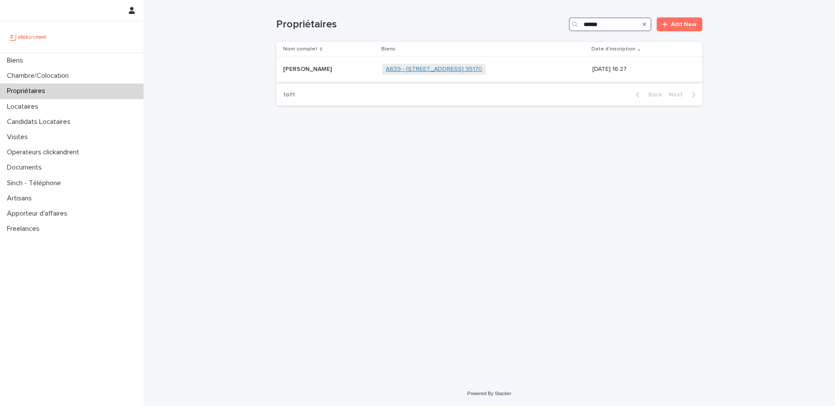
type input "******"
click at [386, 69] on link "A639 - [STREET_ADDRESS] 95170" at bounding box center [434, 69] width 97 height 7
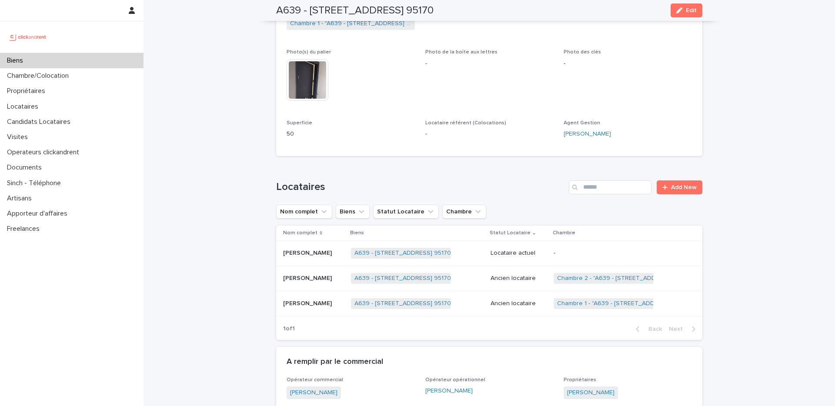
scroll to position [215, 0]
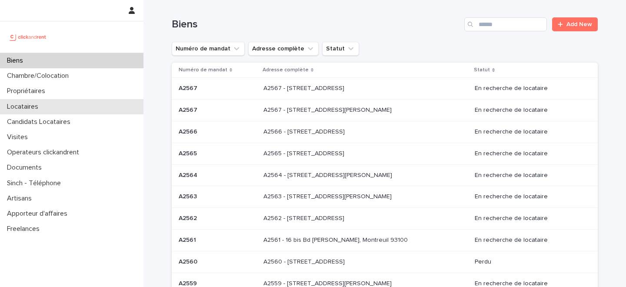
click at [89, 107] on div "Locataires" at bounding box center [72, 106] width 144 height 15
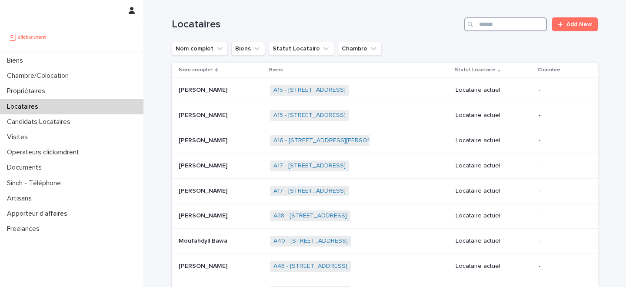
click at [507, 25] on input "Search" at bounding box center [506, 24] width 83 height 14
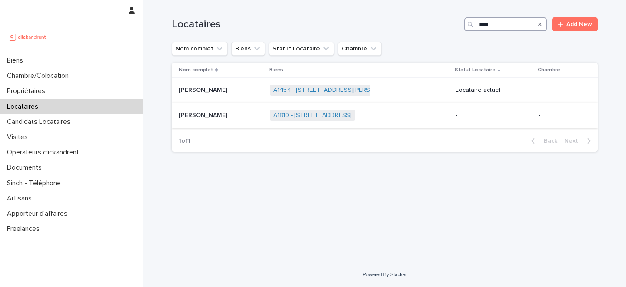
type input "****"
click at [218, 118] on p at bounding box center [221, 115] width 84 height 7
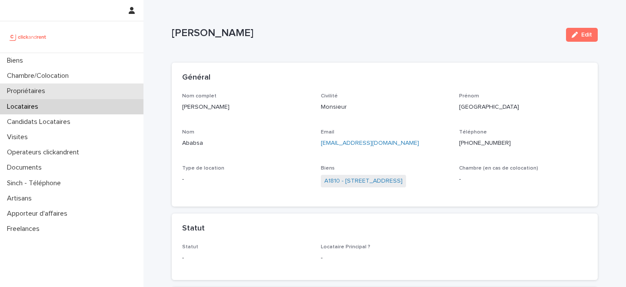
click at [63, 91] on div "Propriétaires" at bounding box center [72, 91] width 144 height 15
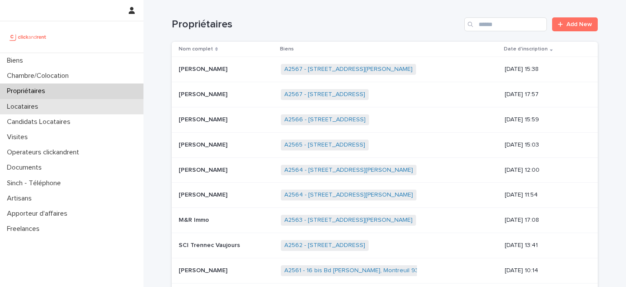
click at [81, 105] on div "Locataires" at bounding box center [72, 106] width 144 height 15
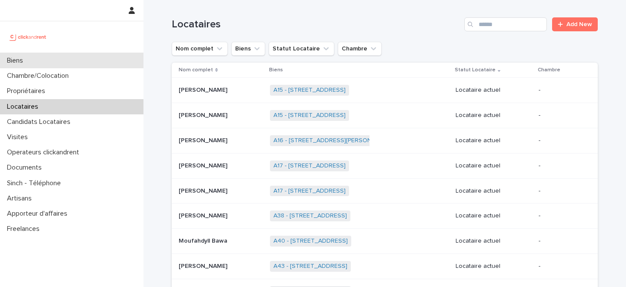
click at [96, 60] on div "Biens" at bounding box center [72, 60] width 144 height 15
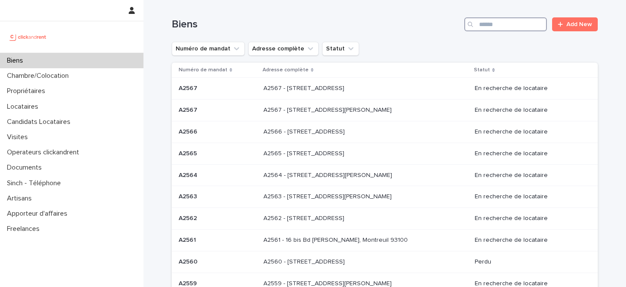
click at [494, 25] on input "Search" at bounding box center [506, 24] width 83 height 14
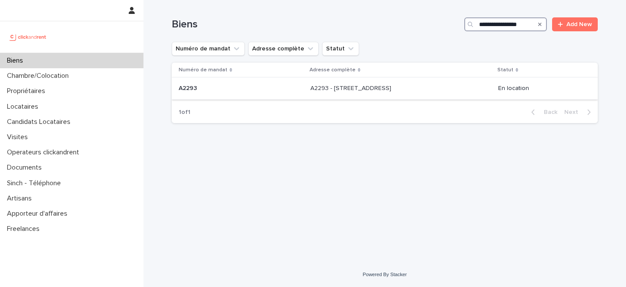
type input "**********"
click at [368, 93] on div "A2293 - 6 rue de Provence, Chevilly-Larue 94550 A2293 - 6 rue de Provence, Chev…" at bounding box center [401, 88] width 181 height 14
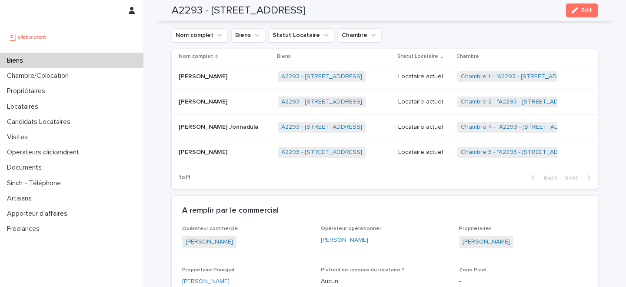
scroll to position [536, 0]
click at [63, 60] on div "Biens" at bounding box center [72, 60] width 144 height 15
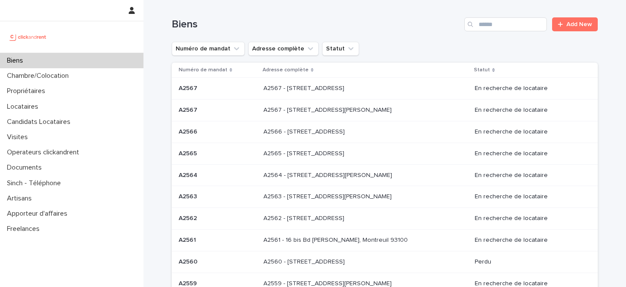
click at [430, 37] on div "Biens Add New" at bounding box center [385, 21] width 426 height 42
click at [501, 25] on input "Search" at bounding box center [506, 24] width 83 height 14
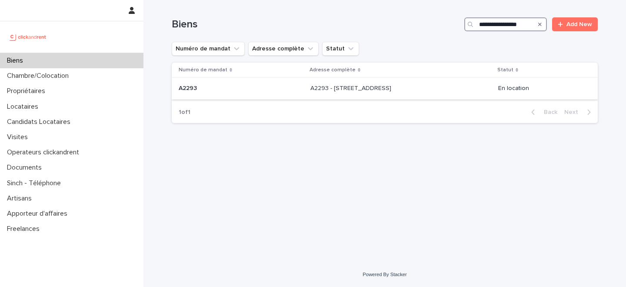
type input "**********"
click at [345, 90] on p "A2293 - 6 rue de Provence, Chevilly-Larue 94550" at bounding box center [352, 87] width 83 height 9
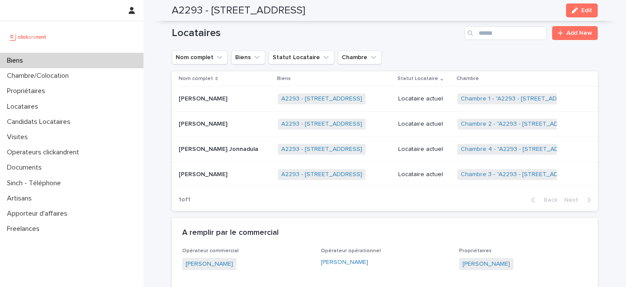
scroll to position [515, 0]
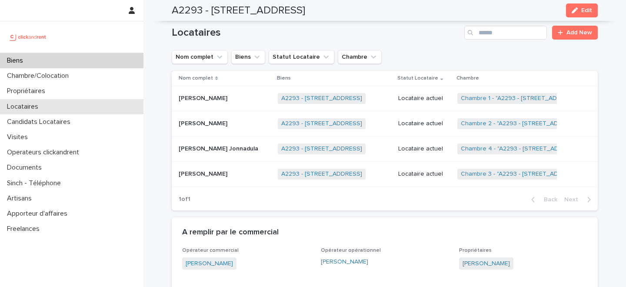
click at [50, 104] on div "Locataires" at bounding box center [72, 106] width 144 height 15
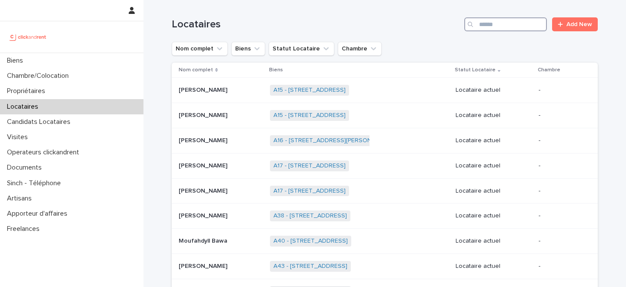
click at [512, 26] on input "Search" at bounding box center [506, 24] width 83 height 14
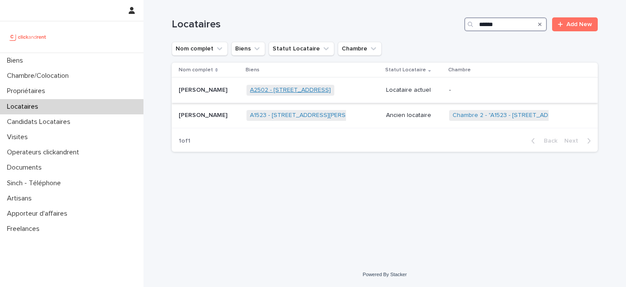
type input "******"
click at [269, 90] on link "A2502 - 5 rue Caplat, Paris 75018" at bounding box center [290, 90] width 81 height 7
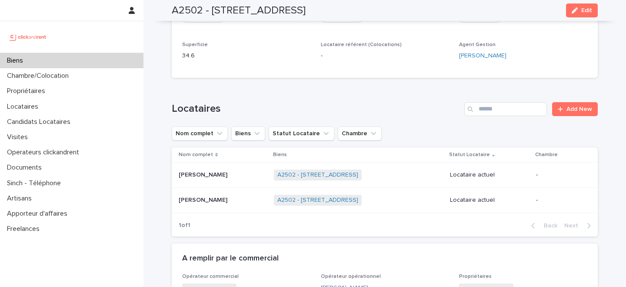
scroll to position [529, 0]
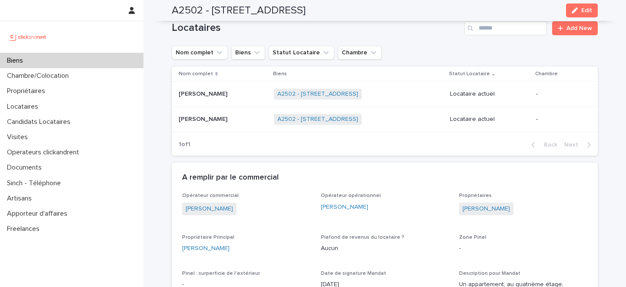
click at [89, 57] on div "Biens" at bounding box center [72, 60] width 144 height 15
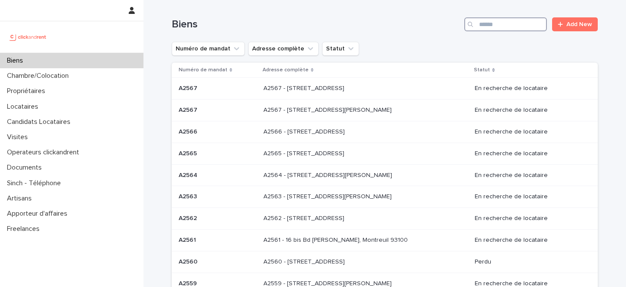
click at [513, 26] on input "Search" at bounding box center [506, 24] width 83 height 14
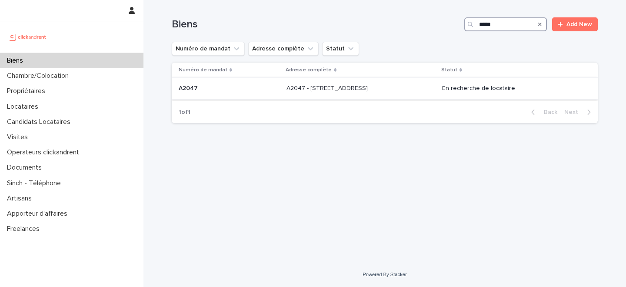
type input "*****"
click at [287, 96] on div "A2047 - 296 Rue Riolan, Amiens 80000 A2047 - 296 Rue Riolan, Amiens 80000" at bounding box center [361, 88] width 149 height 14
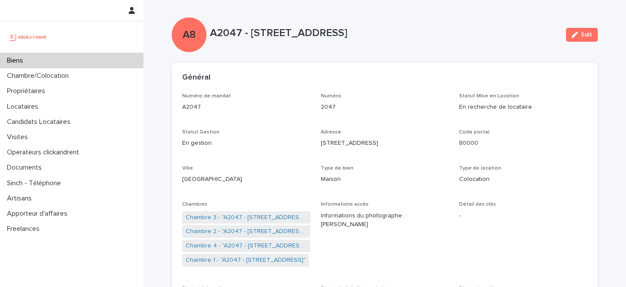
click at [332, 157] on div "Numéro de mandat A2047 Numéro 2047 Statut Mise en Location En recherche de loca…" at bounding box center [384, 237] width 405 height 289
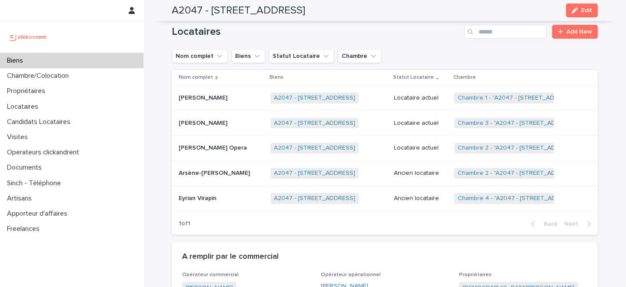
scroll to position [398, 0]
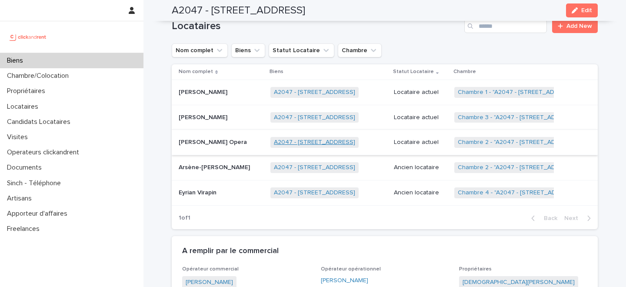
click at [291, 142] on link "A2047 - [STREET_ADDRESS]" at bounding box center [314, 142] width 81 height 7
click at [244, 141] on p "[PERSON_NAME] Opera" at bounding box center [214, 141] width 70 height 9
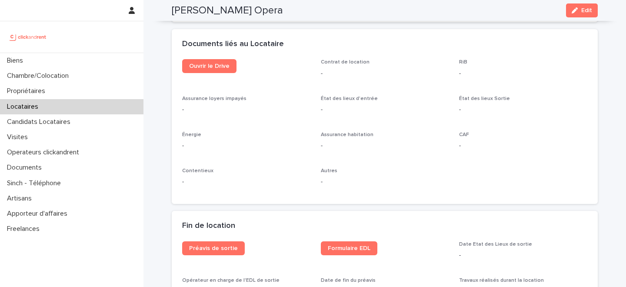
scroll to position [925, 0]
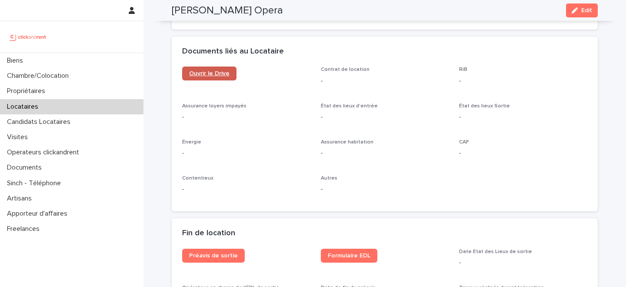
click at [217, 76] on link "Ouvrir le Drive" at bounding box center [209, 74] width 54 height 14
click at [579, 15] on button "Edit" at bounding box center [582, 10] width 32 height 14
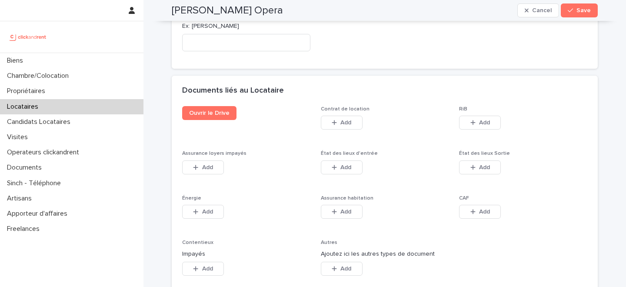
scroll to position [1386, 0]
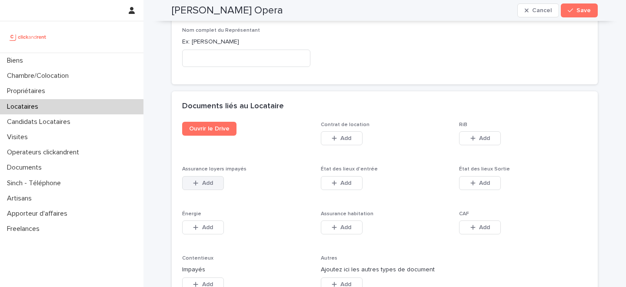
click at [208, 180] on span "Add" at bounding box center [207, 183] width 11 height 6
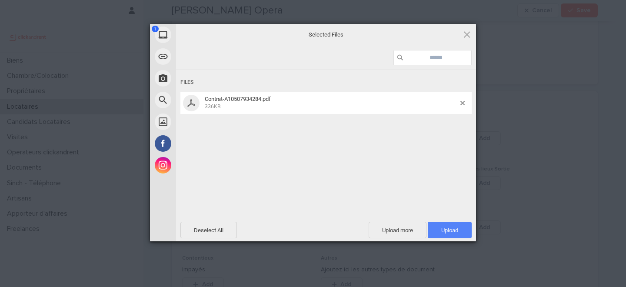
click at [449, 230] on span "Upload 1" at bounding box center [450, 230] width 17 height 7
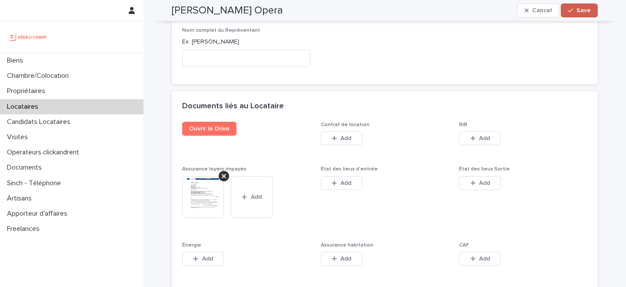
click at [580, 16] on button "Save" at bounding box center [579, 10] width 37 height 14
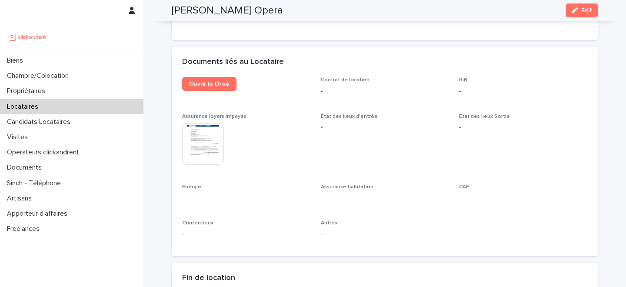
scroll to position [918, 0]
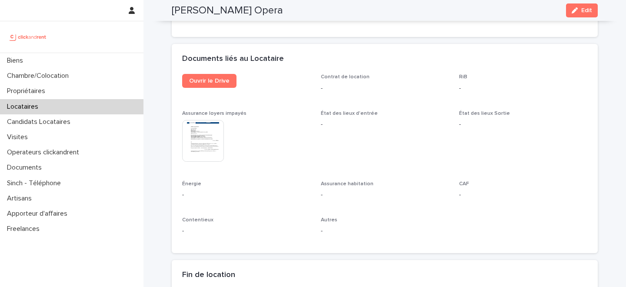
click at [403, 133] on div "État des lieux d'entrée -" at bounding box center [385, 124] width 128 height 26
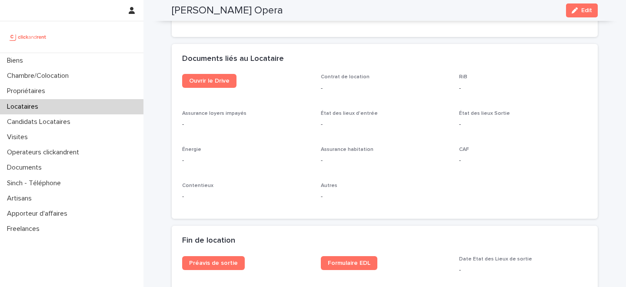
click at [70, 103] on div "Locataires" at bounding box center [72, 106] width 144 height 15
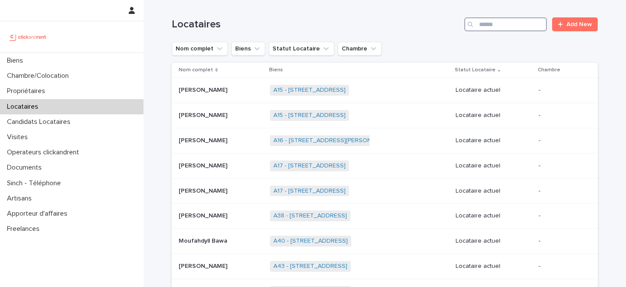
click at [503, 19] on input "Search" at bounding box center [506, 24] width 83 height 14
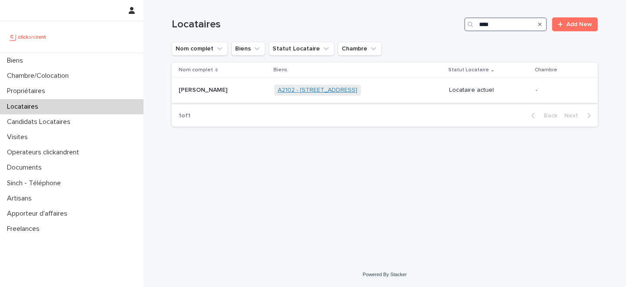
type input "****"
click at [309, 90] on link "A2102 - 31 Rue De Porto, Montpellier 34000" at bounding box center [318, 90] width 80 height 7
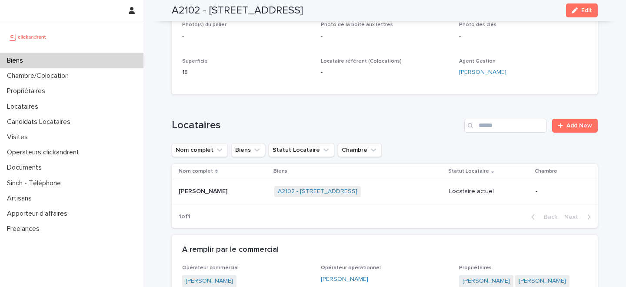
scroll to position [257, 0]
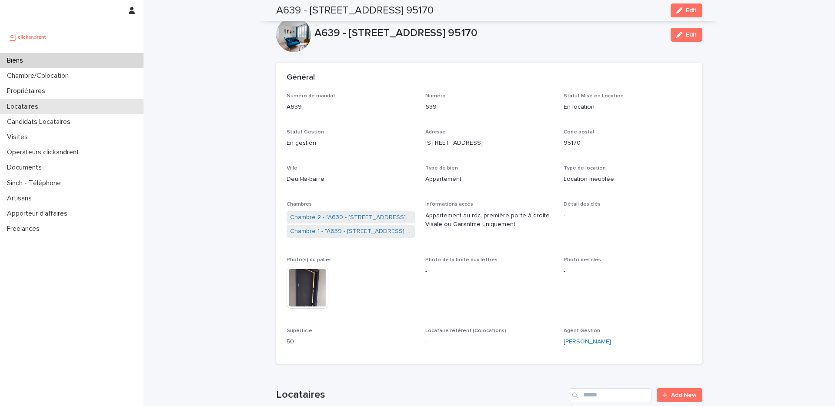
scroll to position [215, 0]
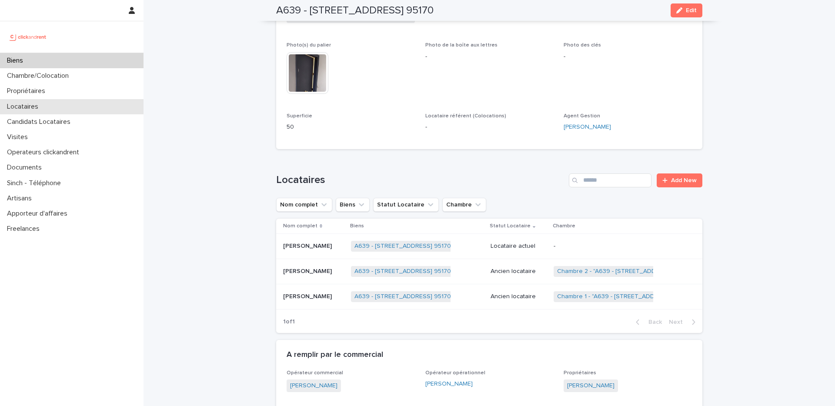
click at [82, 104] on div "Locataires" at bounding box center [72, 106] width 144 height 15
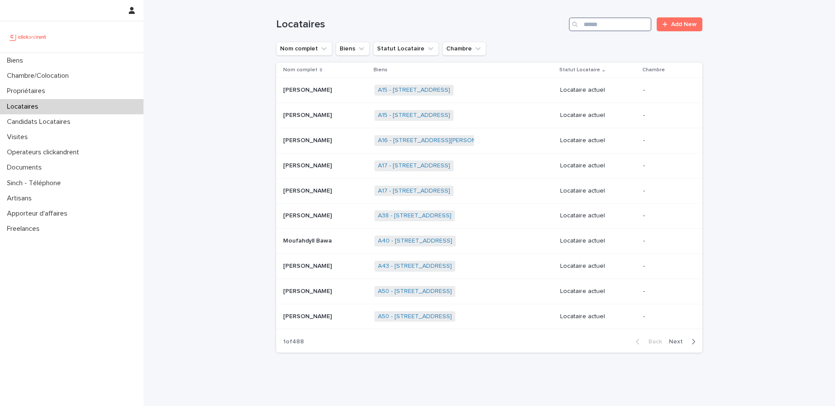
click at [609, 27] on input "Search" at bounding box center [610, 24] width 83 height 14
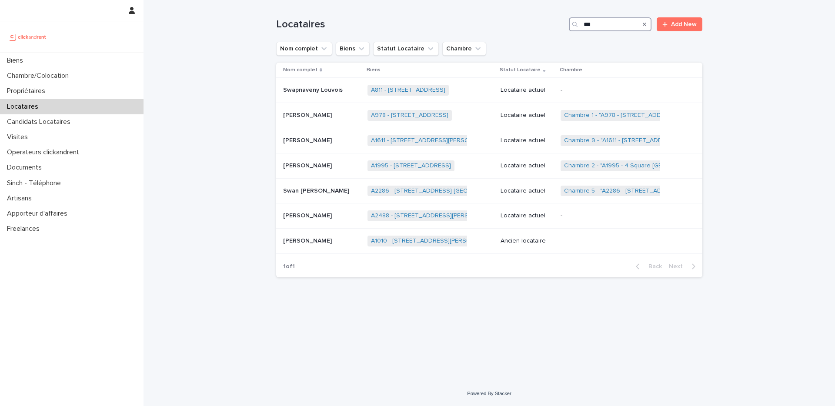
type input "***"
click at [80, 84] on div "Propriétaires" at bounding box center [72, 91] width 144 height 15
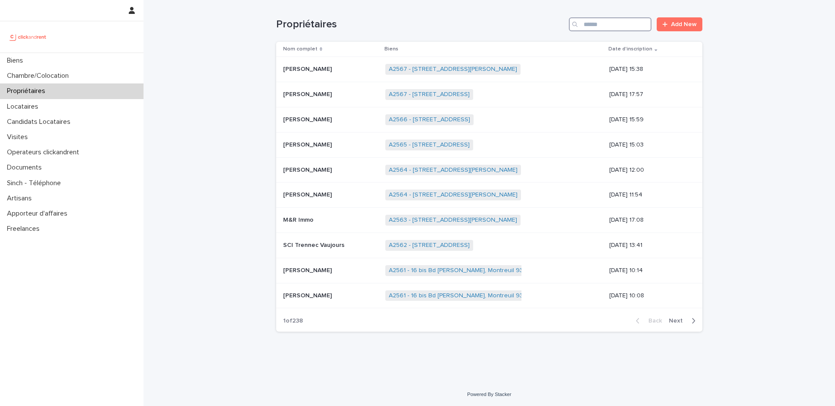
click at [619, 30] on input "Search" at bounding box center [610, 24] width 83 height 14
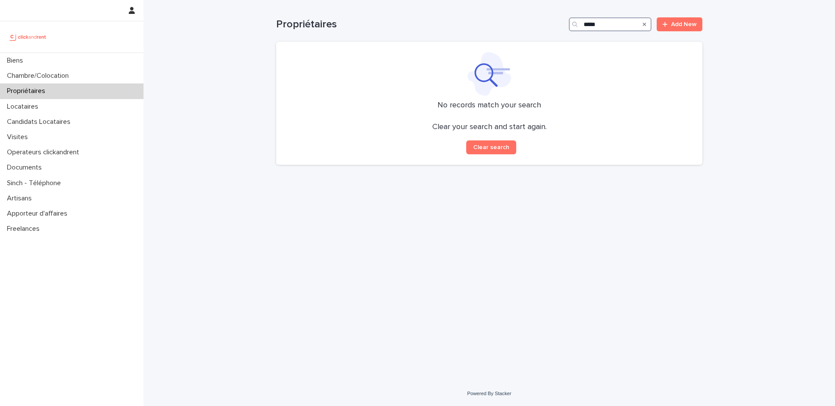
type input "*****"
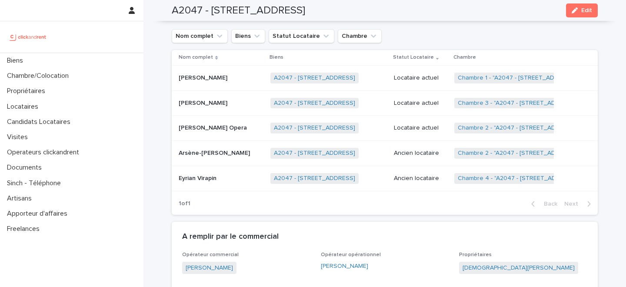
scroll to position [461, 0]
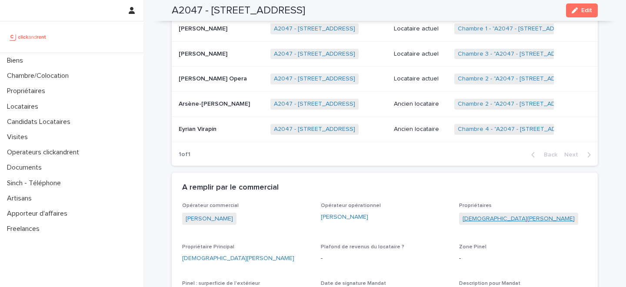
click at [486, 222] on link "[DEMOGRAPHIC_DATA][PERSON_NAME]" at bounding box center [519, 218] width 112 height 9
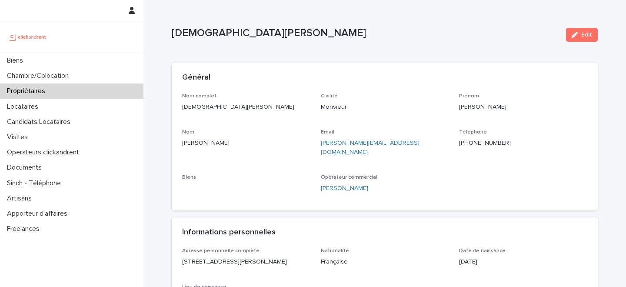
click at [474, 145] on p "[PHONE_NUMBER]" at bounding box center [523, 143] width 128 height 9
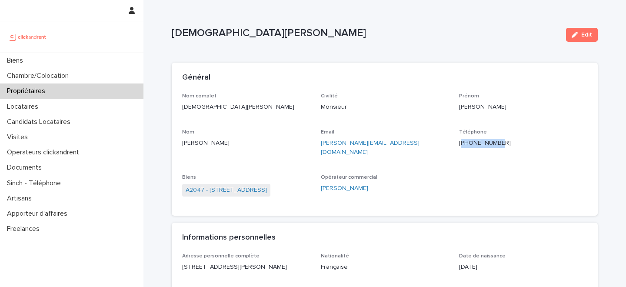
click at [474, 145] on p "[PHONE_NUMBER]" at bounding box center [523, 143] width 128 height 9
copy p "[PHONE_NUMBER]"
